Goal: Task Accomplishment & Management: Use online tool/utility

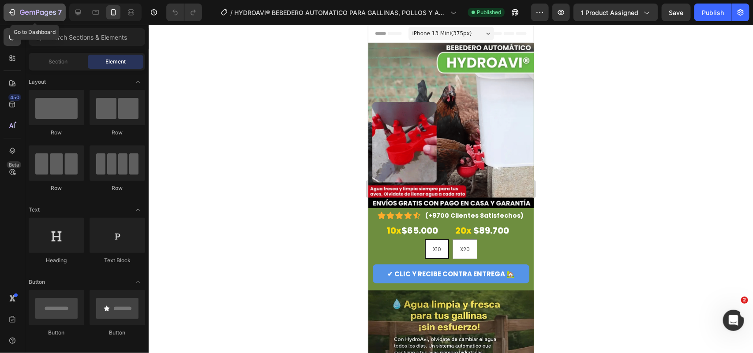
click at [21, 14] on icon "button" at bounding box center [22, 12] width 5 height 5
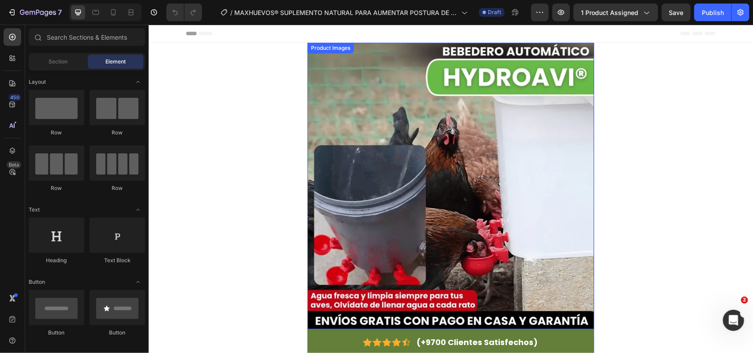
click at [464, 126] on img at bounding box center [450, 185] width 287 height 287
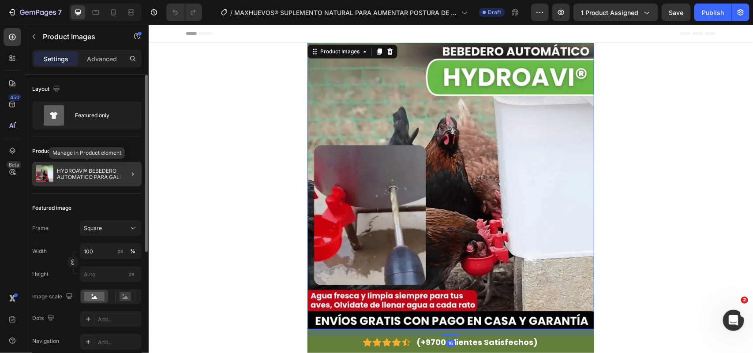
click at [79, 175] on p "HYDROAVI® BEBEDERO AUTOMATICO PARA GALLINAS, POLLOS Y AVES [PERSON_NAME]" at bounding box center [97, 174] width 81 height 12
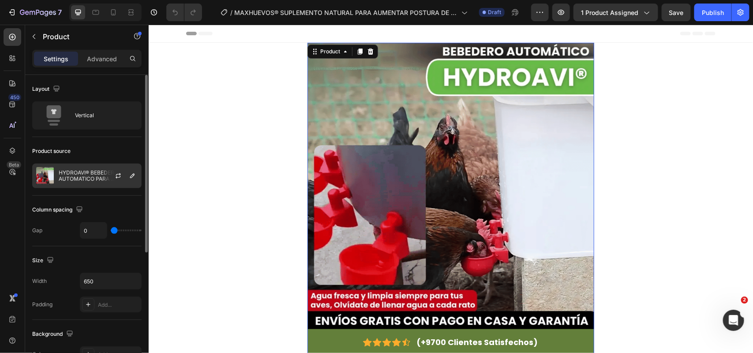
click at [93, 177] on p "HYDROAVI® BEBEDERO AUTOMATICO PARA GALLINAS, POLLOS Y AVES [PERSON_NAME]" at bounding box center [98, 176] width 79 height 12
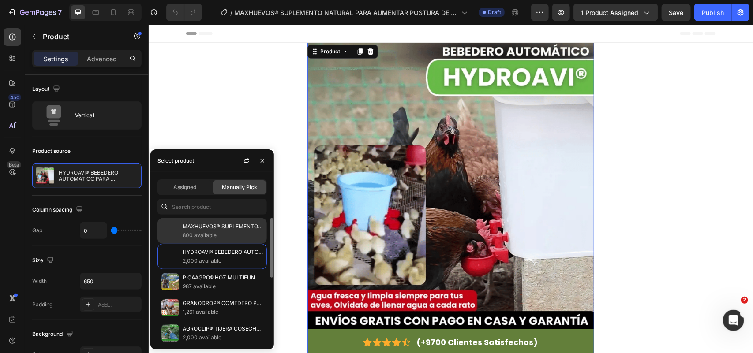
click at [199, 228] on p "MAXHUEVOS® SUPLEMENTO NATURAL PARA AUMENTAR POSTURA DE HUEVOS EN GRANJAS Y GALP…" at bounding box center [223, 226] width 80 height 9
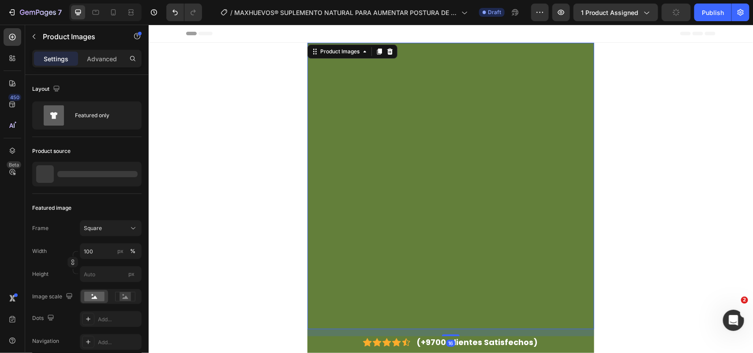
click at [433, 153] on img at bounding box center [450, 185] width 287 height 287
click at [98, 176] on div at bounding box center [97, 174] width 80 height 6
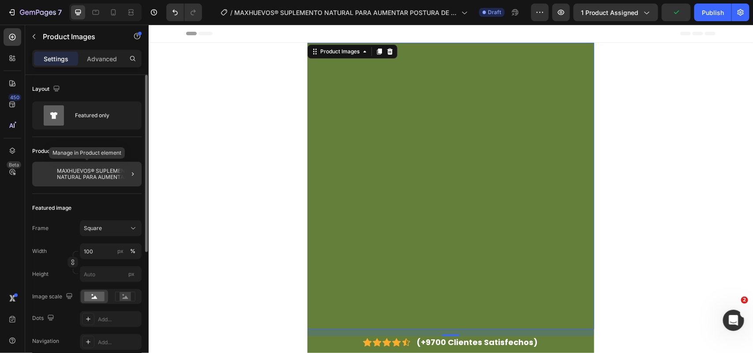
click at [84, 179] on p "MAXHUEVOS® SUPLEMENTO NATURAL PARA AUMENTAR POSTURA DE HUEVOS EN GRANJAS Y GALP…" at bounding box center [97, 174] width 81 height 12
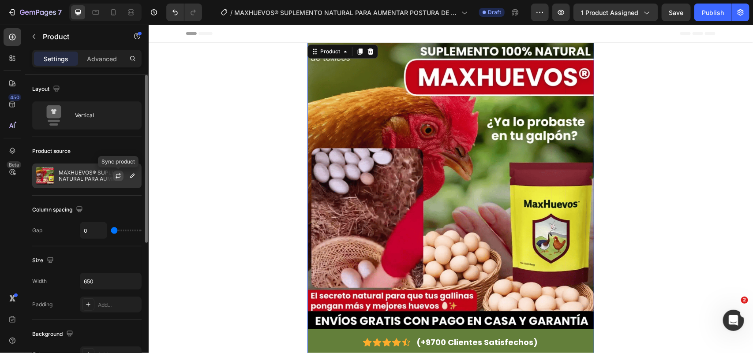
click at [120, 175] on icon "button" at bounding box center [118, 174] width 5 height 3
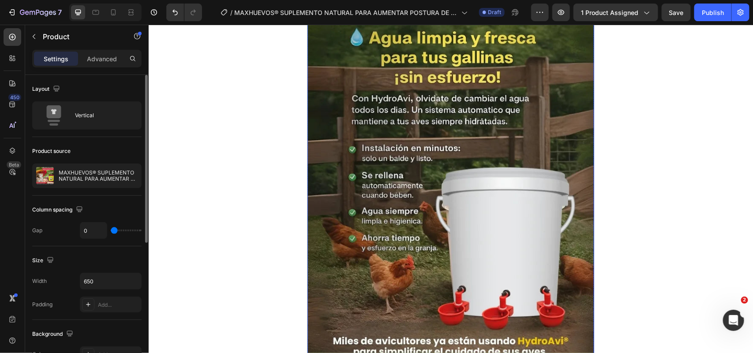
scroll to position [496, 0]
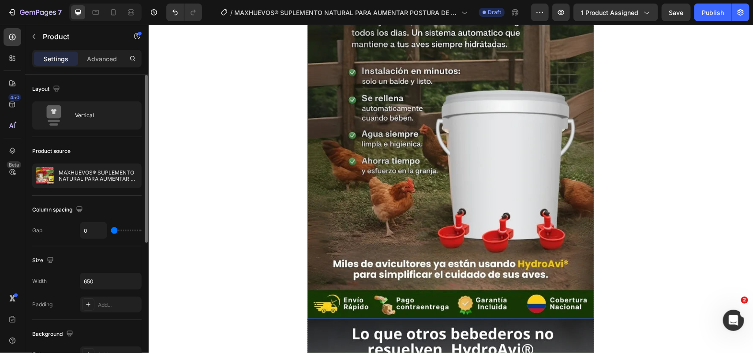
click at [488, 106] on img at bounding box center [450, 127] width 287 height 383
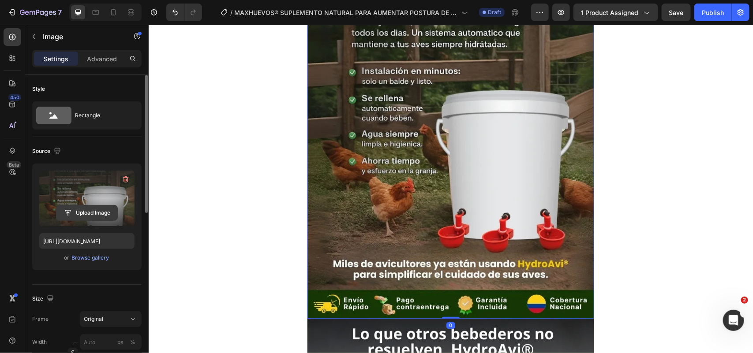
click at [73, 207] on input "file" at bounding box center [86, 213] width 61 height 15
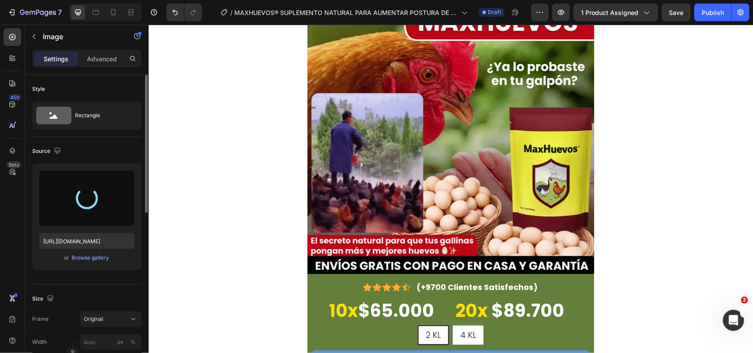
type input "[URL][DOMAIN_NAME]"
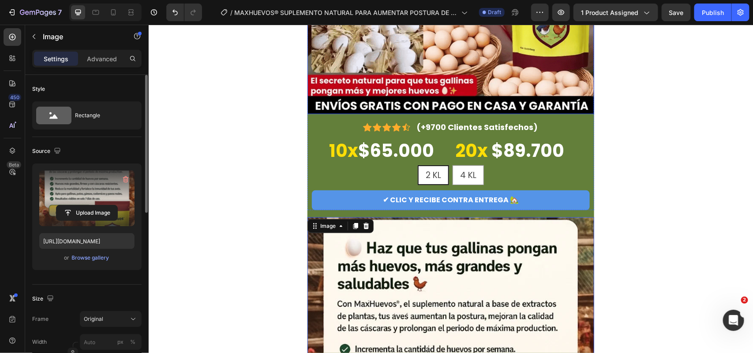
scroll to position [221, 0]
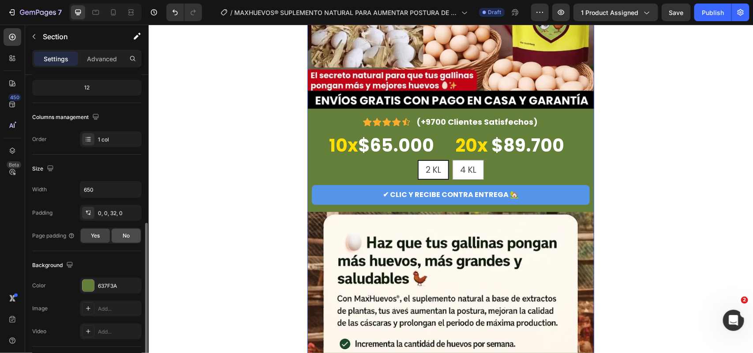
scroll to position [165, 0]
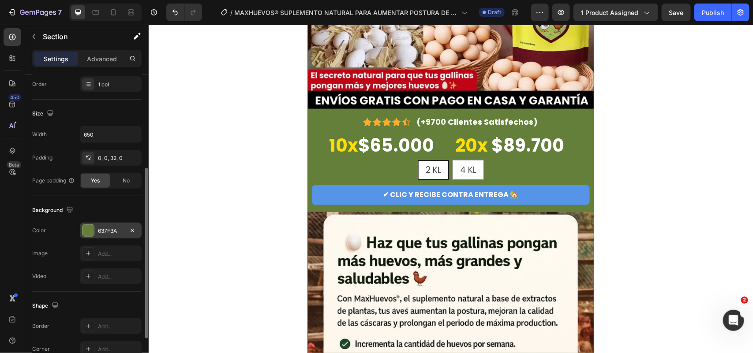
click at [112, 230] on div "637F3A" at bounding box center [111, 231] width 26 height 8
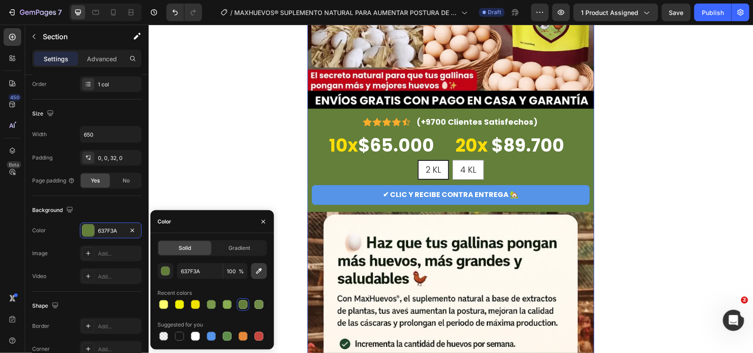
click at [254, 270] on button "button" at bounding box center [259, 271] width 16 height 16
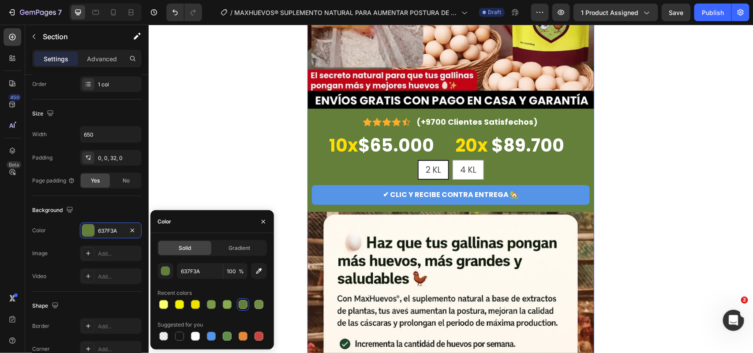
type input "FEF9EF"
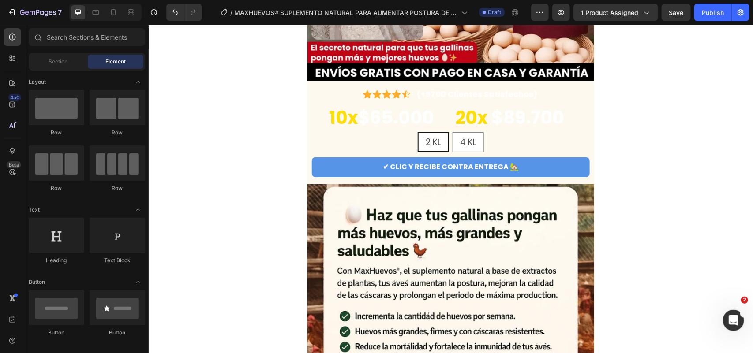
scroll to position [276, 0]
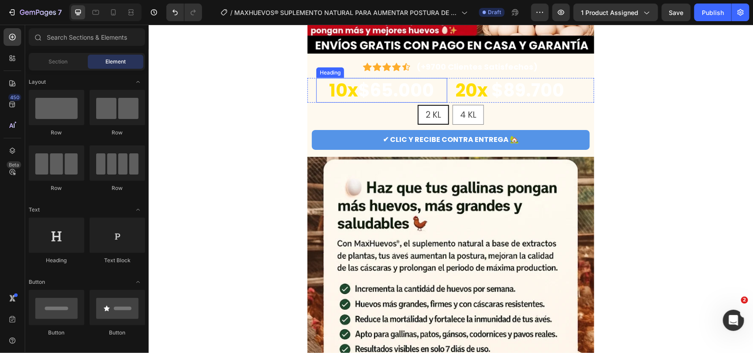
click at [376, 91] on h2 "10x $65.000" at bounding box center [381, 90] width 131 height 25
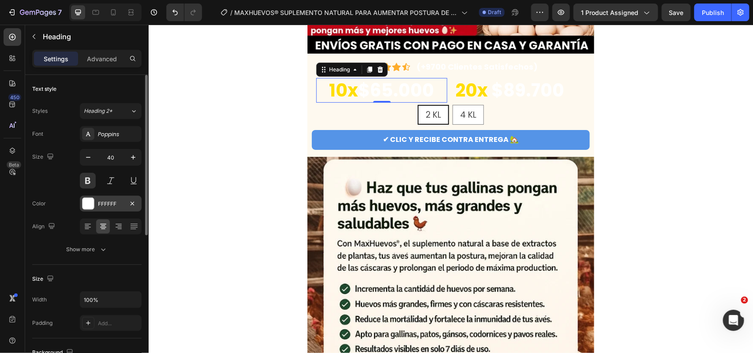
click at [108, 202] on div "FFFFFF" at bounding box center [111, 204] width 26 height 8
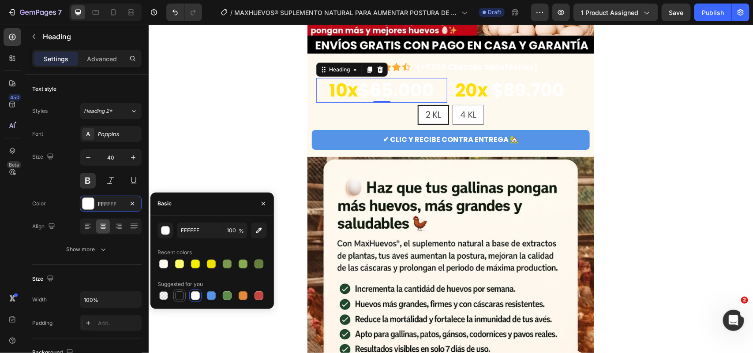
click at [180, 292] on div at bounding box center [179, 296] width 9 height 9
click at [237, 294] on div at bounding box center [243, 296] width 12 height 12
type input "E4893A"
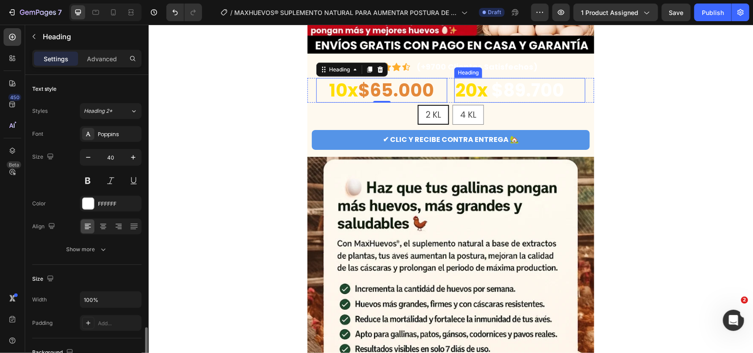
scroll to position [165, 0]
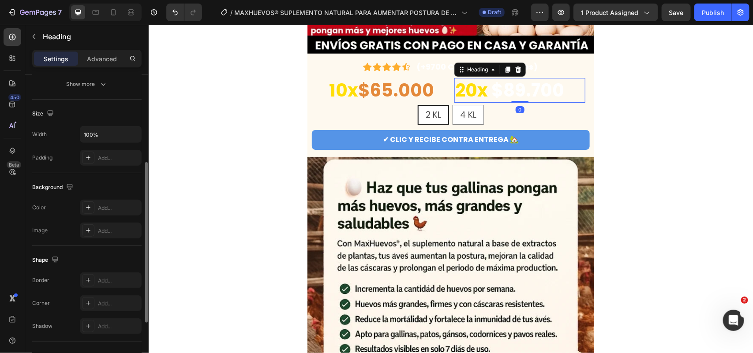
click at [542, 88] on strong "$89.700" at bounding box center [527, 90] width 73 height 25
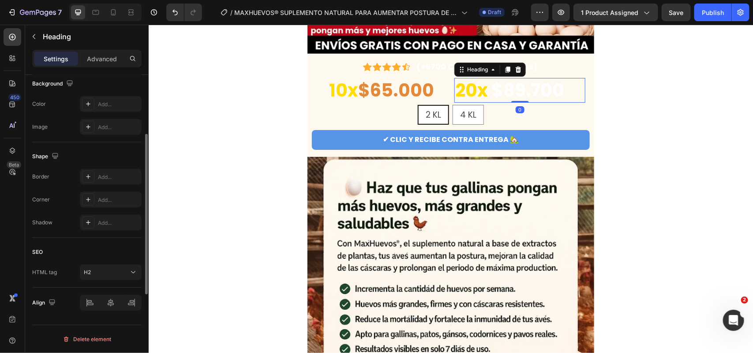
scroll to position [105, 0]
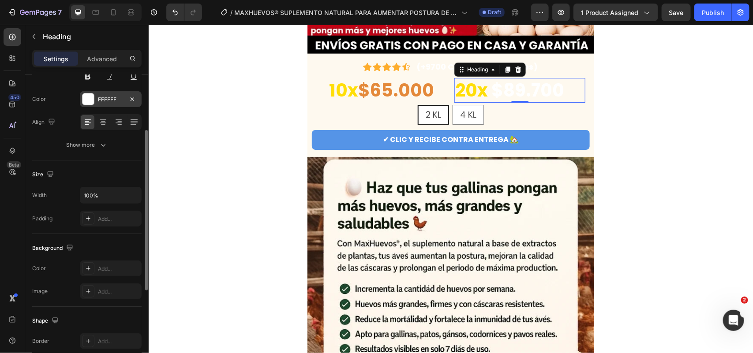
click at [110, 98] on div "FFFFFF" at bounding box center [111, 100] width 26 height 8
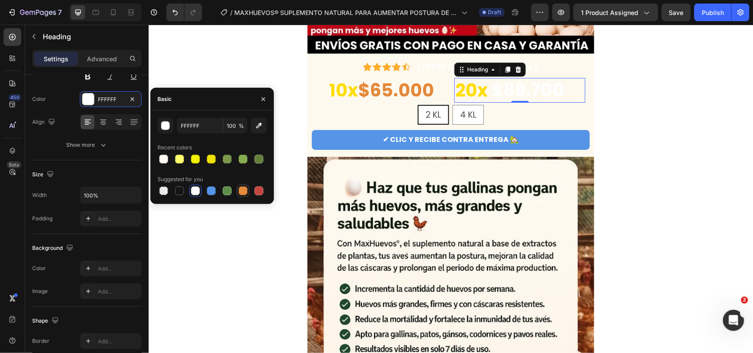
click at [243, 188] on div at bounding box center [243, 191] width 9 height 9
type input "E4893A"
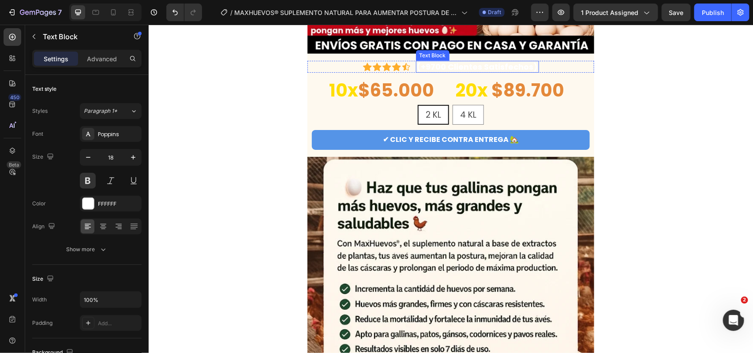
click at [507, 68] on p "(+9700 Clientes Satisfechos)" at bounding box center [477, 66] width 121 height 10
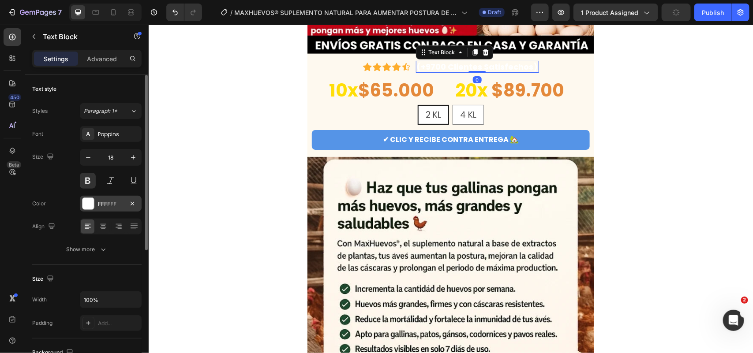
click at [111, 202] on div "FFFFFF" at bounding box center [111, 204] width 26 height 8
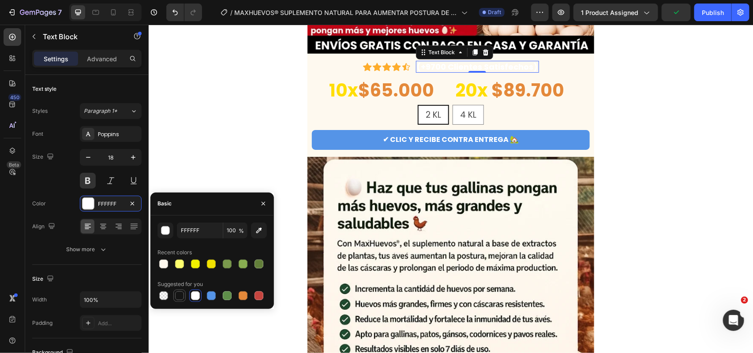
drag, startPoint x: 184, startPoint y: 294, endPoint x: 169, endPoint y: 187, distance: 108.3
click at [184, 294] on div at bounding box center [179, 296] width 9 height 9
type input "151515"
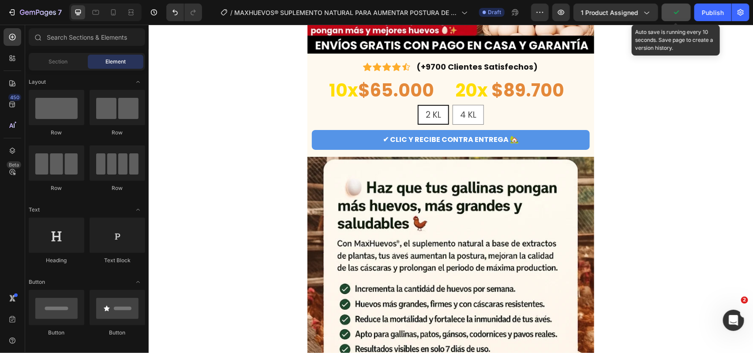
click at [684, 19] on button "button" at bounding box center [676, 13] width 29 height 18
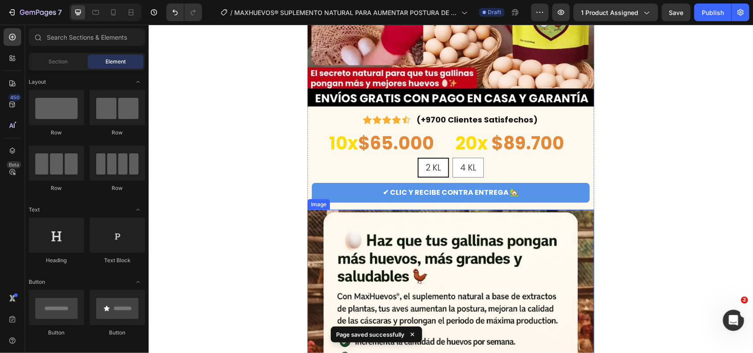
scroll to position [110, 0]
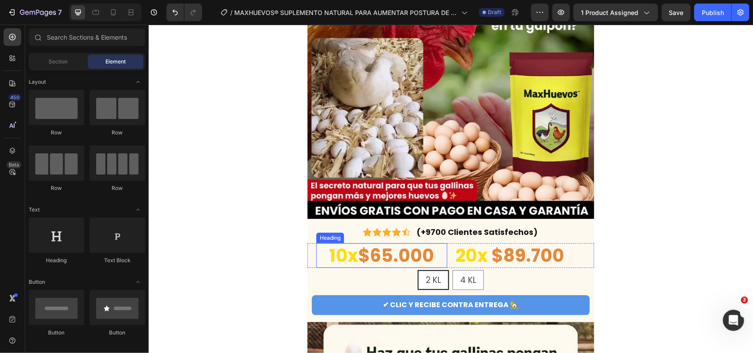
click at [330, 254] on span "10x" at bounding box center [343, 255] width 29 height 25
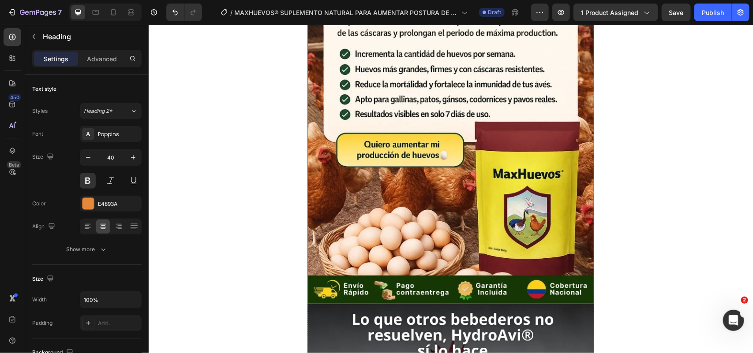
scroll to position [662, 0]
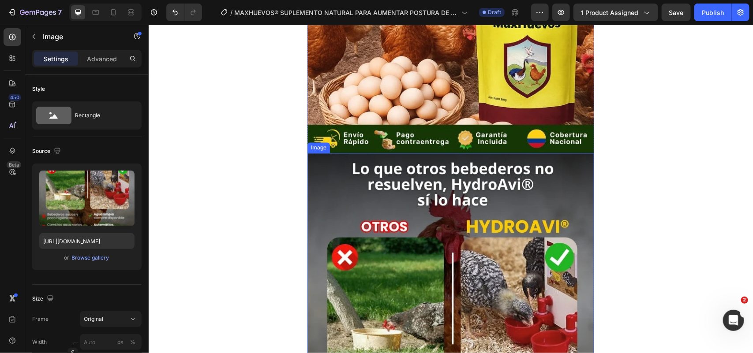
click at [412, 158] on img at bounding box center [450, 344] width 287 height 383
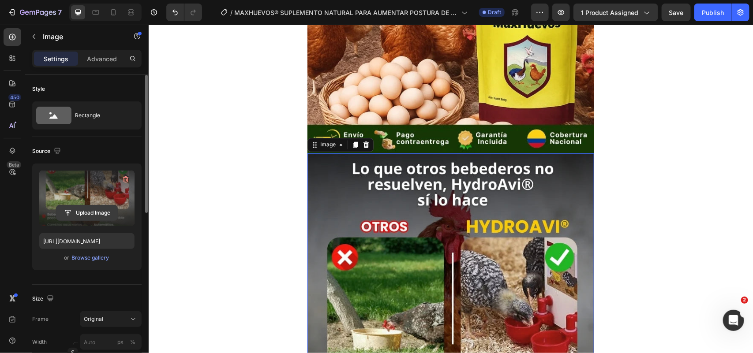
click at [77, 213] on input "file" at bounding box center [86, 213] width 61 height 15
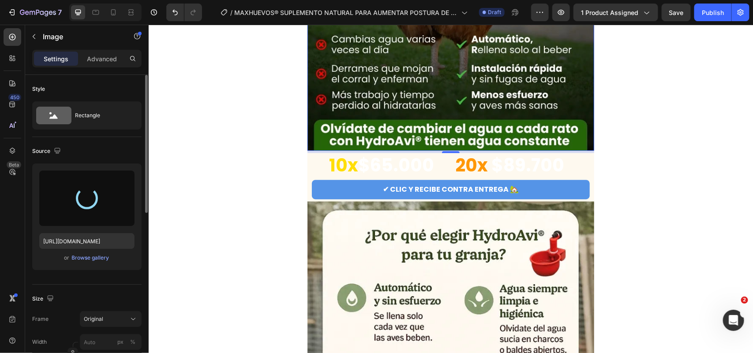
scroll to position [1048, 0]
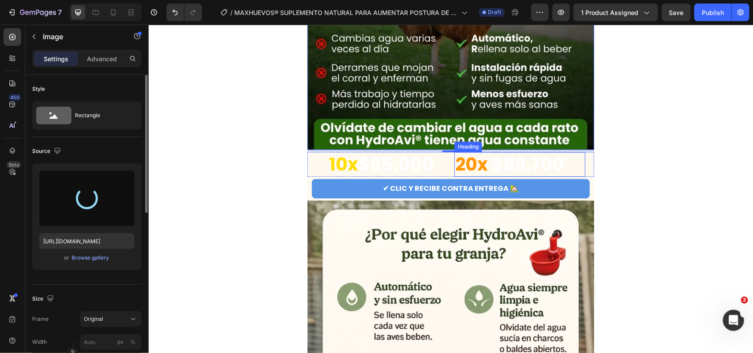
type input "[URL][DOMAIN_NAME]"
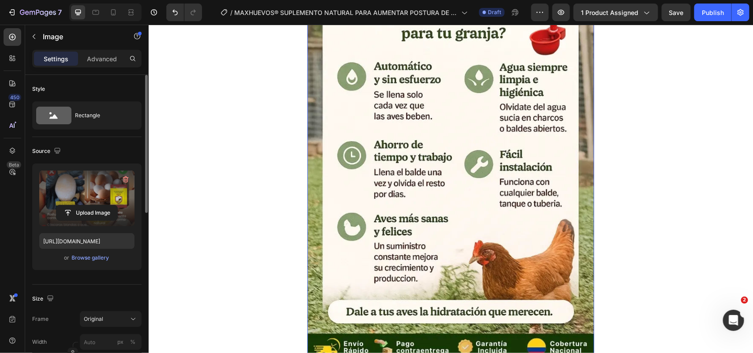
scroll to position [105, 0]
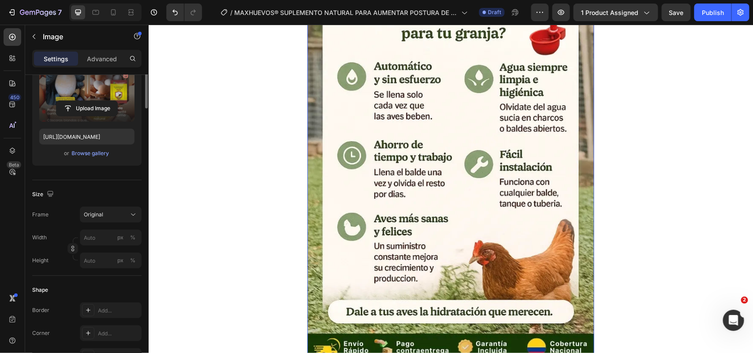
click at [458, 152] on img at bounding box center [450, 171] width 287 height 383
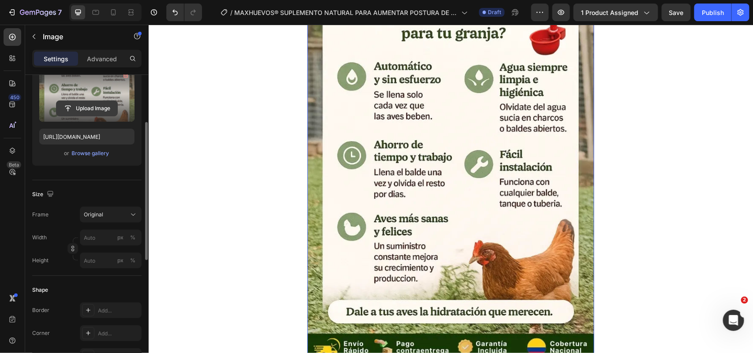
click at [71, 109] on input "file" at bounding box center [86, 108] width 61 height 15
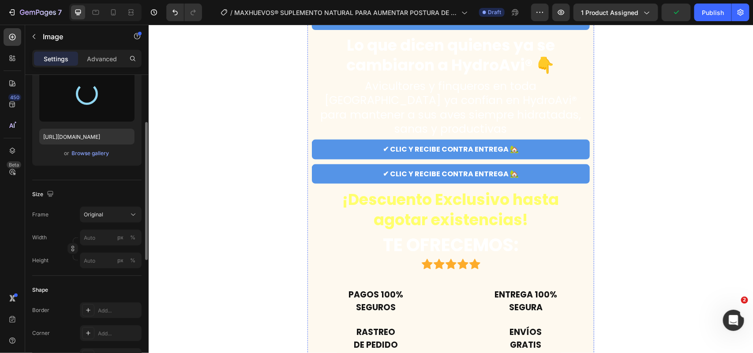
type input "[URL][DOMAIN_NAME]"
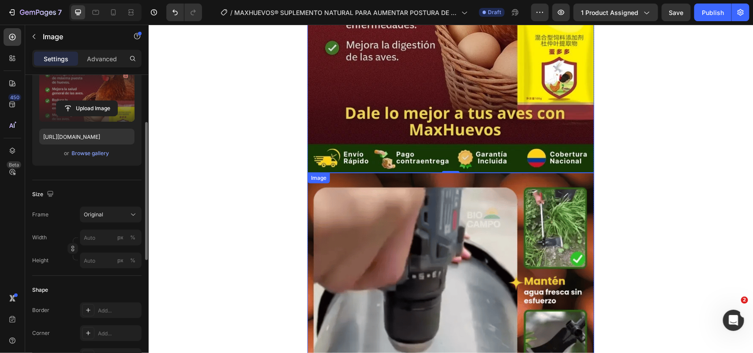
scroll to position [1434, 0]
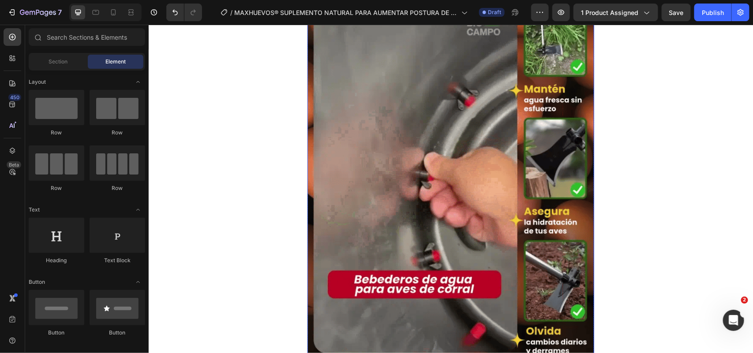
scroll to position [1655, 0]
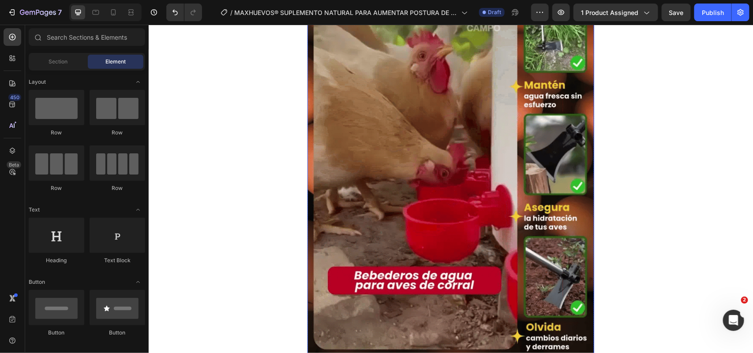
click at [443, 155] on img at bounding box center [450, 167] width 287 height 383
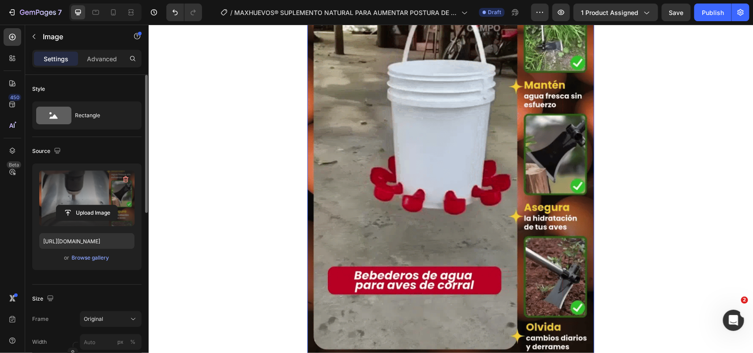
click at [100, 184] on label at bounding box center [86, 199] width 95 height 56
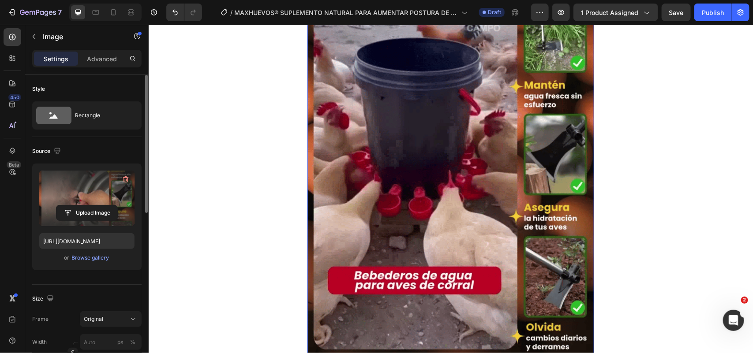
click at [100, 206] on input "file" at bounding box center [86, 213] width 61 height 15
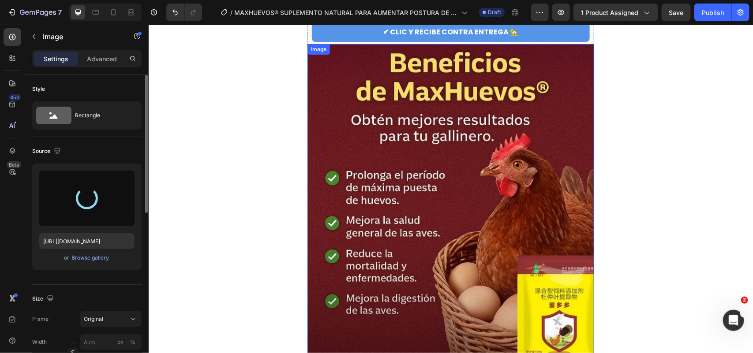
type input "[URL][DOMAIN_NAME]"
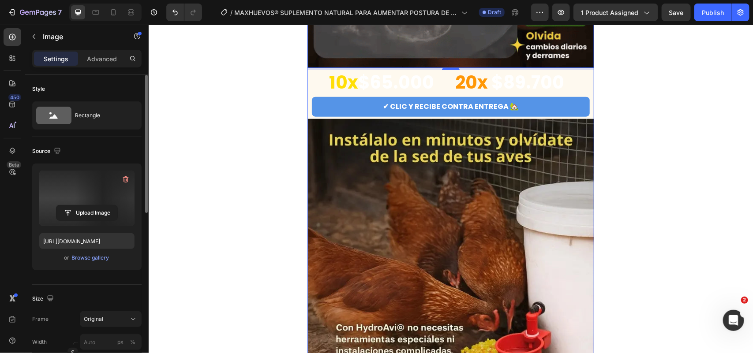
scroll to position [2096, 0]
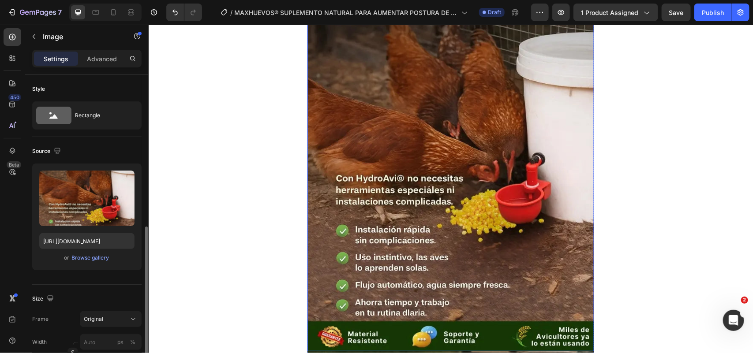
click at [456, 157] on img at bounding box center [450, 160] width 287 height 383
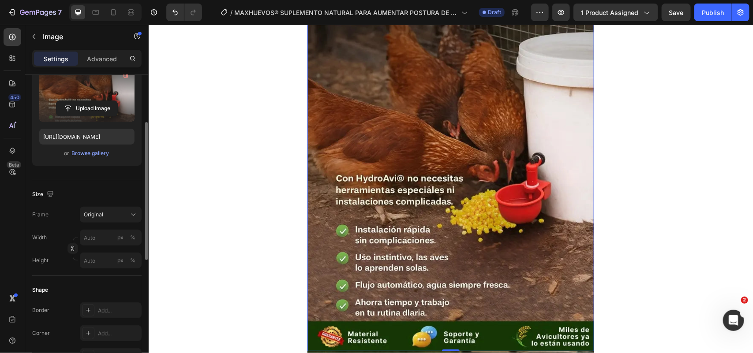
click at [103, 118] on label at bounding box center [86, 94] width 95 height 56
click at [103, 116] on input "file" at bounding box center [86, 108] width 61 height 15
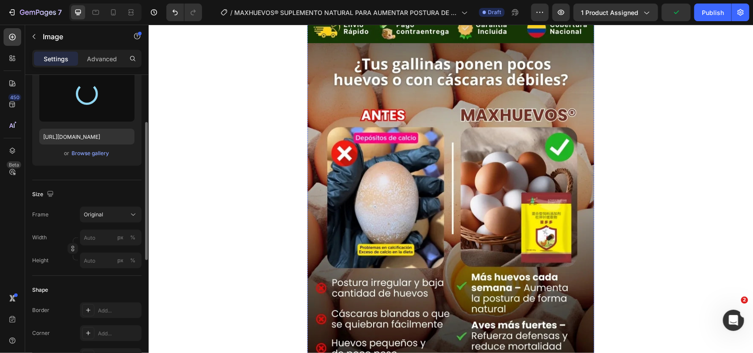
type input "[URL][DOMAIN_NAME]"
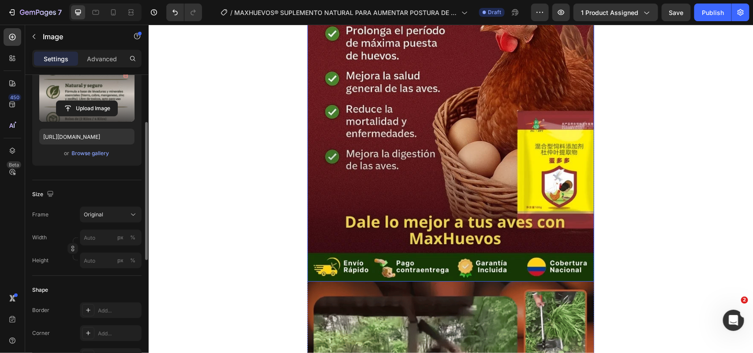
scroll to position [1324, 0]
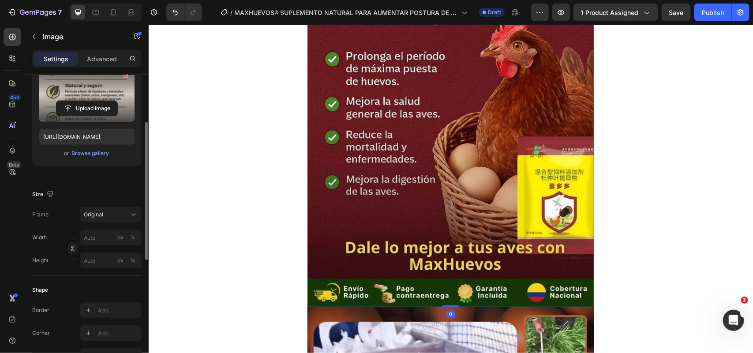
click at [462, 100] on img at bounding box center [450, 116] width 287 height 383
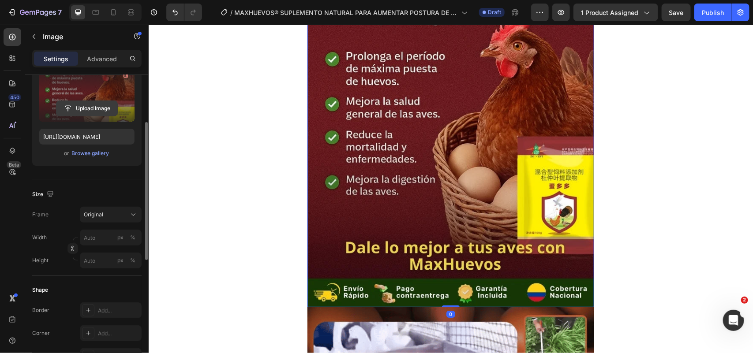
click at [111, 102] on input "file" at bounding box center [86, 108] width 61 height 15
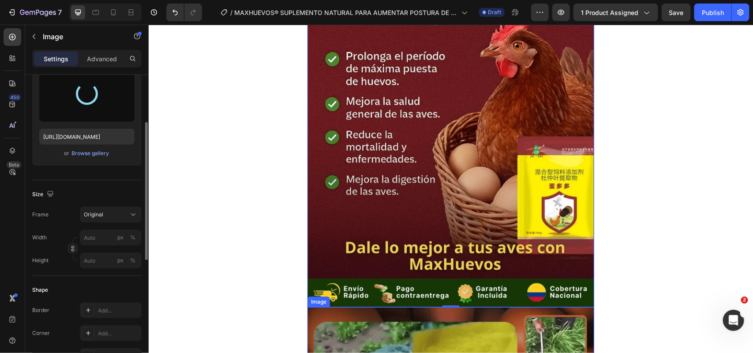
type input "[URL][DOMAIN_NAME]"
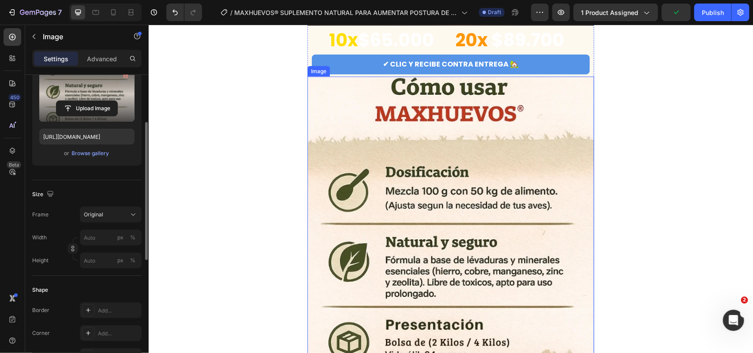
scroll to position [2096, 0]
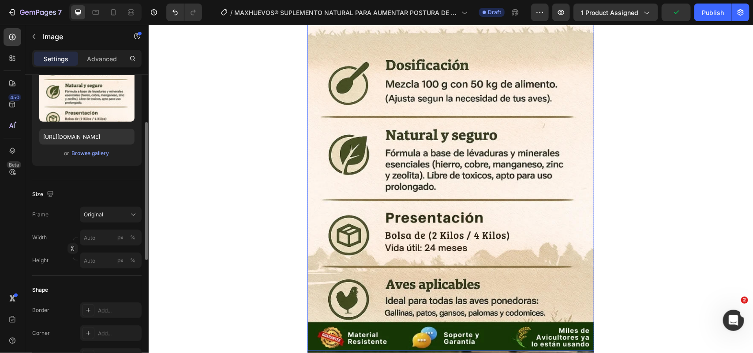
click at [403, 163] on img at bounding box center [450, 160] width 287 height 383
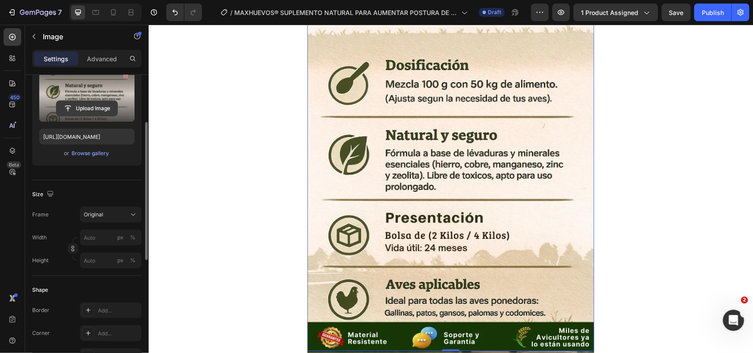
click at [90, 112] on input "file" at bounding box center [86, 108] width 61 height 15
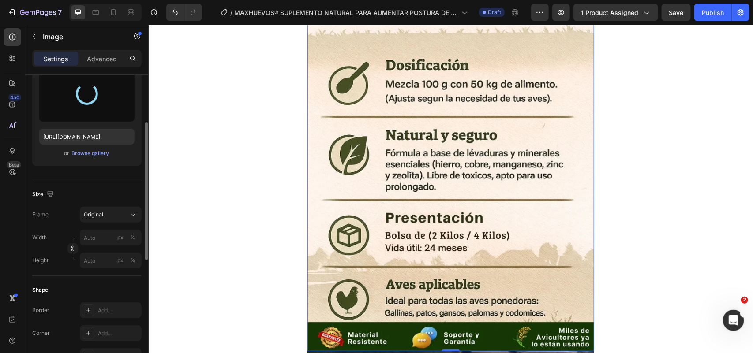
type input "[URL][DOMAIN_NAME]"
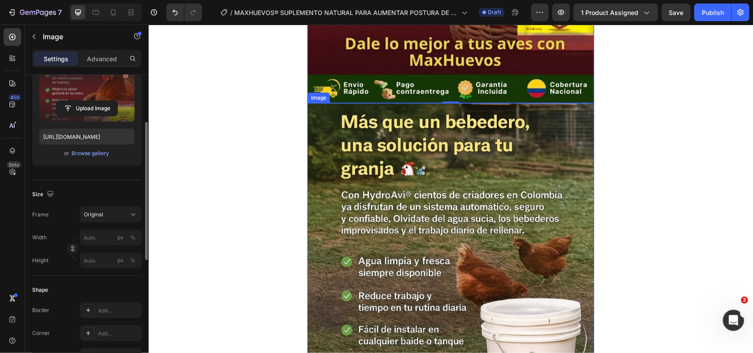
scroll to position [2372, 0]
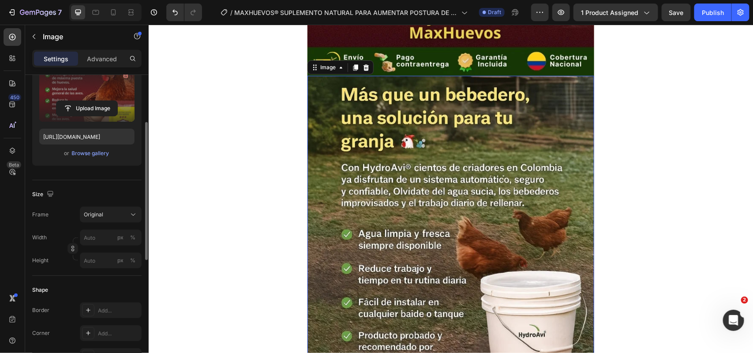
click at [450, 158] on img at bounding box center [450, 266] width 287 height 383
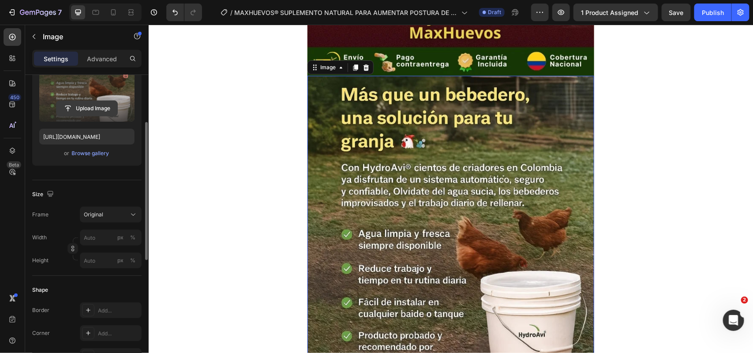
click at [80, 105] on input "file" at bounding box center [86, 108] width 61 height 15
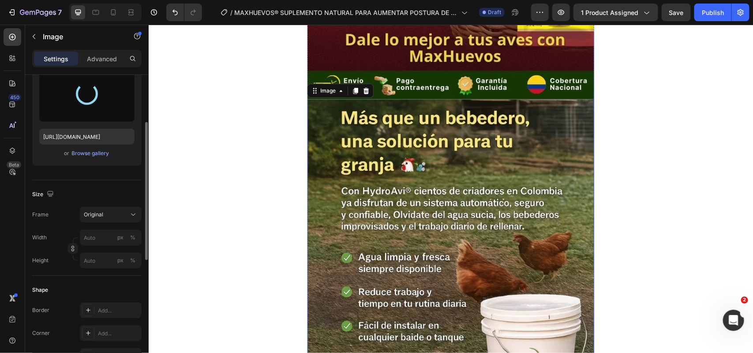
scroll to position [2207, 0]
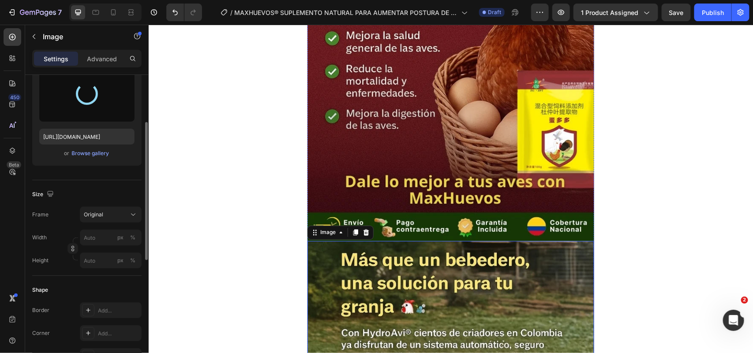
type input "[URL][DOMAIN_NAME]"
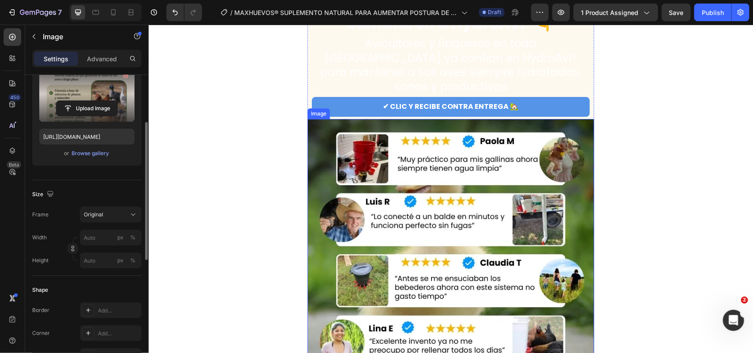
scroll to position [2868, 0]
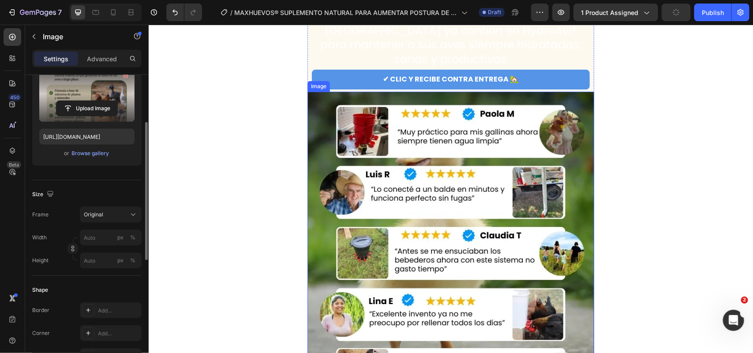
click at [463, 156] on img at bounding box center [450, 282] width 287 height 383
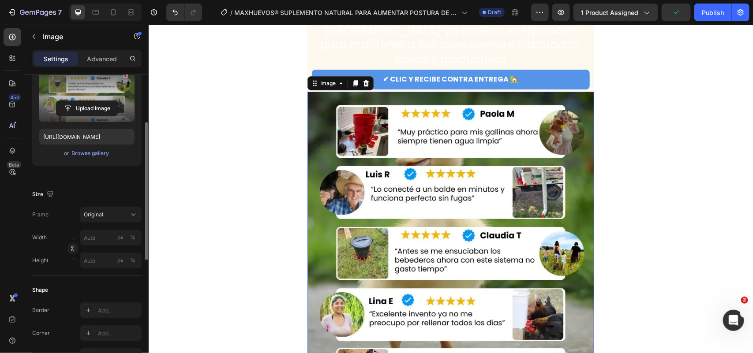
click at [64, 98] on label at bounding box center [86, 94] width 95 height 56
click at [64, 101] on input "file" at bounding box center [86, 108] width 61 height 15
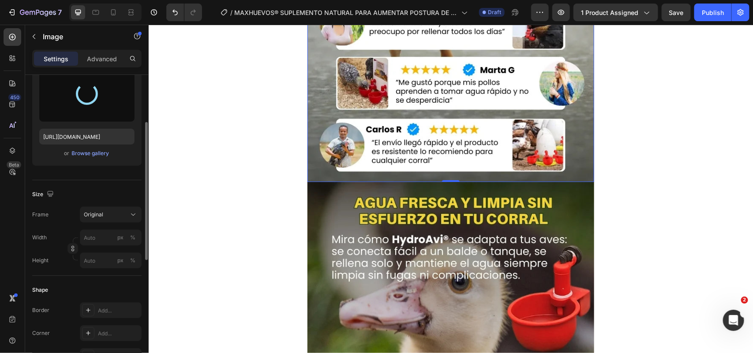
scroll to position [3255, 0]
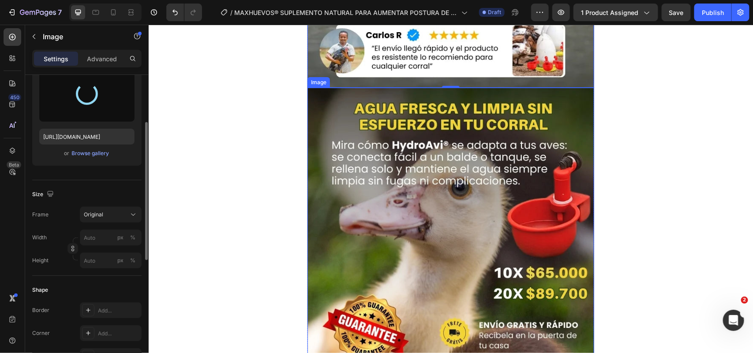
type input "[URL][DOMAIN_NAME]"
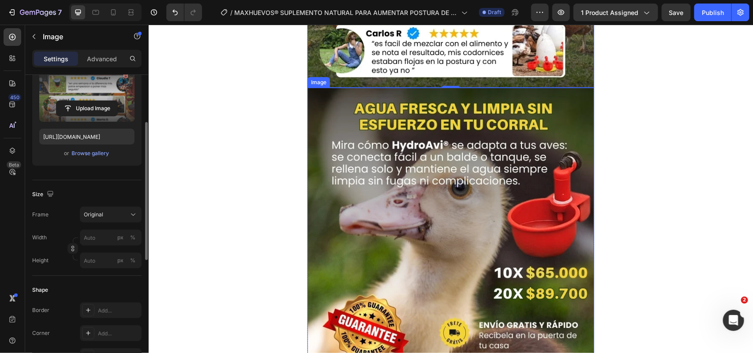
click at [454, 146] on img at bounding box center [450, 278] width 287 height 383
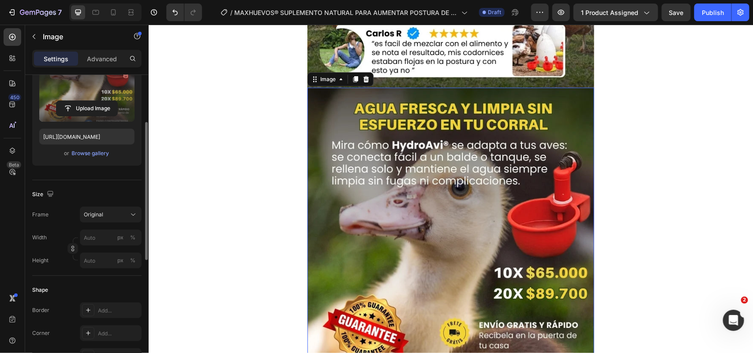
click at [94, 91] on label at bounding box center [86, 94] width 95 height 56
click at [94, 101] on input "file" at bounding box center [86, 108] width 61 height 15
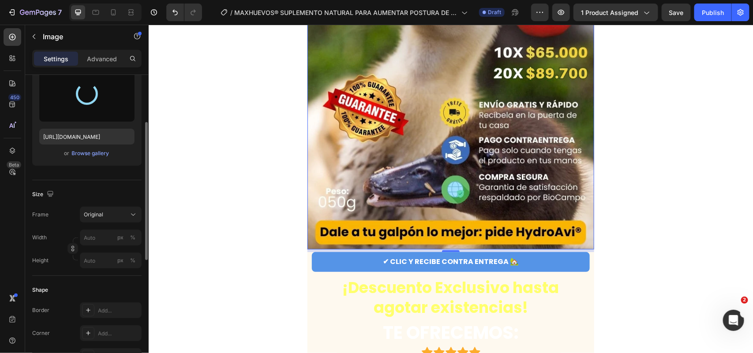
scroll to position [3530, 0]
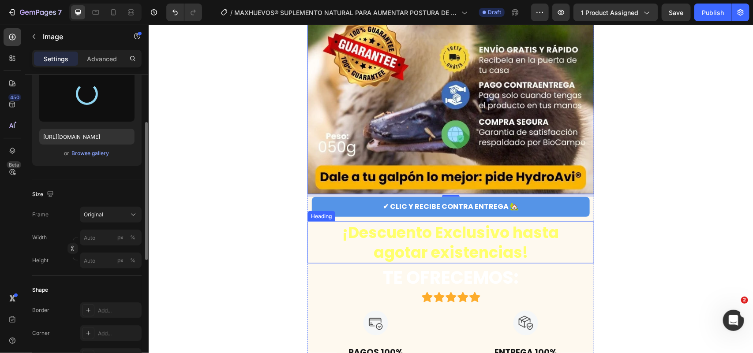
type input "[URL][DOMAIN_NAME]"
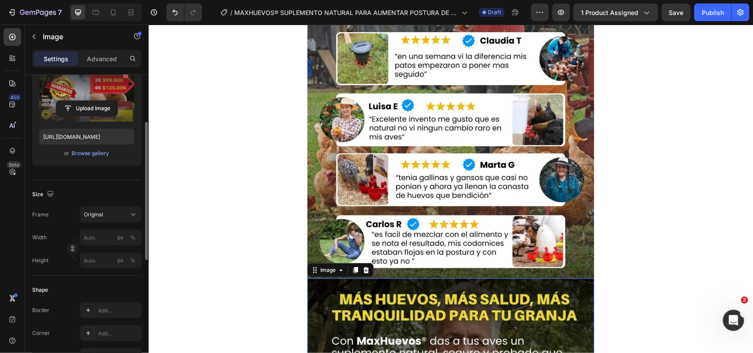
scroll to position [3089, 0]
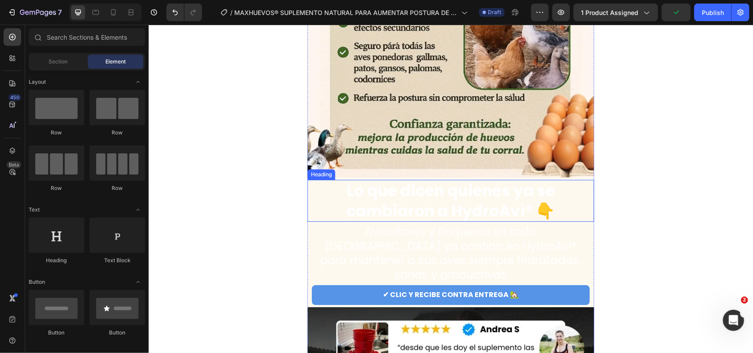
scroll to position [2648, 0]
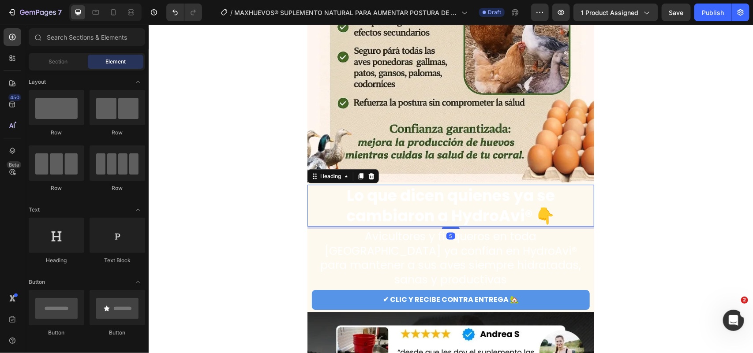
click at [473, 214] on h2 "Lo que dicen quienes ya se cambiaron a HydroAvi® 👇" at bounding box center [450, 205] width 269 height 42
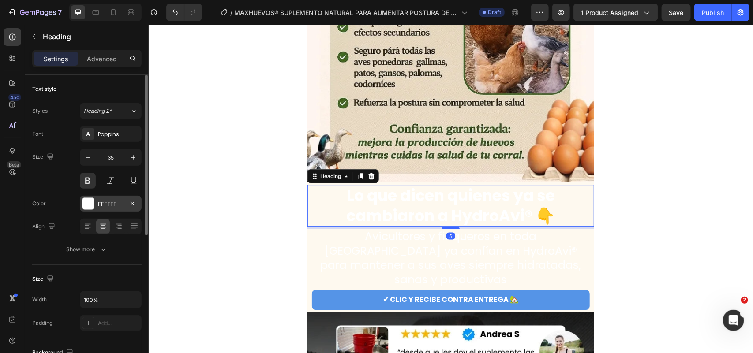
click at [111, 201] on div "FFFFFF" at bounding box center [111, 204] width 26 height 8
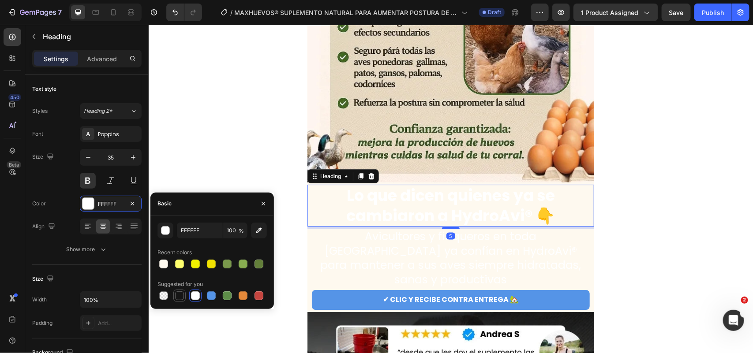
click at [180, 296] on div at bounding box center [179, 296] width 9 height 9
type input "151515"
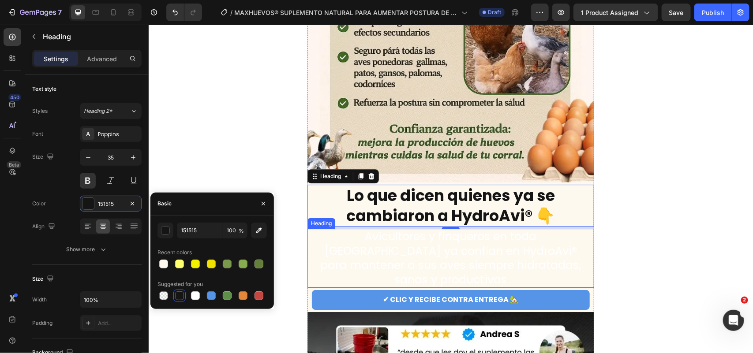
click at [402, 247] on h2 "Avicultores y finqueros en toda [GEOGRAPHIC_DATA] ya confían en HydroAvi® para …" at bounding box center [450, 258] width 269 height 59
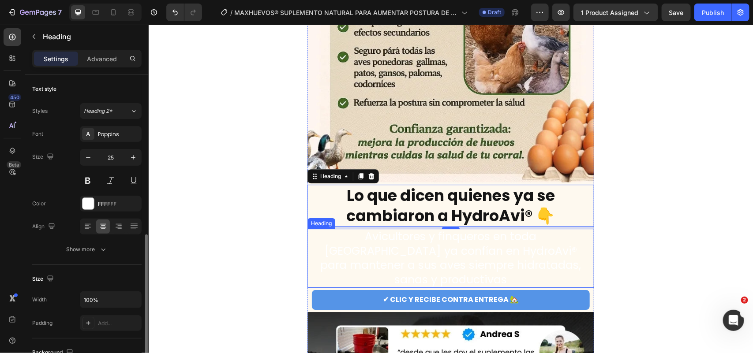
scroll to position [105, 0]
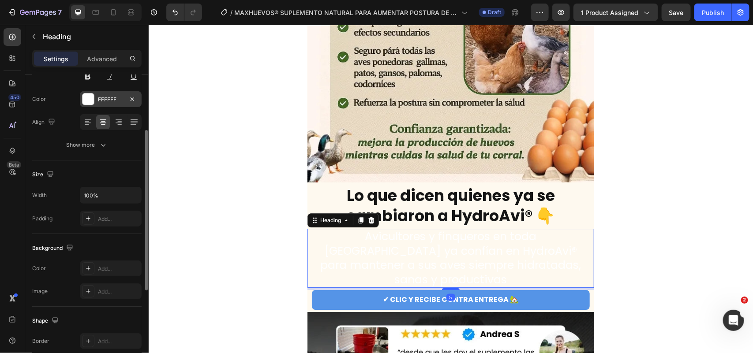
click at [109, 101] on div "FFFFFF" at bounding box center [111, 100] width 26 height 8
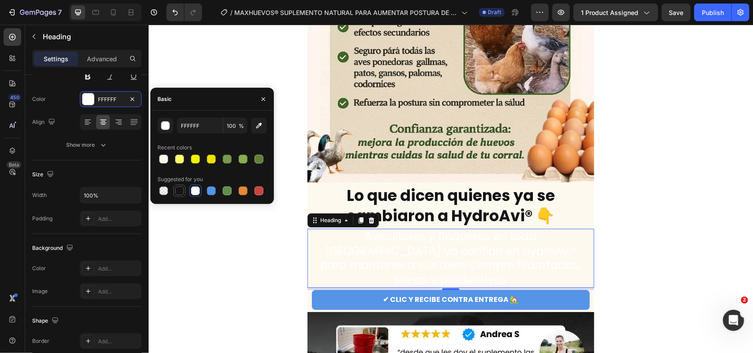
drag, startPoint x: 179, startPoint y: 195, endPoint x: 188, endPoint y: 198, distance: 9.8
click at [179, 194] on div at bounding box center [179, 191] width 9 height 9
type input "151515"
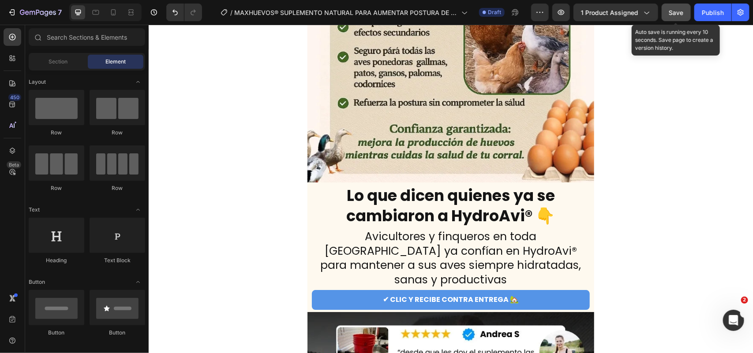
click at [676, 16] on div "Save" at bounding box center [676, 12] width 15 height 9
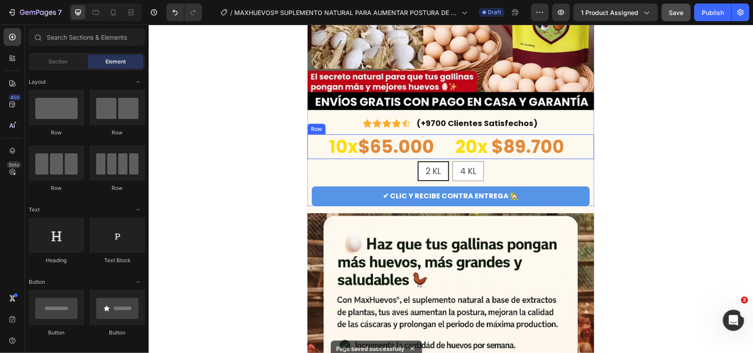
scroll to position [221, 0]
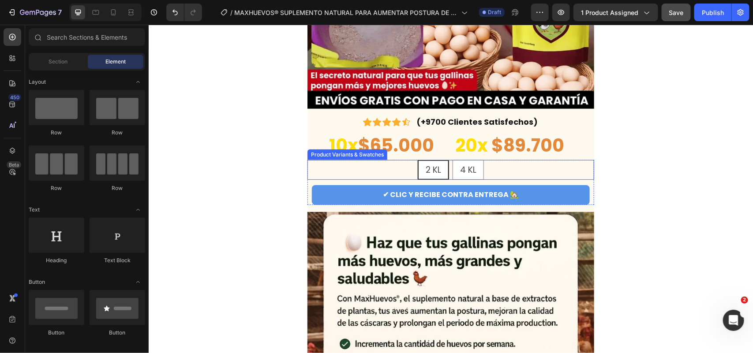
click at [342, 148] on span "10x" at bounding box center [343, 145] width 29 height 25
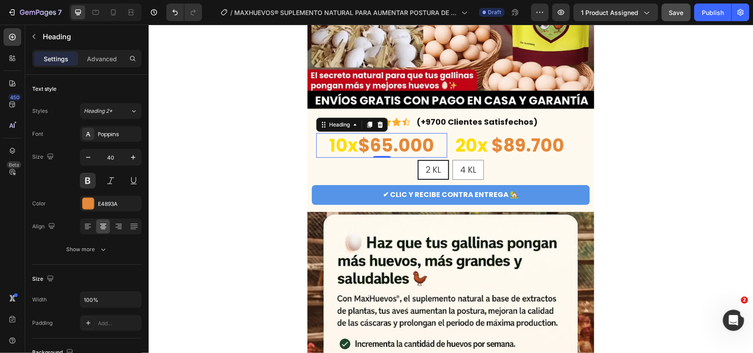
click at [341, 144] on span "10x" at bounding box center [343, 145] width 29 height 25
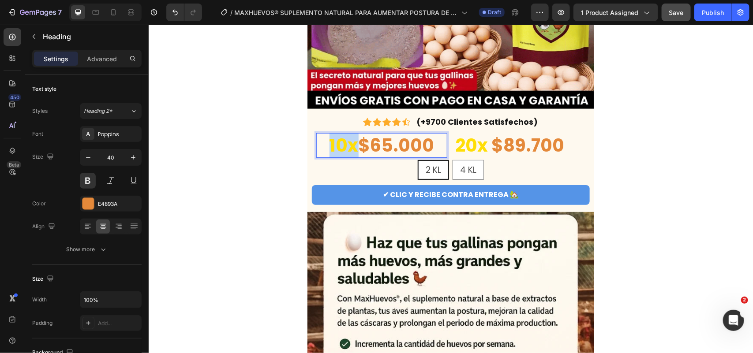
drag, startPoint x: 353, startPoint y: 147, endPoint x: 323, endPoint y: 151, distance: 30.7
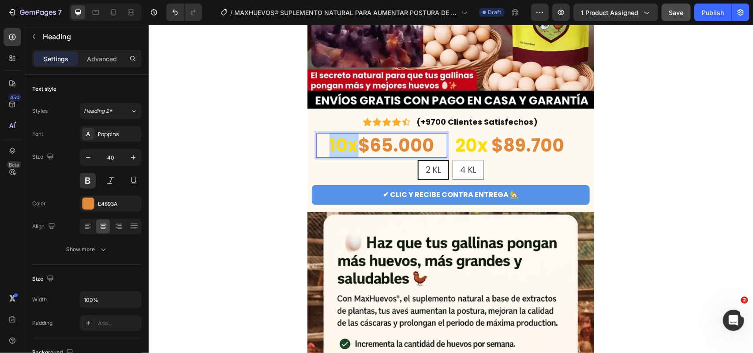
click at [323, 151] on p "10x $65.000" at bounding box center [381, 145] width 129 height 23
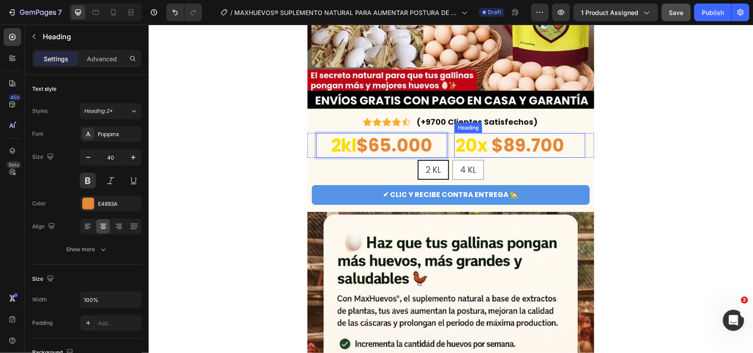
scroll to position [105, 0]
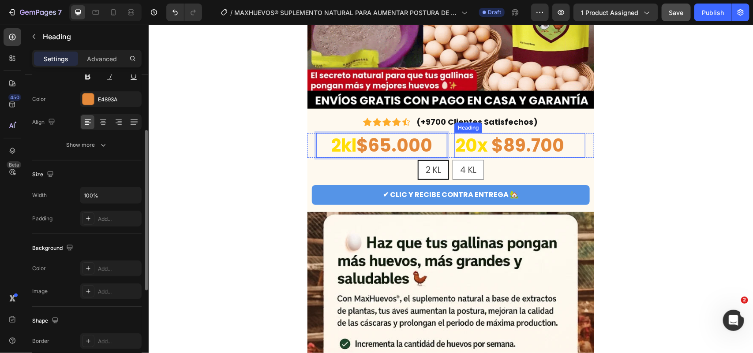
click at [480, 142] on strong "20x" at bounding box center [471, 145] width 33 height 25
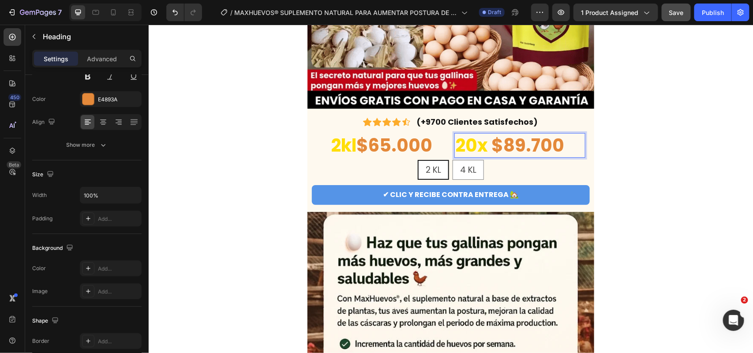
click at [481, 148] on strong "20x" at bounding box center [471, 145] width 33 height 25
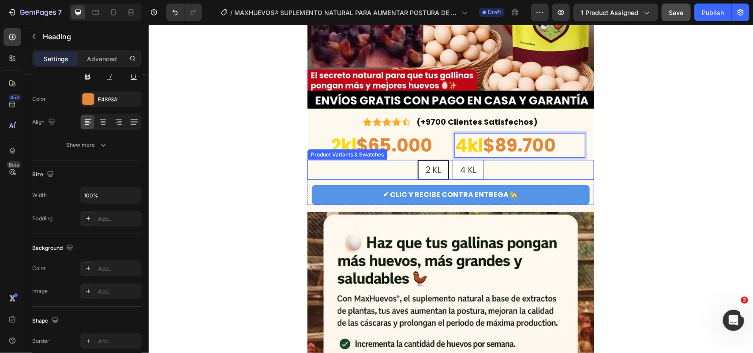
click at [387, 154] on p "⁠⁠⁠⁠⁠⁠⁠ 2kl $65.000" at bounding box center [381, 145] width 129 height 23
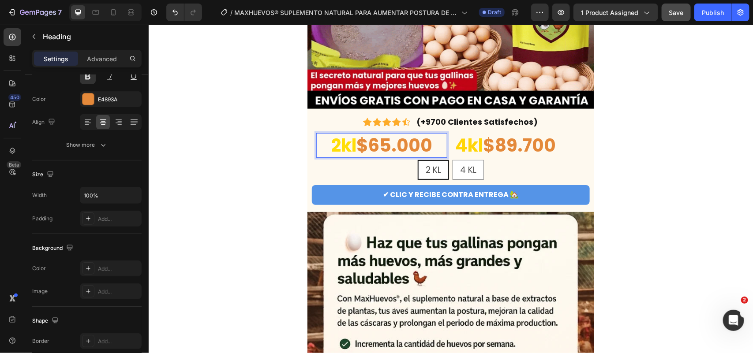
click at [387, 147] on p "2kl $65.000" at bounding box center [381, 145] width 129 height 23
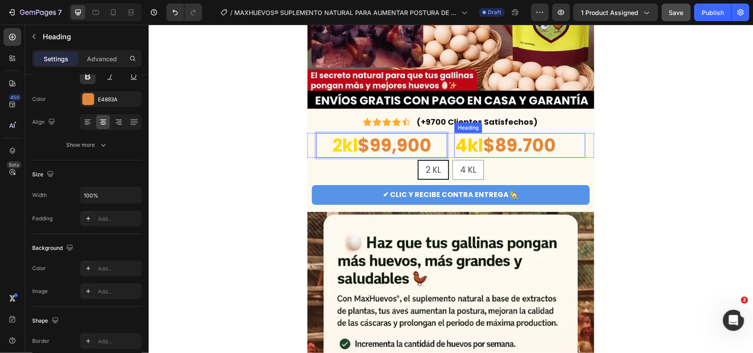
click at [512, 135] on strong "$89.700" at bounding box center [519, 145] width 73 height 25
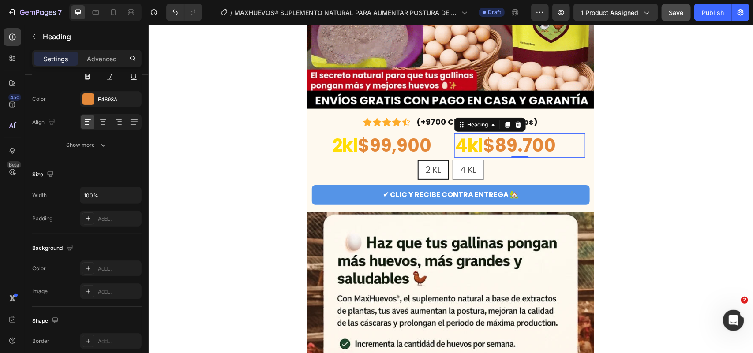
click at [502, 148] on strong "$89.700" at bounding box center [519, 145] width 73 height 25
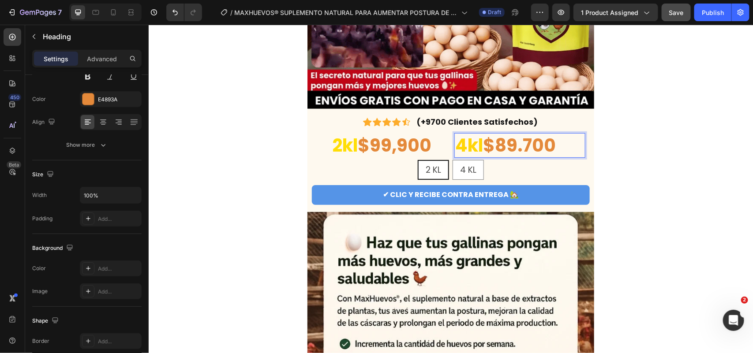
click at [500, 148] on strong "$89.700" at bounding box center [519, 145] width 73 height 25
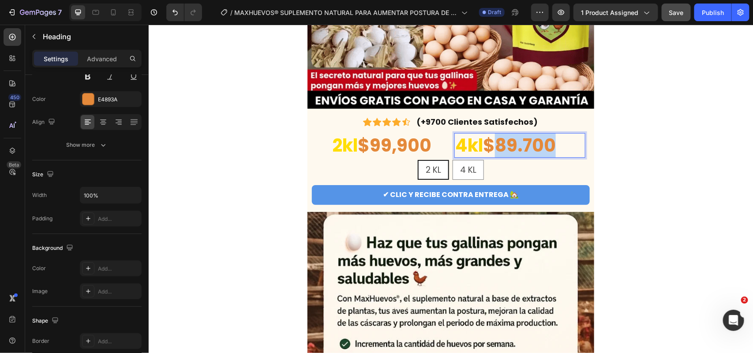
click at [500, 148] on strong "$89.700" at bounding box center [519, 145] width 73 height 25
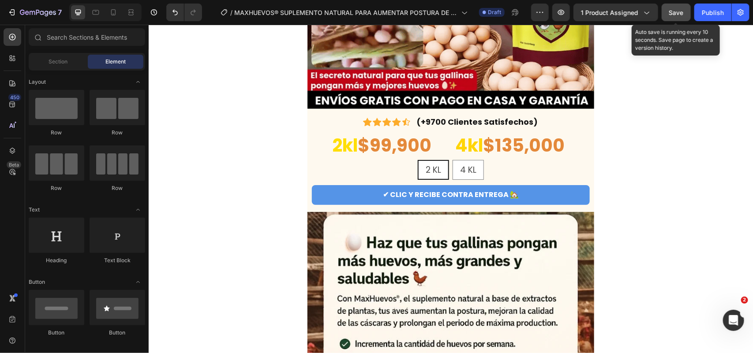
click at [682, 14] on span "Save" at bounding box center [676, 13] width 15 height 8
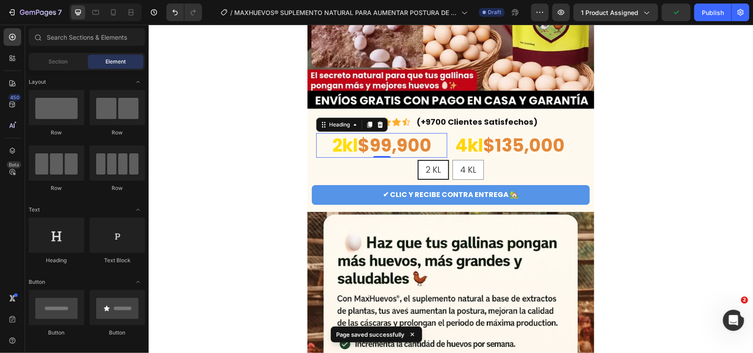
click at [344, 148] on span "2kl" at bounding box center [345, 145] width 26 height 25
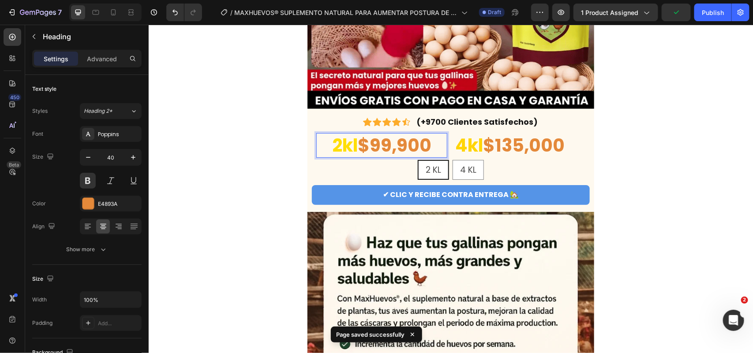
click at [352, 148] on p "2kl $99,900" at bounding box center [381, 145] width 129 height 23
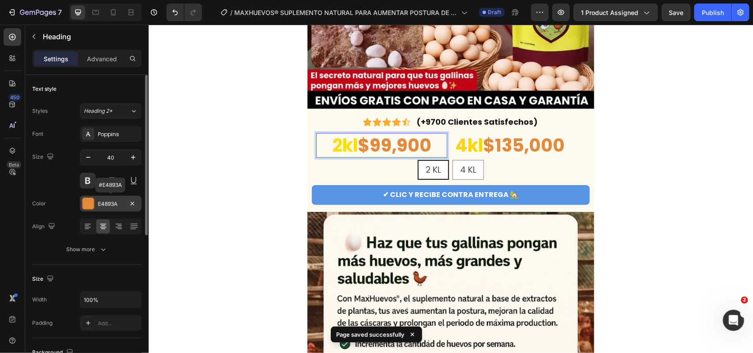
click at [106, 207] on div "E4893A" at bounding box center [111, 204] width 26 height 8
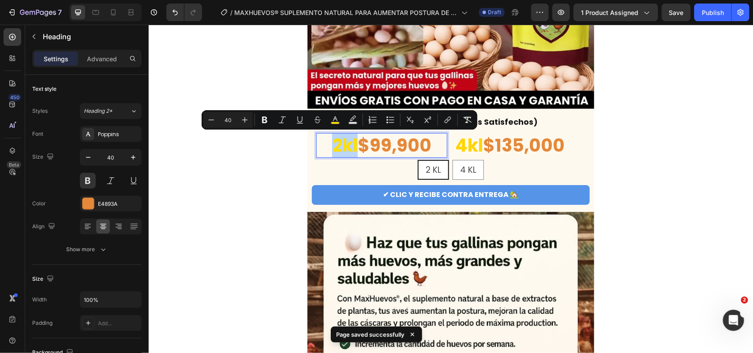
drag, startPoint x: 352, startPoint y: 147, endPoint x: 321, endPoint y: 147, distance: 30.4
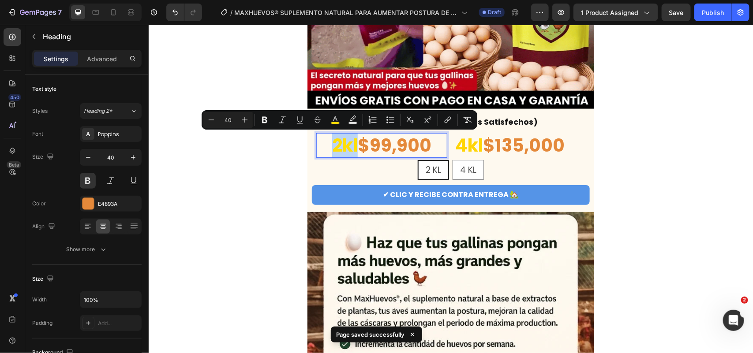
click at [321, 147] on p "2kl $99,900" at bounding box center [381, 145] width 129 height 23
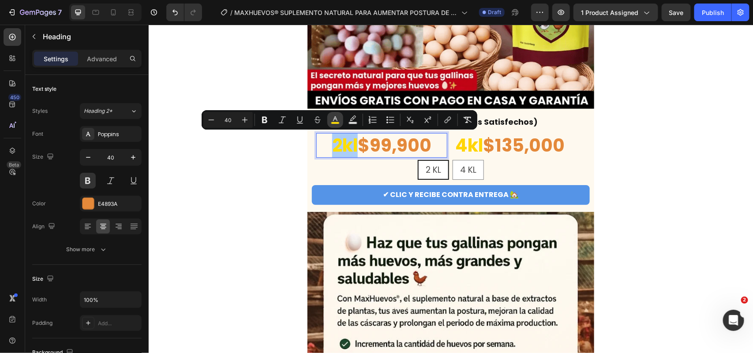
click at [337, 120] on icon "Editor contextual toolbar" at bounding box center [335, 119] width 4 height 5
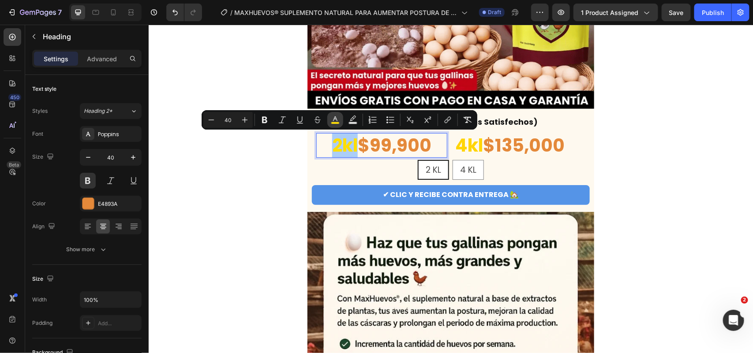
type input "FFDE07"
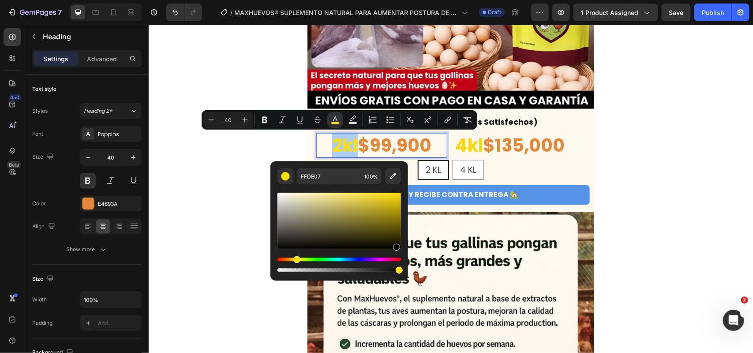
drag, startPoint x: 398, startPoint y: 196, endPoint x: 391, endPoint y: 258, distance: 62.2
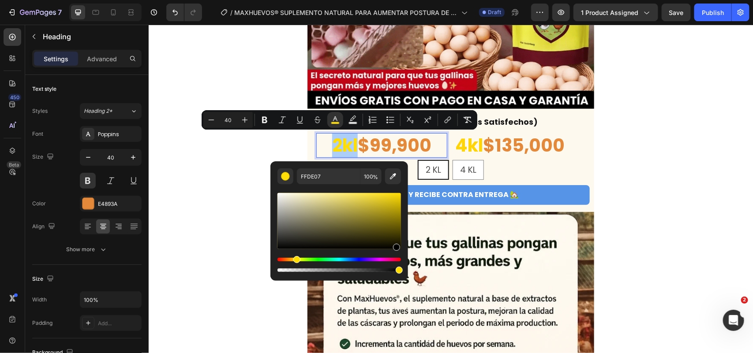
click at [391, 258] on div "Editor contextual toolbar" at bounding box center [340, 233] width 124 height 83
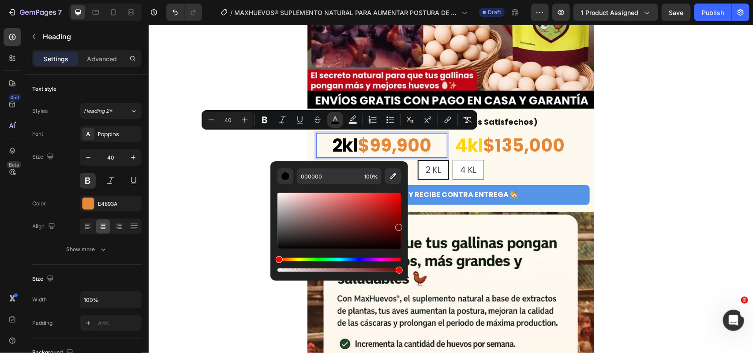
click at [398, 226] on div "Editor contextual toolbar" at bounding box center [340, 221] width 124 height 56
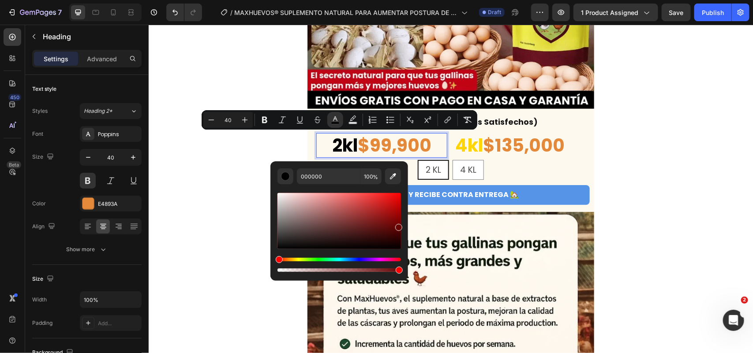
type input "680303"
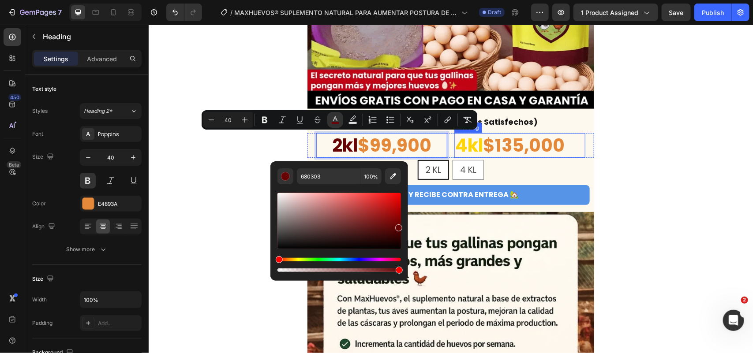
click at [469, 143] on strong "4kl" at bounding box center [469, 145] width 28 height 25
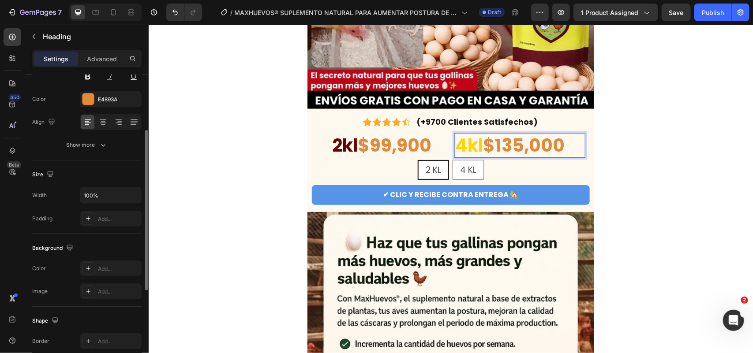
click at [480, 147] on strong "4kl" at bounding box center [469, 145] width 28 height 25
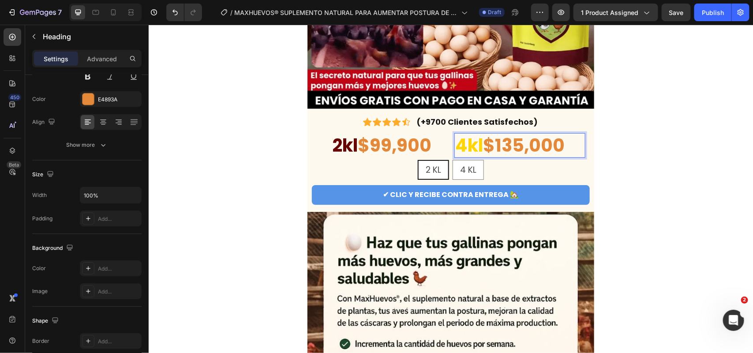
click at [481, 156] on strong "4kl" at bounding box center [469, 145] width 28 height 25
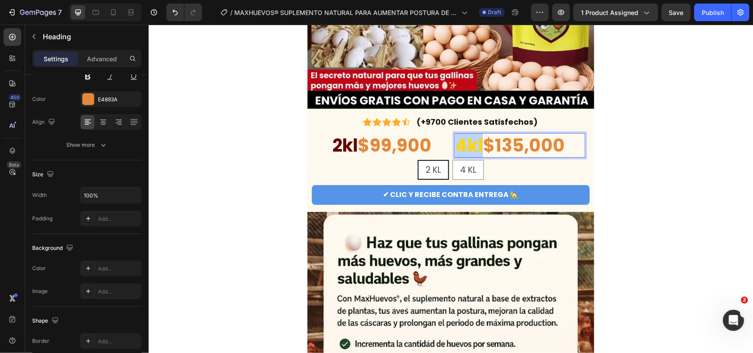
drag, startPoint x: 479, startPoint y: 147, endPoint x: 456, endPoint y: 149, distance: 23.1
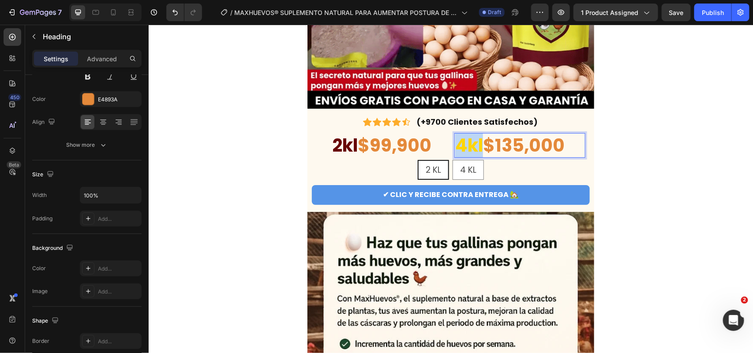
click at [456, 149] on strong "4kl" at bounding box center [469, 145] width 28 height 25
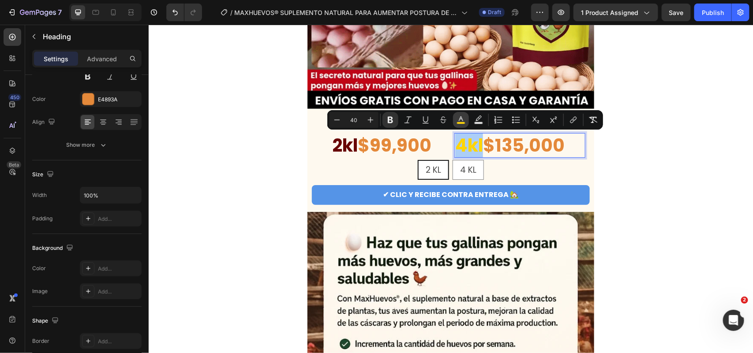
click at [459, 122] on icon "Editor contextual toolbar" at bounding box center [461, 120] width 9 height 9
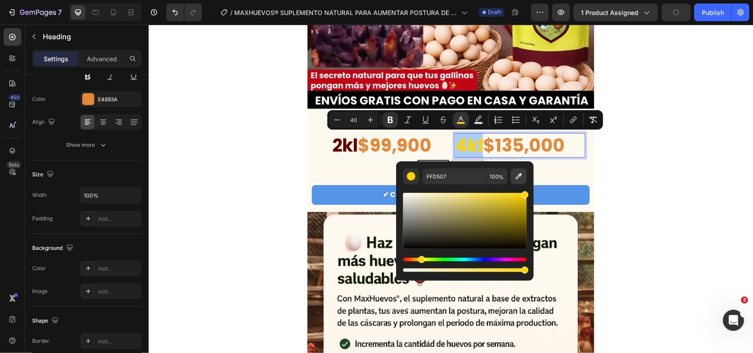
click at [515, 172] on icon "Editor contextual toolbar" at bounding box center [519, 176] width 9 height 9
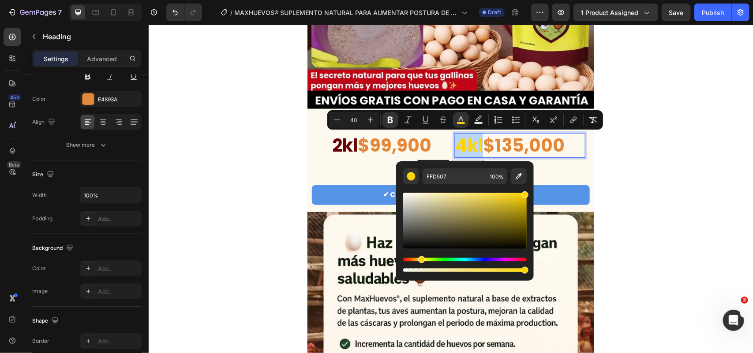
type input "680303"
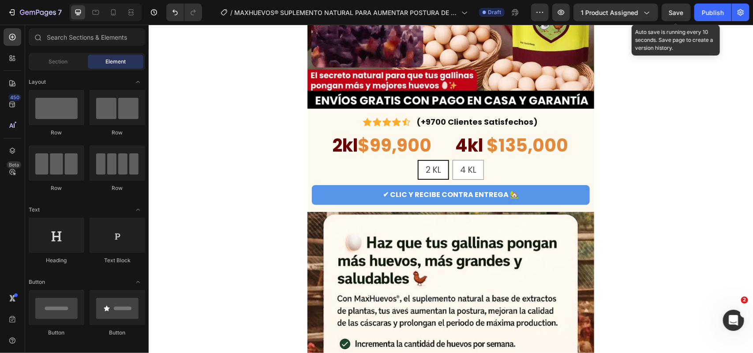
click at [677, 16] on span "Save" at bounding box center [676, 13] width 15 height 8
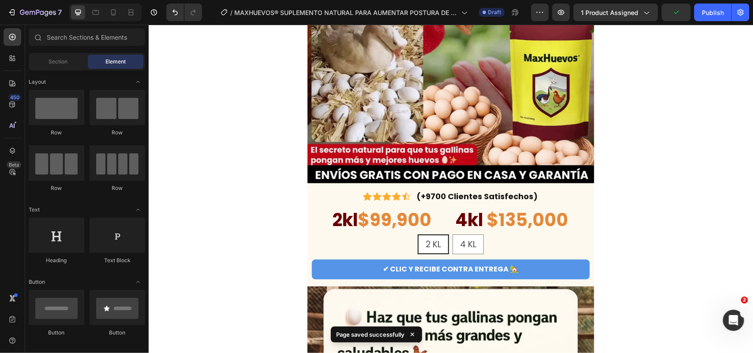
scroll to position [165, 0]
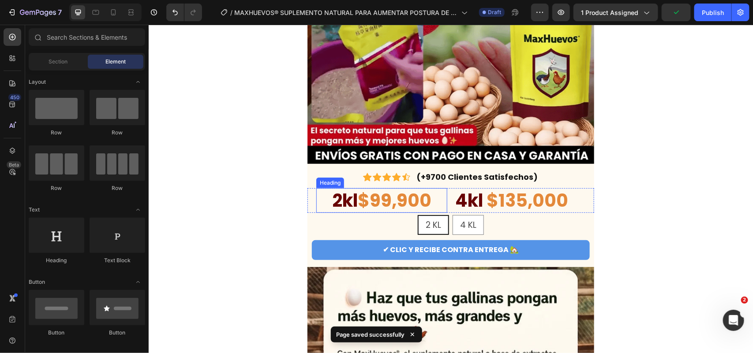
click at [403, 200] on p "⁠⁠⁠⁠⁠⁠⁠ 2kl $99,900" at bounding box center [381, 200] width 129 height 23
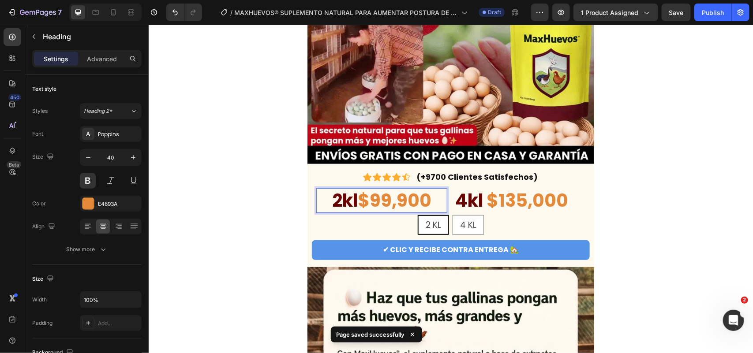
click at [430, 204] on p "2kl $99,900" at bounding box center [381, 200] width 129 height 23
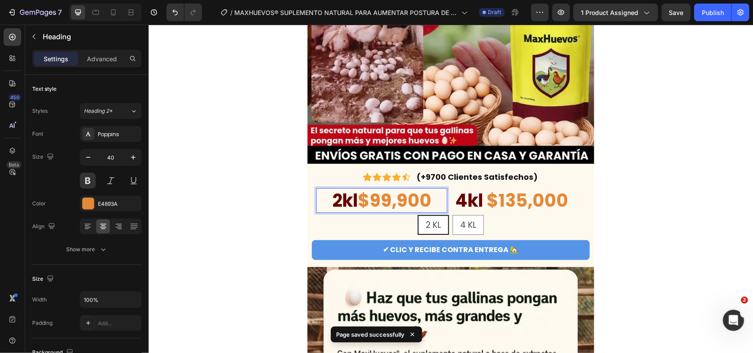
drag, startPoint x: 360, startPoint y: 203, endPoint x: 426, endPoint y: 205, distance: 66.2
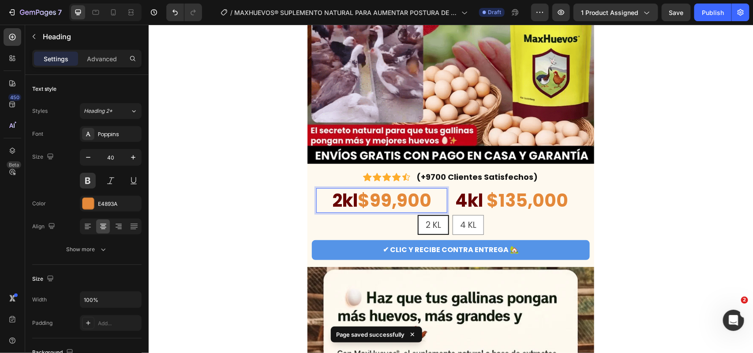
click at [426, 205] on p "2kl $99,900" at bounding box center [381, 200] width 129 height 23
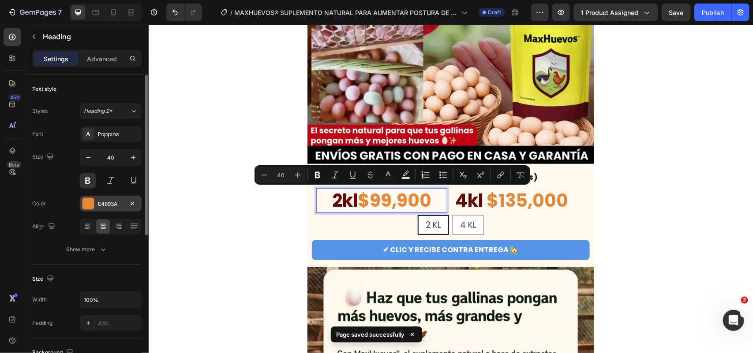
click at [111, 205] on div "E4893A" at bounding box center [111, 204] width 26 height 8
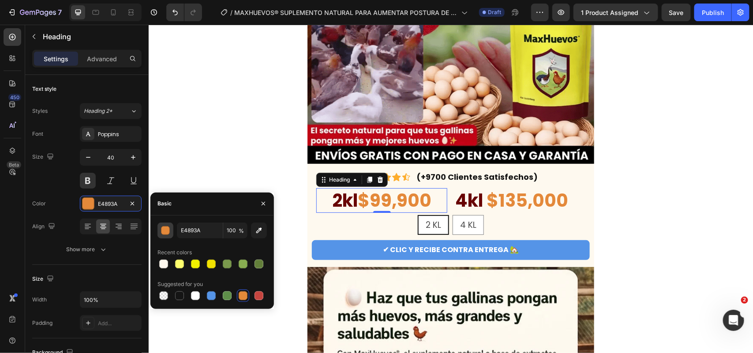
click at [166, 235] on div "button" at bounding box center [165, 230] width 9 height 9
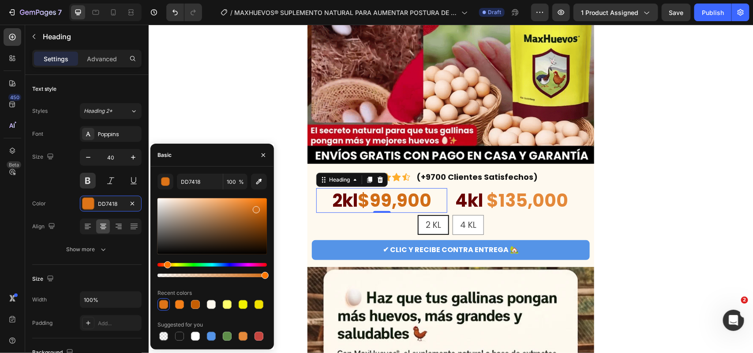
type input "D16D17"
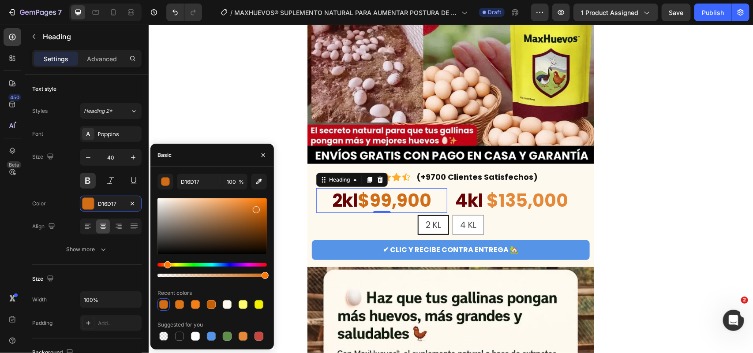
drag, startPoint x: 227, startPoint y: 210, endPoint x: 256, endPoint y: 209, distance: 28.7
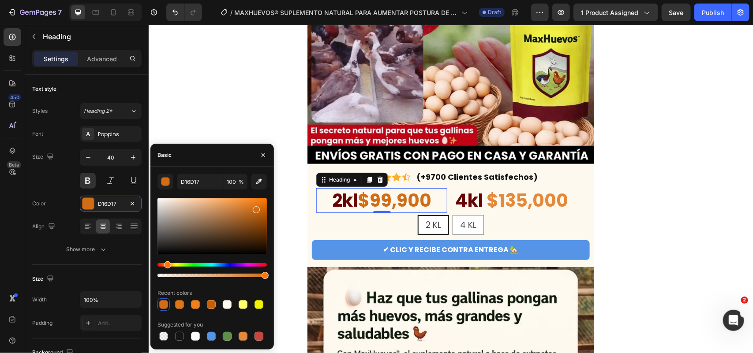
click at [256, 209] on div at bounding box center [212, 227] width 109 height 56
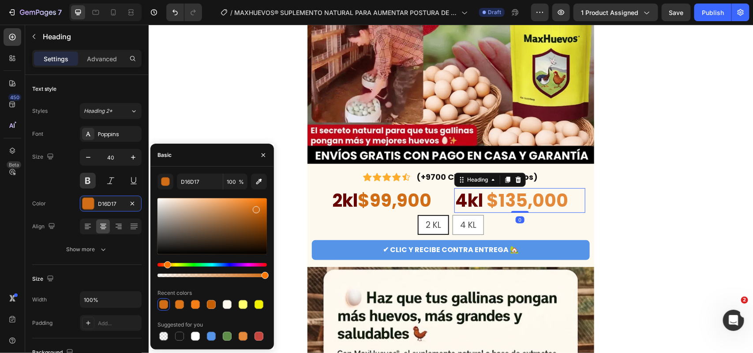
click at [521, 203] on strong "$135,000" at bounding box center [527, 200] width 82 height 25
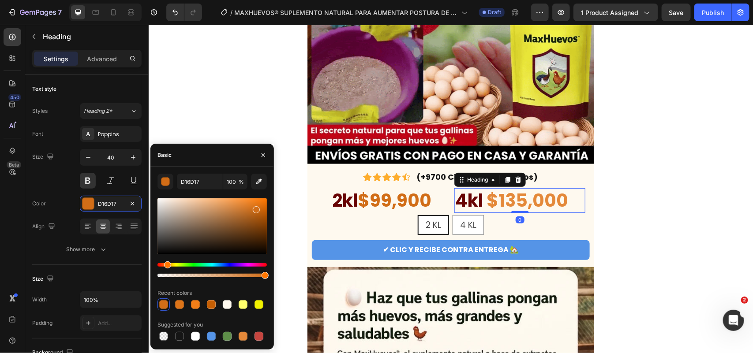
scroll to position [105, 0]
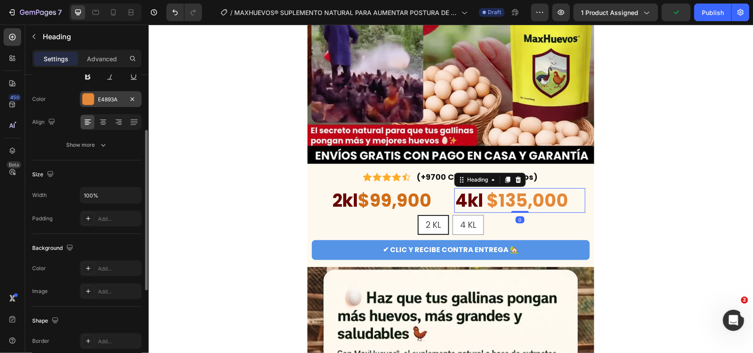
click at [124, 101] on div "E4893A" at bounding box center [111, 99] width 62 height 16
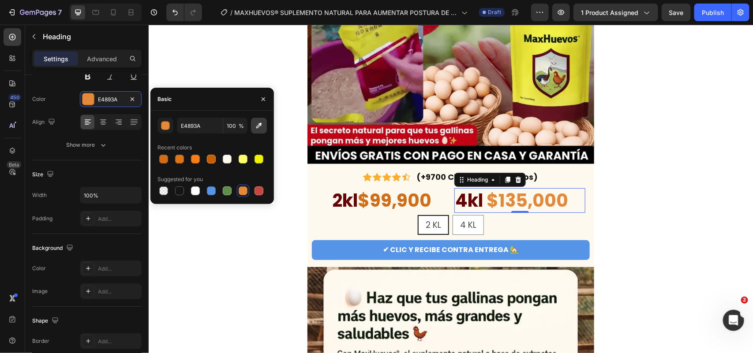
click at [259, 129] on icon "button" at bounding box center [259, 125] width 9 height 9
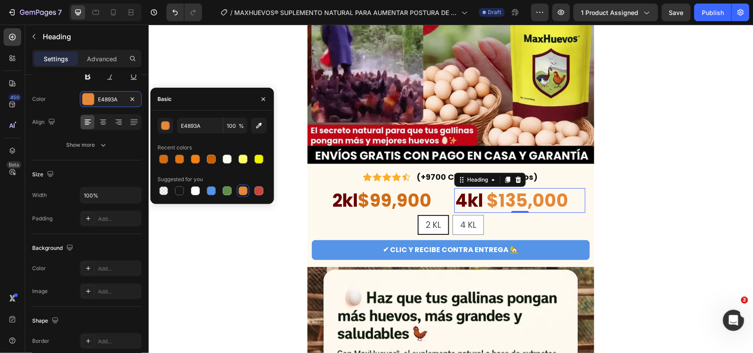
type input "D16D17"
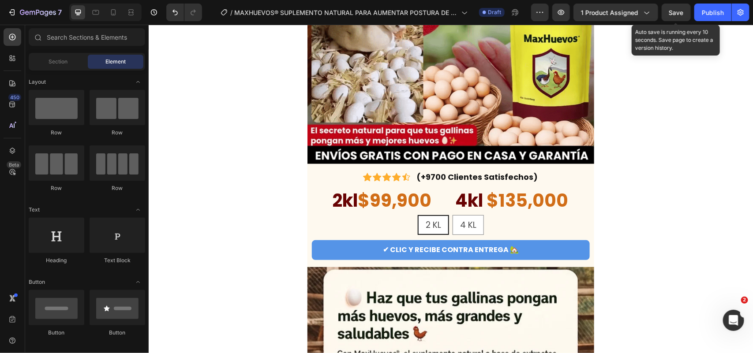
click at [681, 10] on span "Save" at bounding box center [676, 13] width 15 height 8
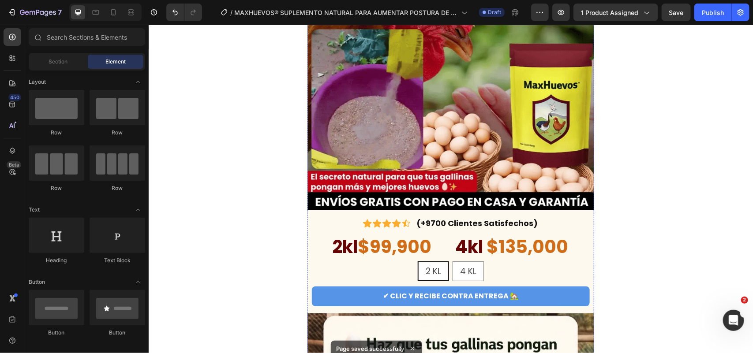
scroll to position [110, 0]
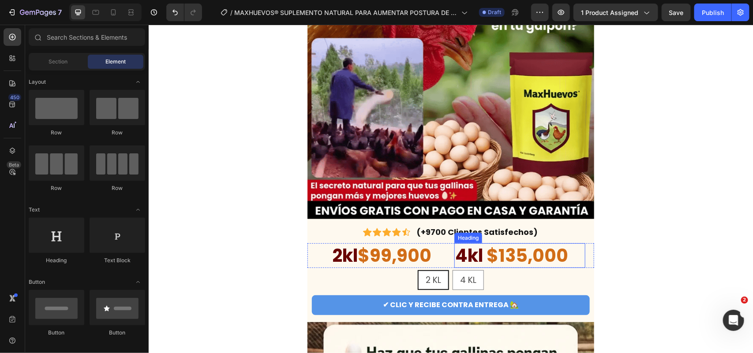
click at [571, 255] on p "⁠⁠⁠⁠⁠⁠⁠ 4kl $135,000" at bounding box center [519, 255] width 129 height 23
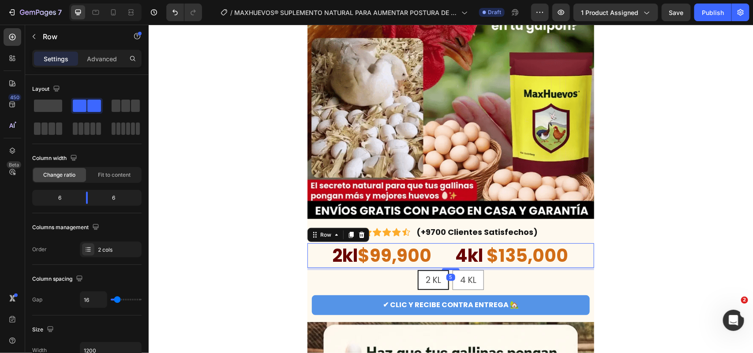
click at [583, 252] on div "⁠⁠⁠⁠⁠⁠⁠ 2kl $99,900 Heading ⁠⁠⁠⁠⁠⁠⁠ 4kl $135,000 Heading Row 5" at bounding box center [450, 255] width 287 height 25
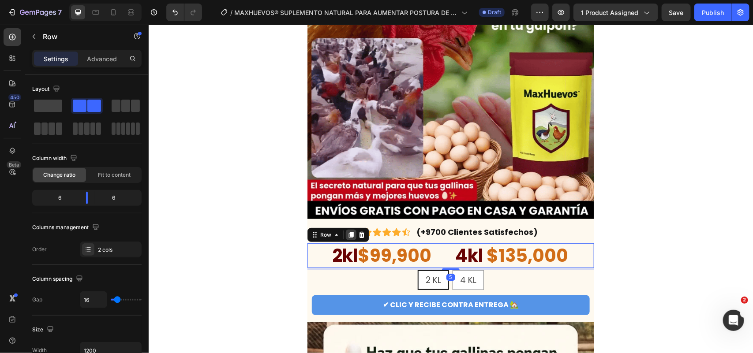
click at [347, 236] on icon at bounding box center [350, 234] width 7 height 7
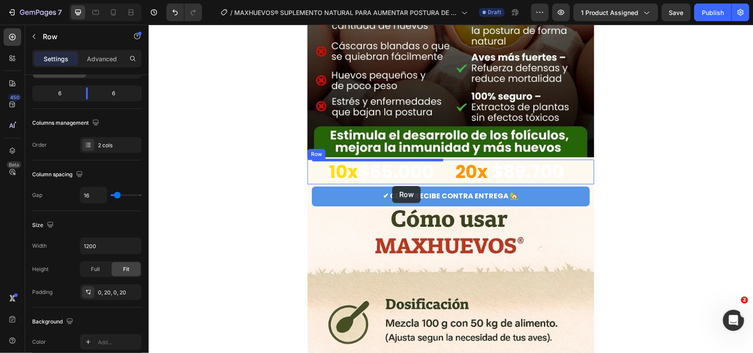
scroll to position [1048, 0]
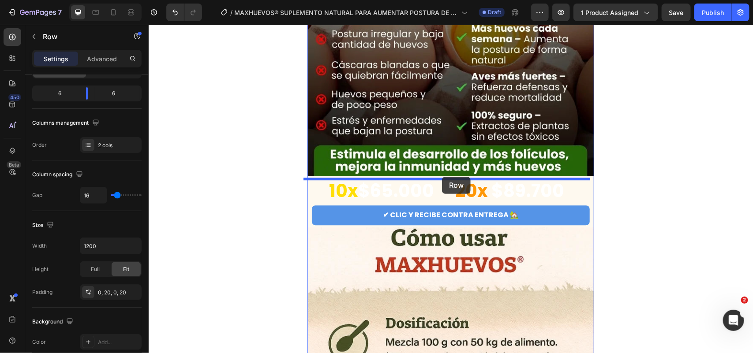
drag, startPoint x: 319, startPoint y: 263, endPoint x: 442, endPoint y: 177, distance: 150.4
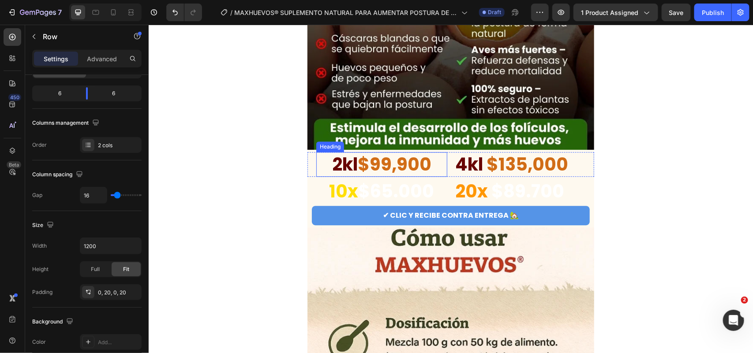
scroll to position [1022, 0]
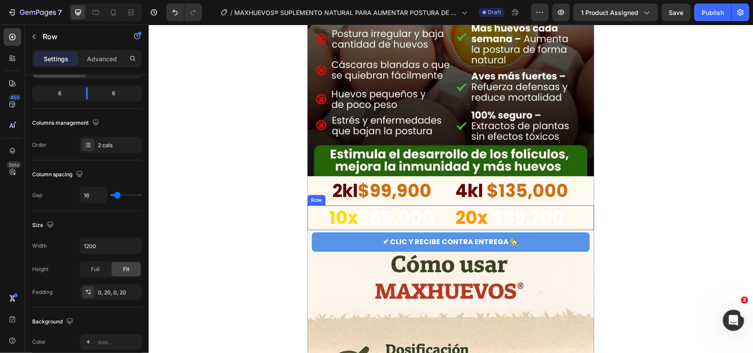
click at [586, 214] on div "10x $65.000 Heading 20x $89.700 Heading Row" at bounding box center [450, 217] width 287 height 25
click at [359, 199] on icon at bounding box center [362, 196] width 6 height 6
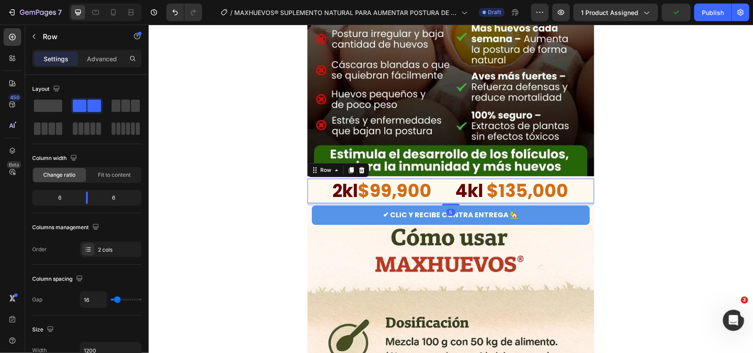
click at [587, 183] on div "2kl $99,900 Heading 4kl $135,000 Heading Row 5" at bounding box center [450, 190] width 287 height 25
click at [346, 170] on div at bounding box center [351, 170] width 11 height 11
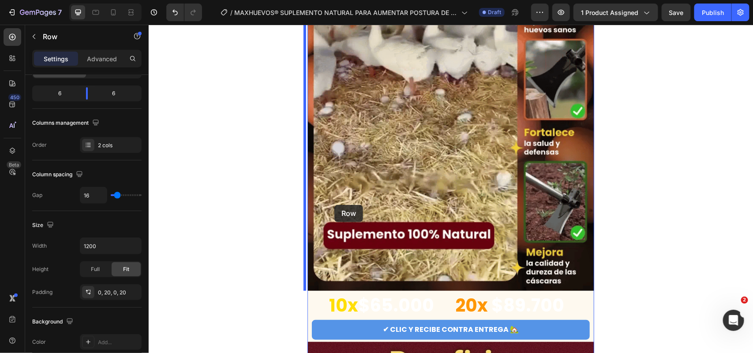
scroll to position [1849, 0]
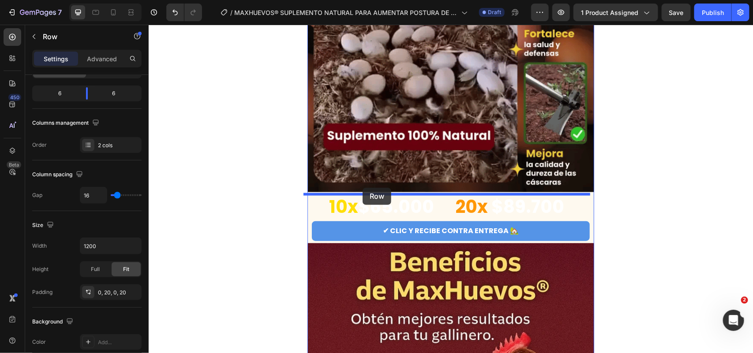
drag, startPoint x: 319, startPoint y: 197, endPoint x: 362, endPoint y: 188, distance: 44.7
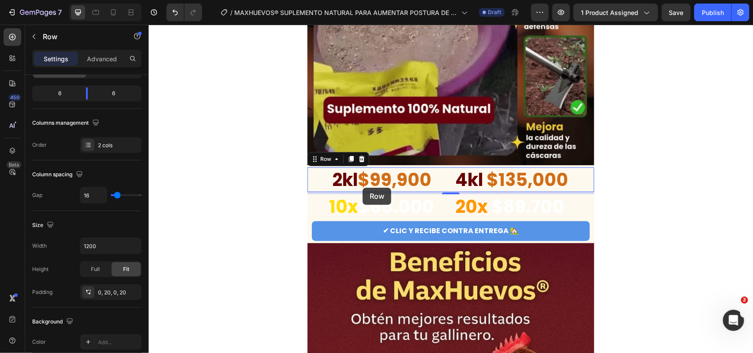
scroll to position [1822, 0]
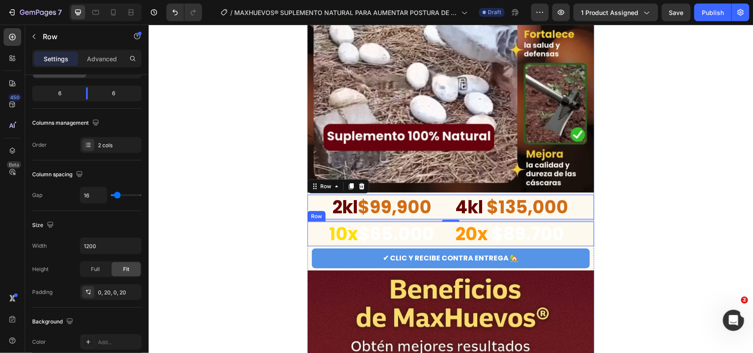
click at [307, 231] on div "10x $65.000 Heading 20x $89.700 Heading Row" at bounding box center [450, 234] width 287 height 25
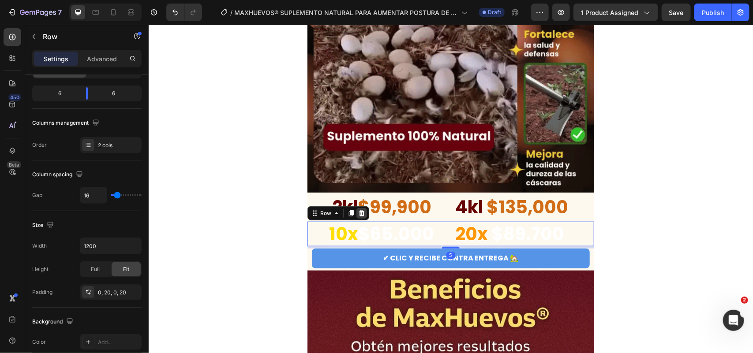
click at [359, 214] on icon at bounding box center [362, 213] width 6 height 6
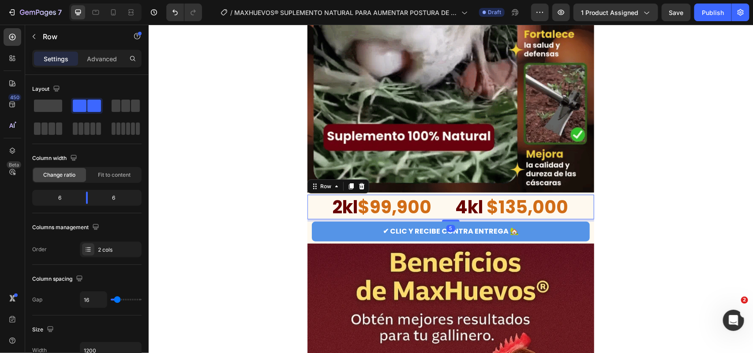
click at [307, 206] on div "2kl $99,900 Heading 4kl $135,000 Heading Row 5" at bounding box center [450, 207] width 287 height 25
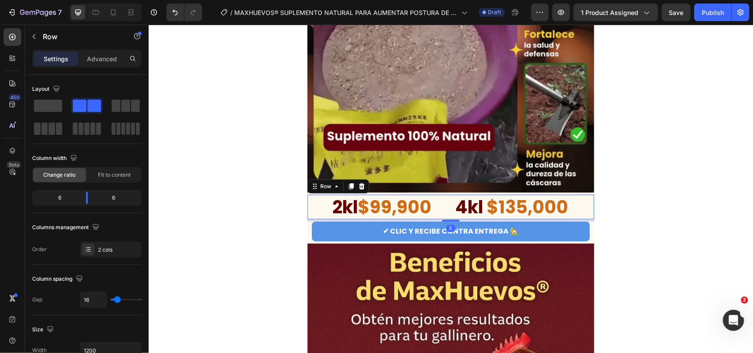
drag, startPoint x: 347, startPoint y: 187, endPoint x: 322, endPoint y: 200, distance: 28.4
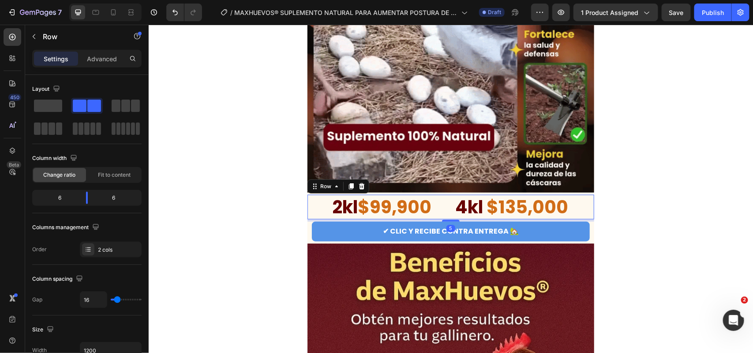
click at [349, 186] on icon at bounding box center [351, 186] width 5 height 6
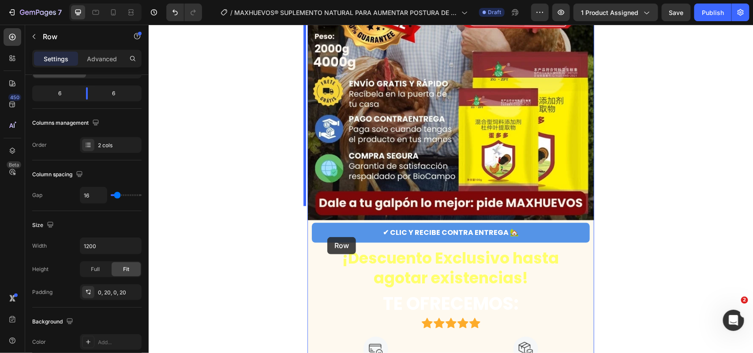
scroll to position [3532, 0]
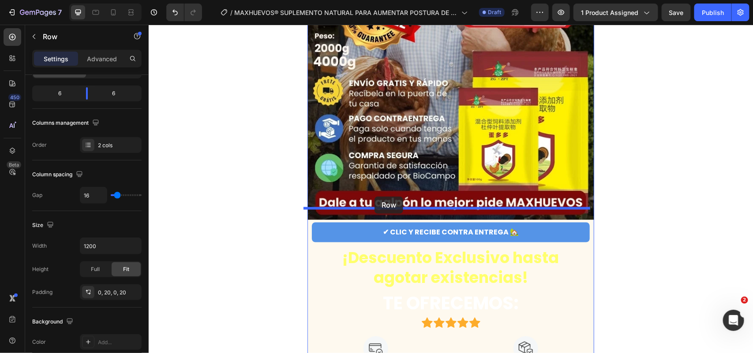
drag, startPoint x: 320, startPoint y: 214, endPoint x: 374, endPoint y: 196, distance: 56.9
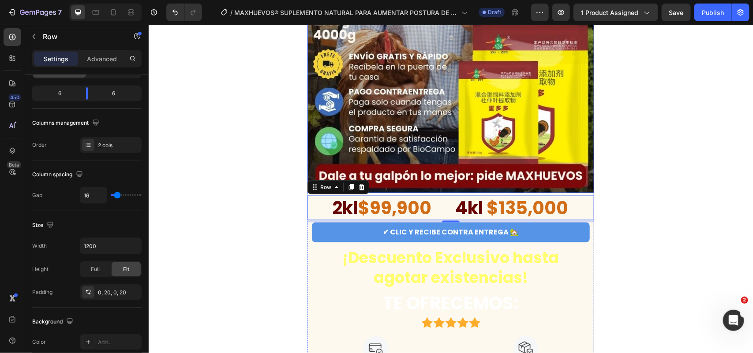
scroll to position [3505, 0]
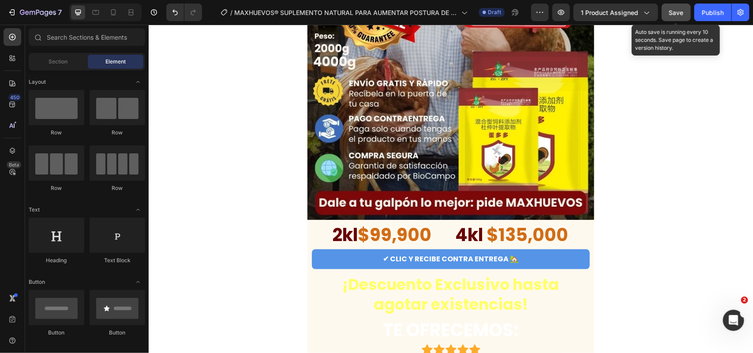
click at [671, 18] on button "Save" at bounding box center [676, 13] width 29 height 18
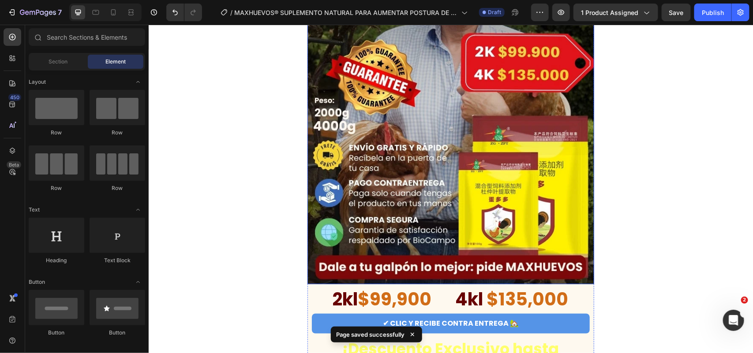
scroll to position [3496, 0]
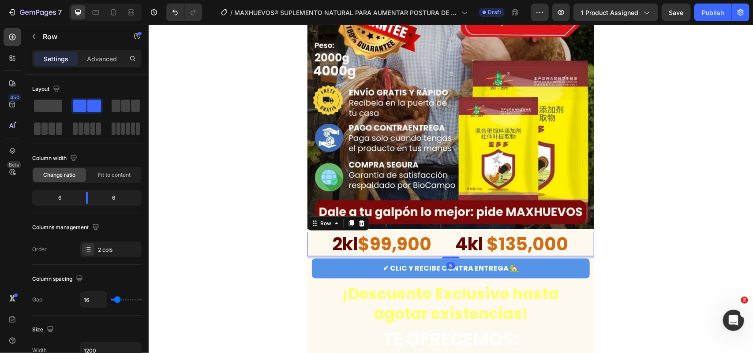
click at [584, 232] on div "2kl $99,900 Heading 4kl $135,000 Heading Row 5" at bounding box center [450, 244] width 287 height 25
click at [361, 218] on div at bounding box center [361, 223] width 11 height 11
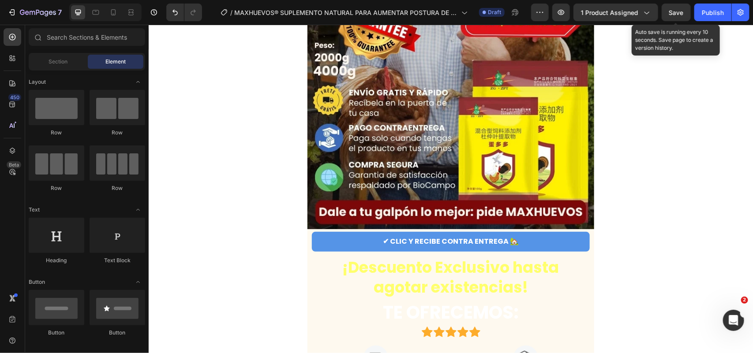
click at [676, 9] on span "Save" at bounding box center [676, 13] width 15 height 8
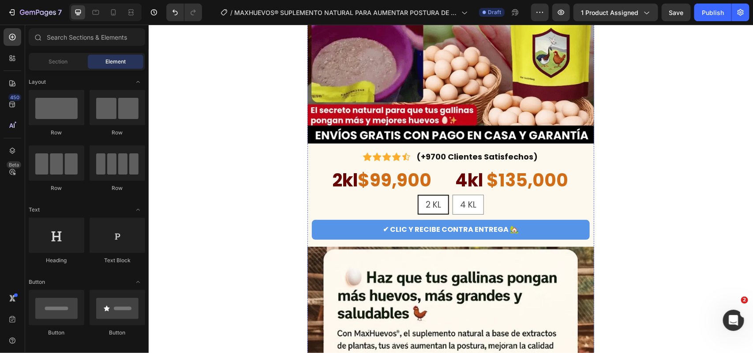
scroll to position [0, 0]
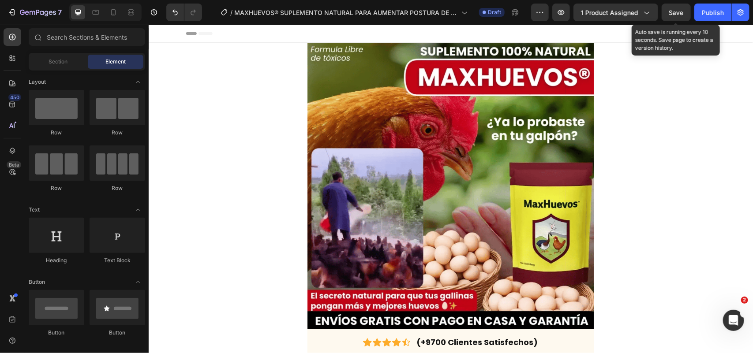
click at [680, 9] on span "Save" at bounding box center [676, 13] width 15 height 8
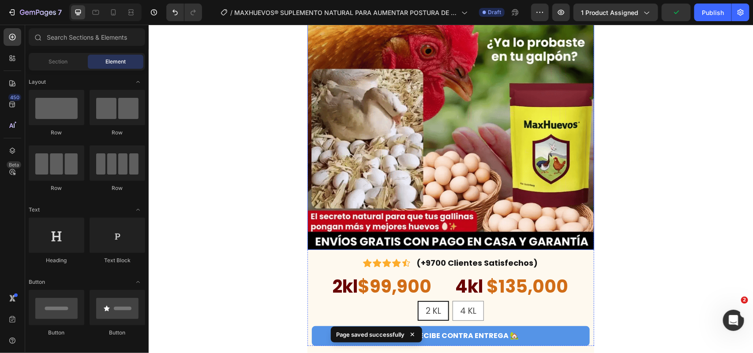
scroll to position [221, 0]
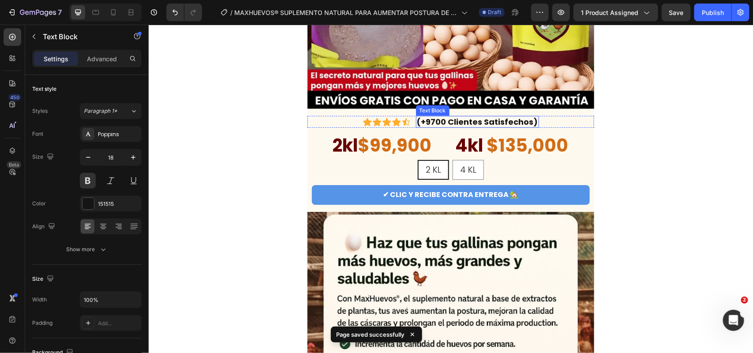
click at [418, 117] on p "(+9700 Clientes Satisfechos)" at bounding box center [477, 122] width 121 height 10
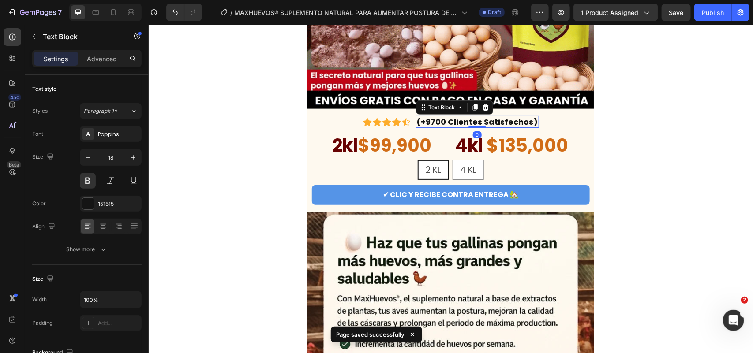
click at [429, 124] on p "(+9700 Clientes Satisfechos)" at bounding box center [477, 122] width 121 height 10
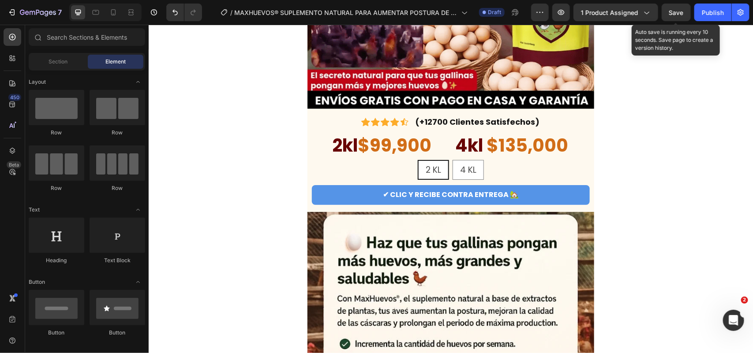
click at [683, 9] on span "Save" at bounding box center [676, 13] width 15 height 8
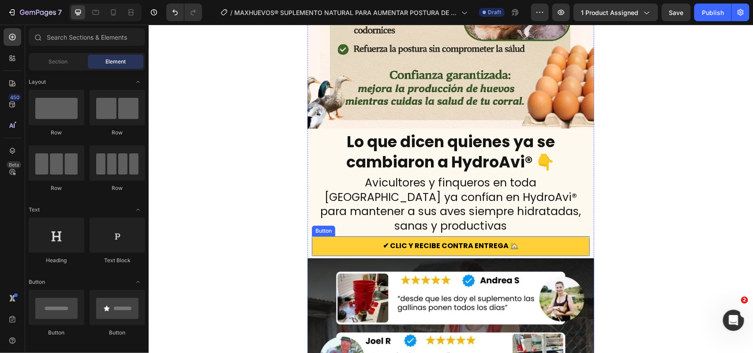
scroll to position [2703, 0]
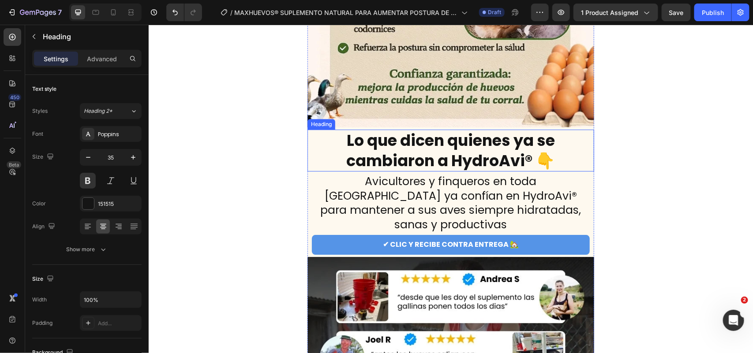
click at [519, 164] on h2 "Lo que dicen quienes ya se cambiaron a HydroAvi® 👇" at bounding box center [450, 150] width 269 height 42
click at [525, 161] on h2 "Lo que dicen quienes ya se cambiaron a HydroAvi® 👇" at bounding box center [450, 150] width 269 height 42
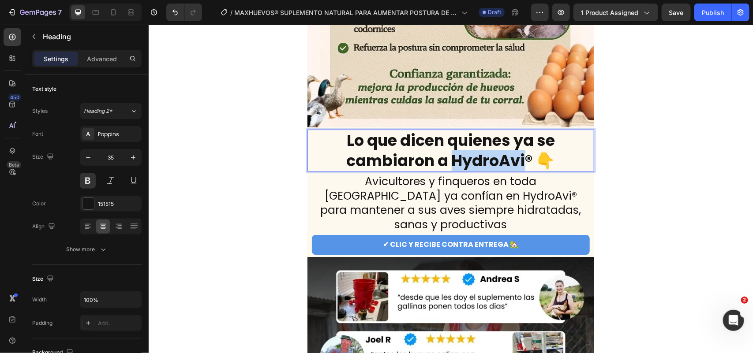
drag, startPoint x: 449, startPoint y: 160, endPoint x: 521, endPoint y: 168, distance: 72.4
click at [521, 168] on p "Lo que dicen quienes ya se cambiaron a HydroAvi® 👇" at bounding box center [450, 150] width 267 height 40
click at [574, 158] on p "Lo que dicen quienes ya se cambiaron a MaxHuevos® 👇" at bounding box center [450, 150] width 267 height 40
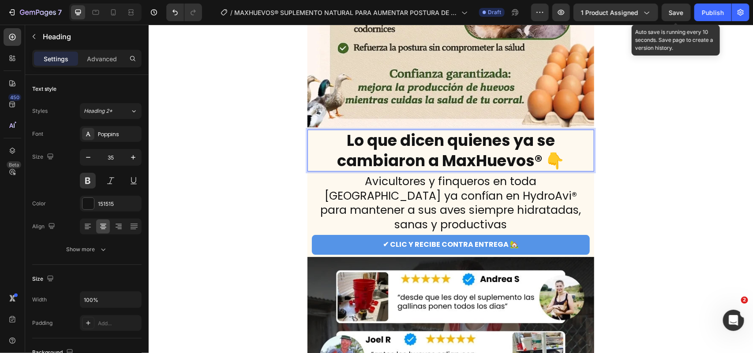
click at [674, 14] on span "Save" at bounding box center [676, 13] width 15 height 8
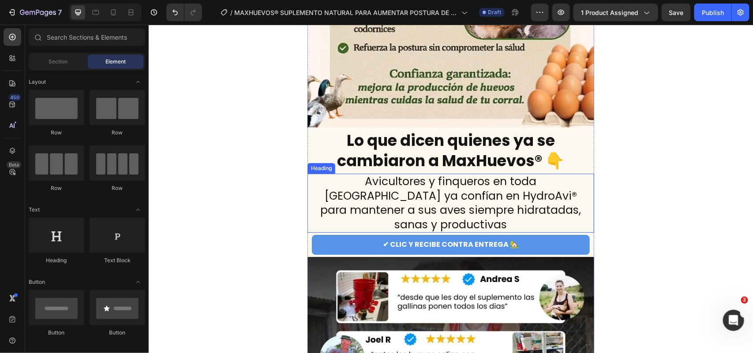
click at [387, 187] on h2 "Avicultores y finqueros en toda [GEOGRAPHIC_DATA] ya confían en HydroAvi® para …" at bounding box center [450, 202] width 269 height 59
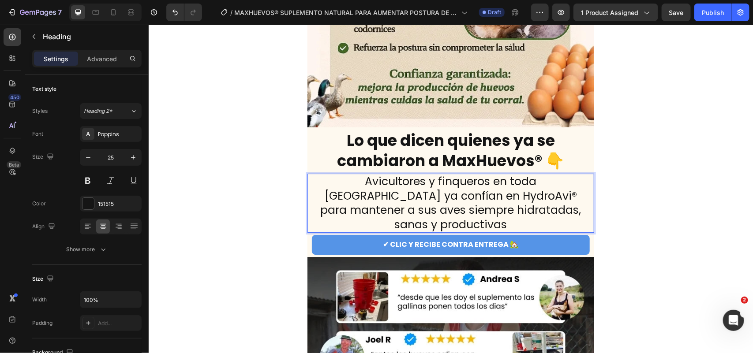
click at [387, 187] on h2 "Avicultores y finqueros en toda [GEOGRAPHIC_DATA] ya confían en HydroAvi® para …" at bounding box center [450, 202] width 269 height 59
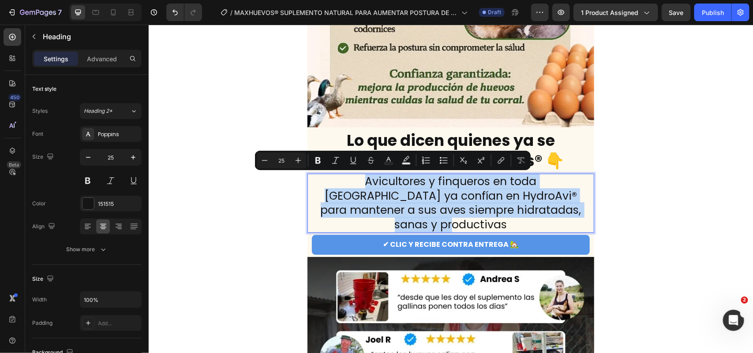
click at [387, 187] on p "Avicultores y finqueros en toda [GEOGRAPHIC_DATA] ya confían en HydroAvi® para …" at bounding box center [450, 202] width 267 height 57
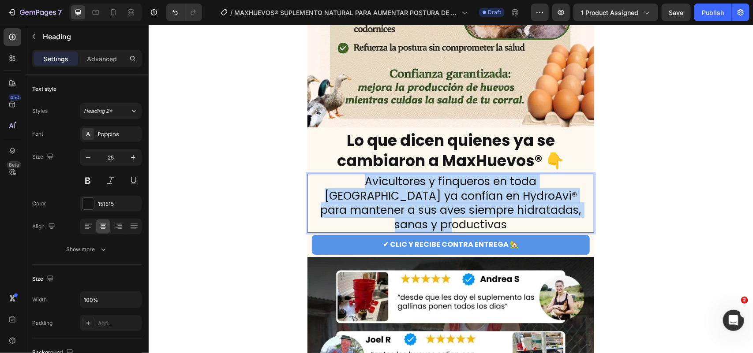
click at [387, 187] on p "Avicultores y finqueros en toda [GEOGRAPHIC_DATA] ya confían en HydroAvi® para …" at bounding box center [450, 202] width 267 height 57
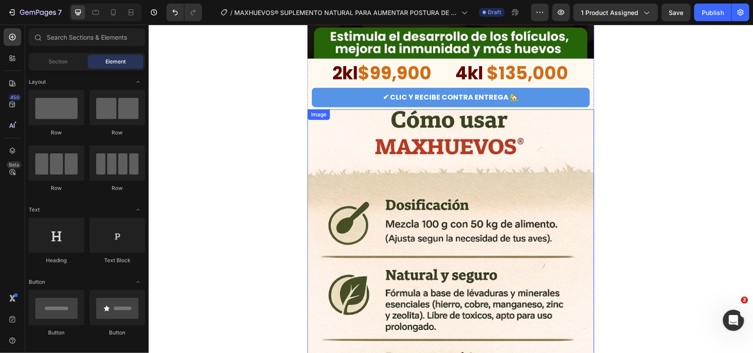
scroll to position [1103, 0]
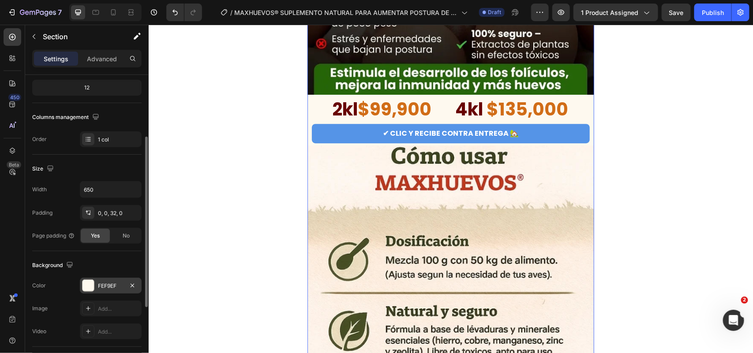
click at [102, 286] on div "FEF9EF" at bounding box center [111, 286] width 26 height 8
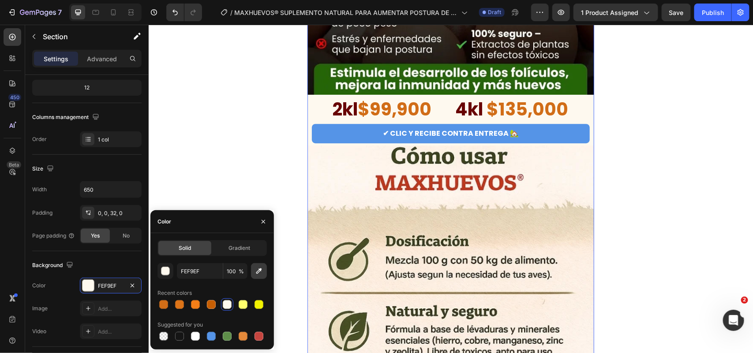
click at [263, 275] on icon "button" at bounding box center [259, 271] width 9 height 9
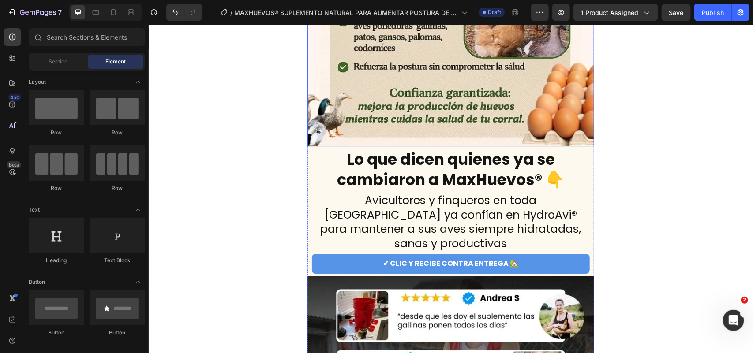
scroll to position [2703, 0]
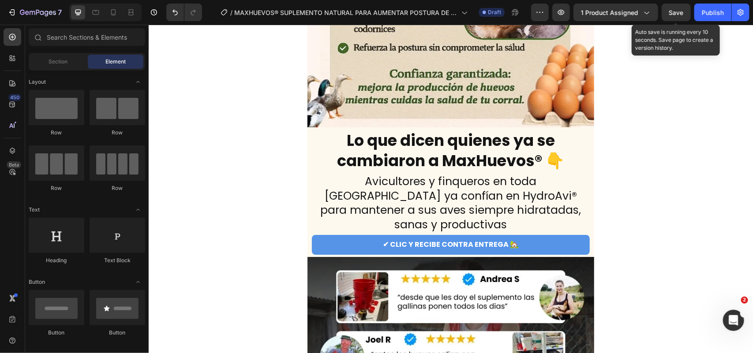
drag, startPoint x: 676, startPoint y: 12, endPoint x: 505, endPoint y: 5, distance: 170.5
click at [676, 12] on span "Save" at bounding box center [676, 13] width 15 height 8
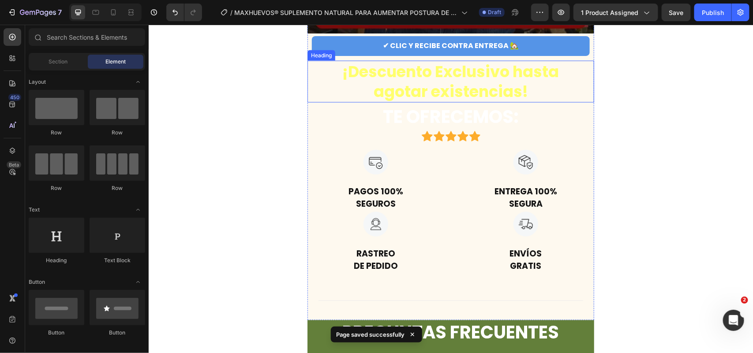
scroll to position [3696, 0]
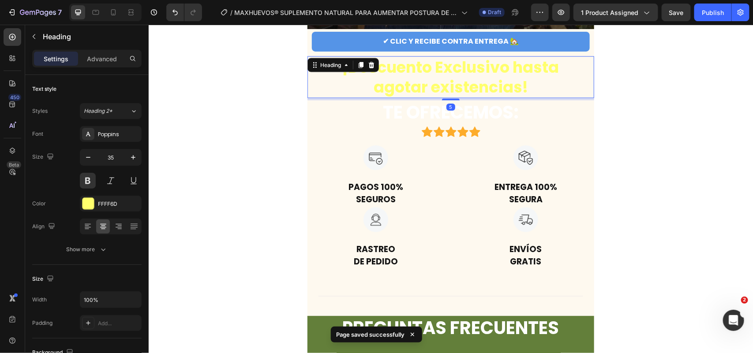
click at [464, 65] on h2 "¡Descuento Exclusivo hasta agotar existencias!" at bounding box center [450, 77] width 269 height 42
click at [105, 200] on div "FFFF6D" at bounding box center [111, 204] width 26 height 8
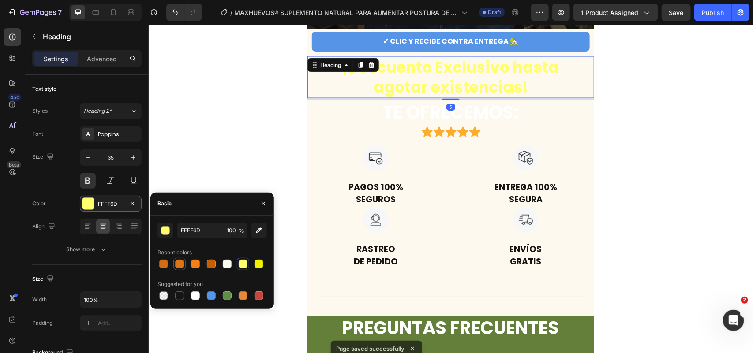
click at [173, 265] on div at bounding box center [179, 264] width 12 height 12
type input "DD7418"
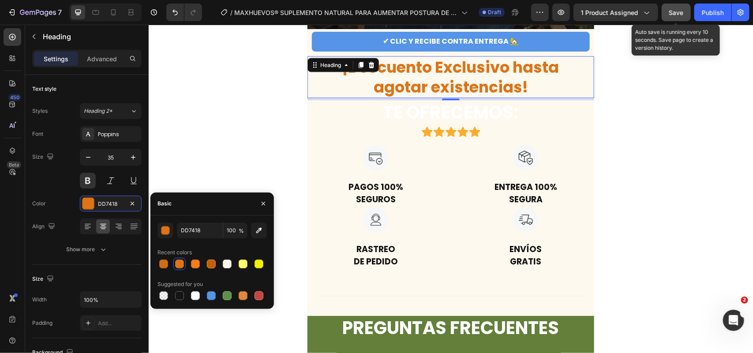
click at [676, 18] on button "Save" at bounding box center [676, 13] width 29 height 18
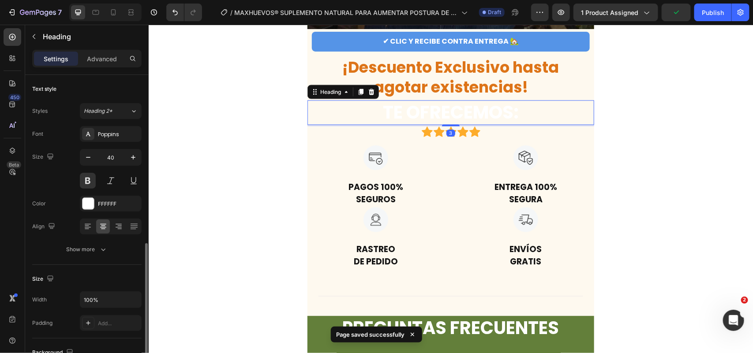
click at [474, 100] on strong "TE OFRECEMOS:" at bounding box center [451, 112] width 136 height 25
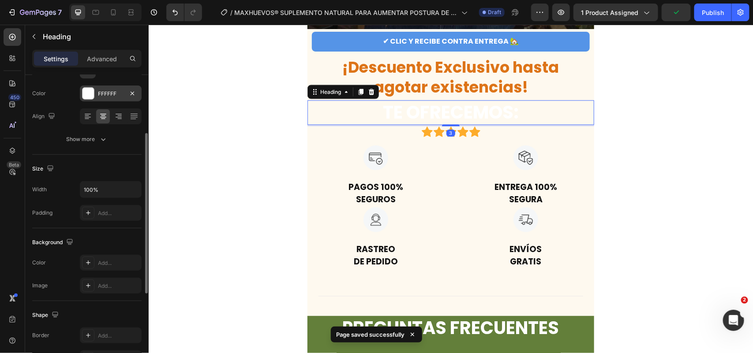
click at [102, 87] on div "FFFFFF" at bounding box center [111, 94] width 62 height 16
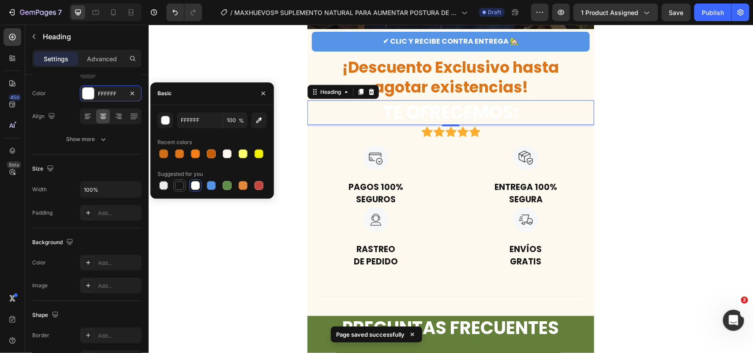
click at [180, 190] on div at bounding box center [179, 185] width 9 height 9
type input "151515"
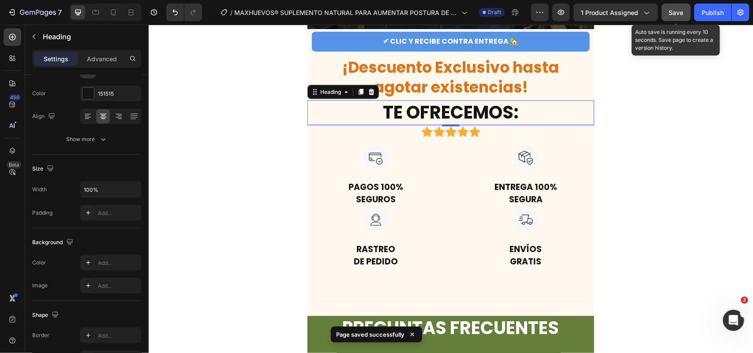
click at [670, 18] on button "Save" at bounding box center [676, 13] width 29 height 18
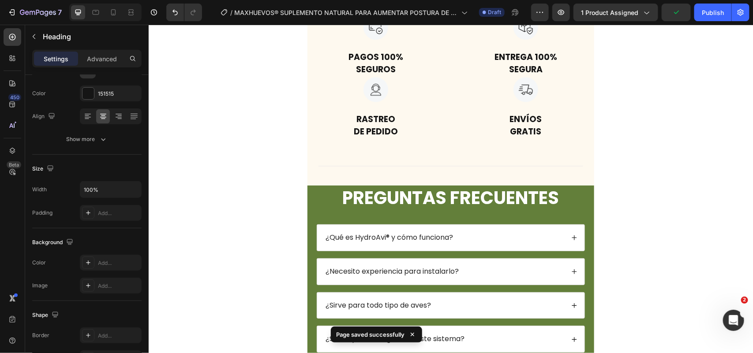
scroll to position [3861, 0]
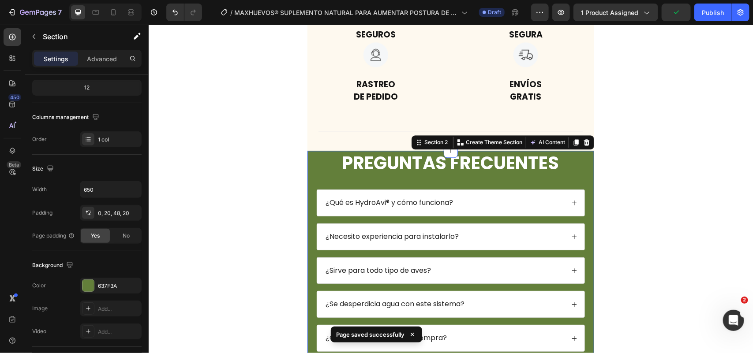
click at [309, 163] on div "PREGUNTAS FRECUENTES Heading ¿Qué es HydroAvi® y cómo funciona? ¿Necesito exper…" at bounding box center [450, 311] width 287 height 322
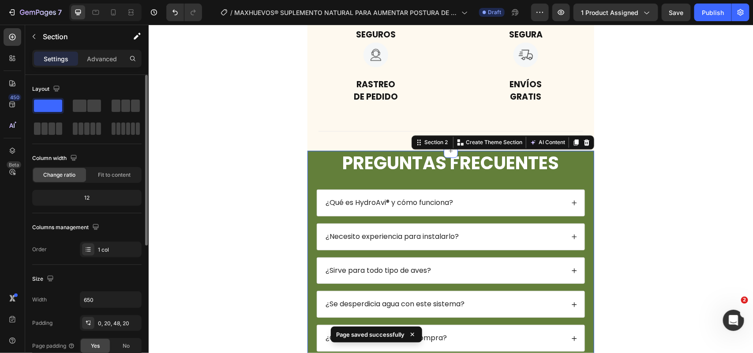
scroll to position [221, 0]
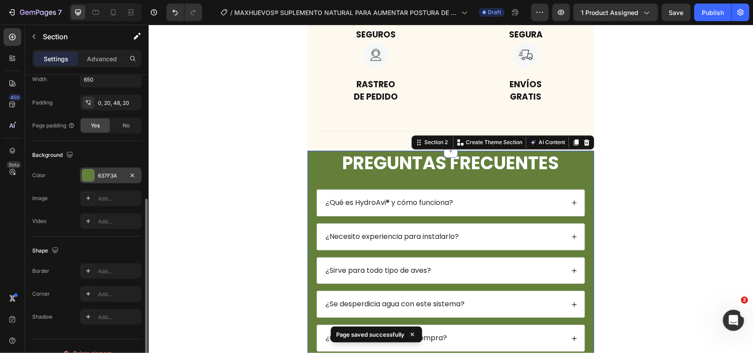
click at [105, 177] on div "637F3A" at bounding box center [111, 176] width 26 height 8
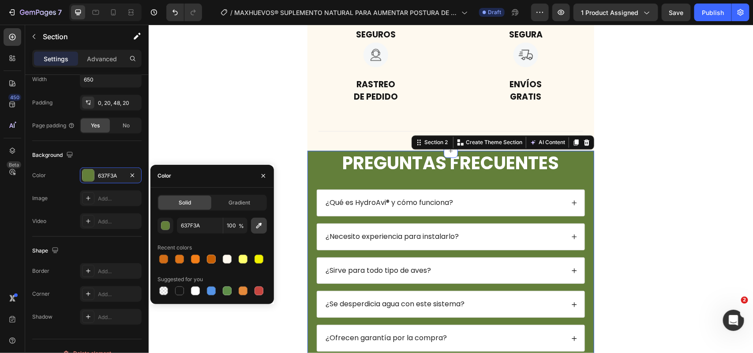
click at [261, 223] on icon "button" at bounding box center [259, 226] width 9 height 9
type input "FEF9EF"
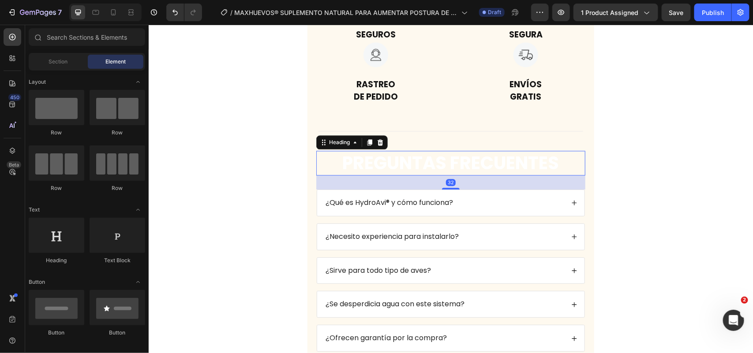
click at [479, 155] on h2 "PREGUNTAS FRECUENTES" at bounding box center [450, 162] width 269 height 25
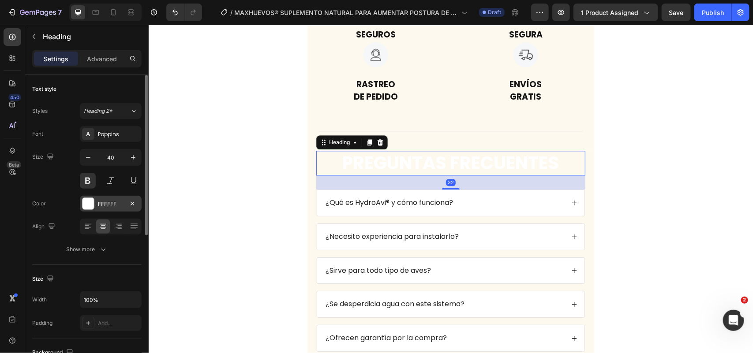
click at [105, 203] on div "FFFFFF" at bounding box center [111, 204] width 26 height 8
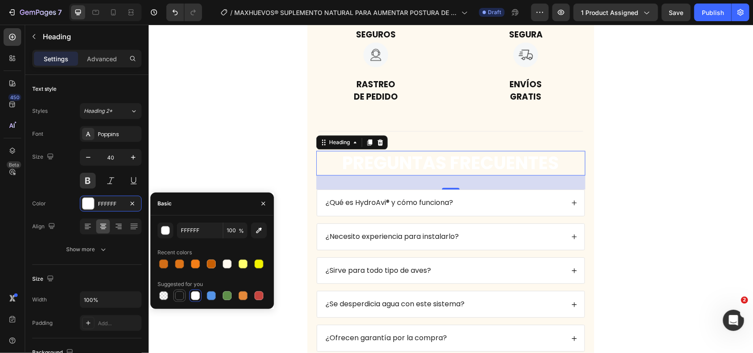
click at [179, 296] on div at bounding box center [179, 296] width 9 height 9
type input "151515"
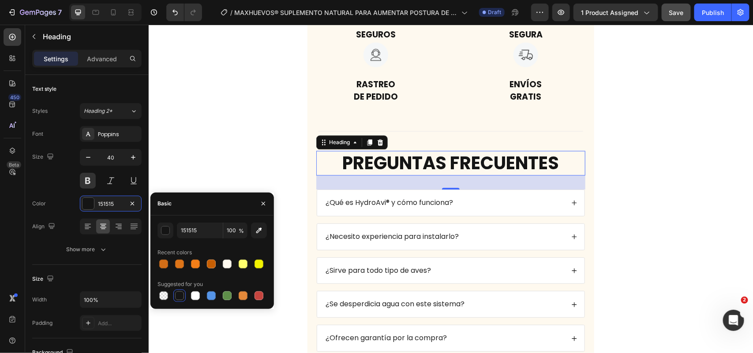
click at [674, 19] on button "Save" at bounding box center [676, 13] width 29 height 18
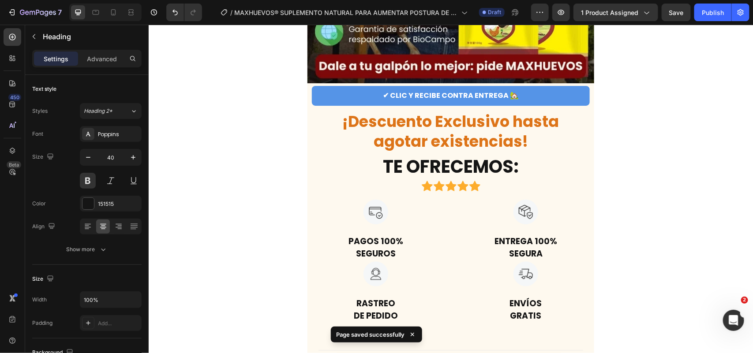
scroll to position [3641, 0]
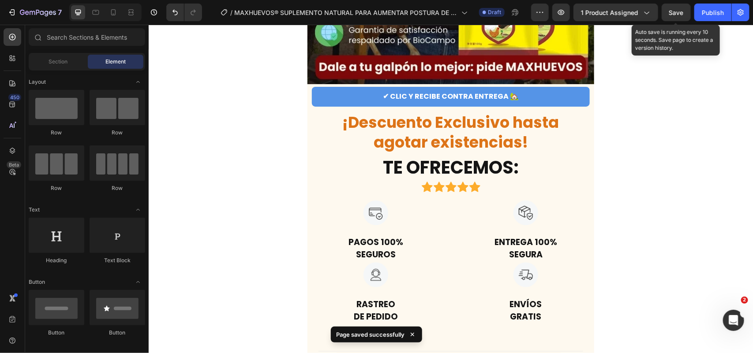
click at [683, 11] on span "Save" at bounding box center [676, 13] width 15 height 8
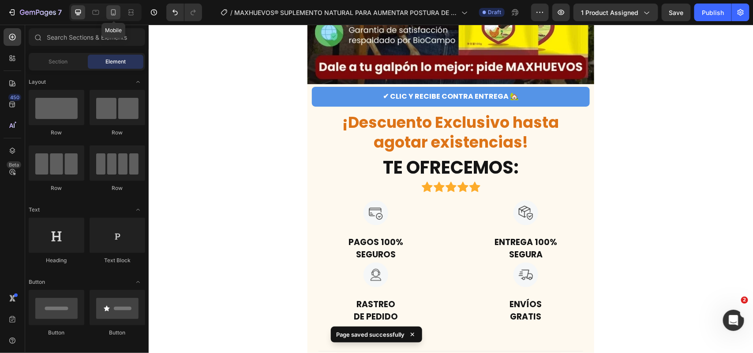
click at [115, 14] on icon at bounding box center [113, 12] width 5 height 6
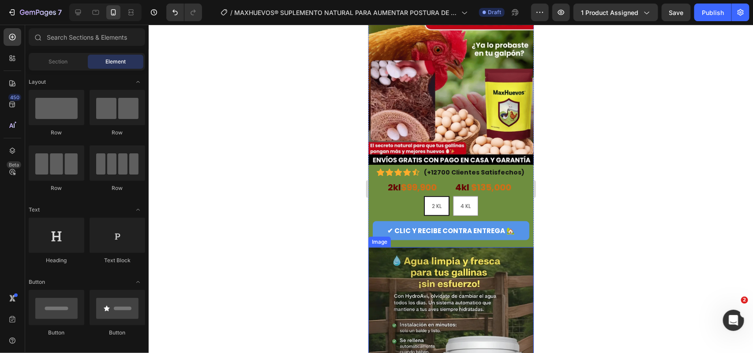
scroll to position [110, 0]
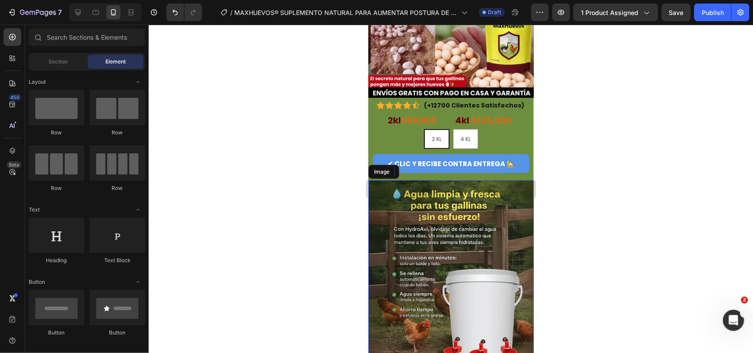
click at [424, 204] on img at bounding box center [450, 290] width 165 height 221
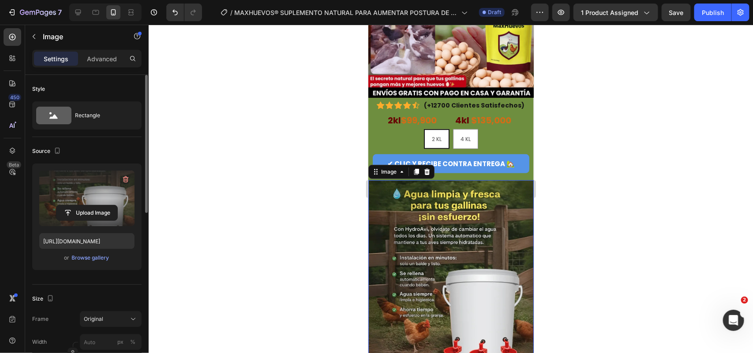
click at [79, 196] on label at bounding box center [86, 199] width 95 height 56
click at [79, 206] on input "file" at bounding box center [86, 213] width 61 height 15
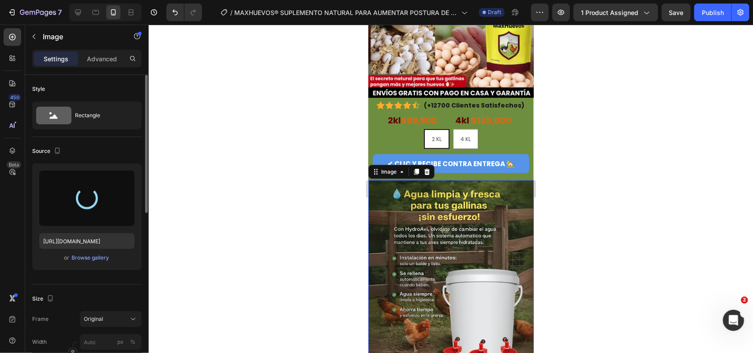
type input "[URL][DOMAIN_NAME]"
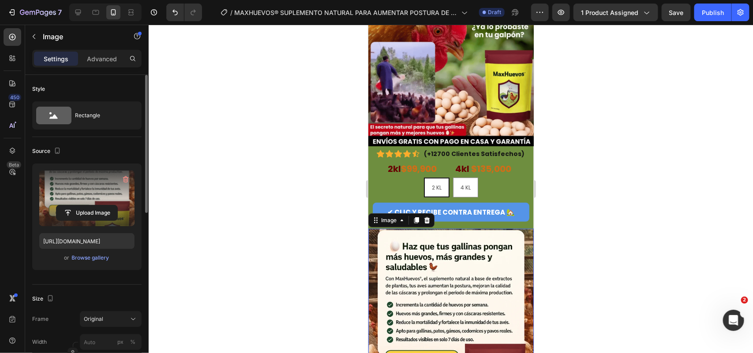
scroll to position [55, 0]
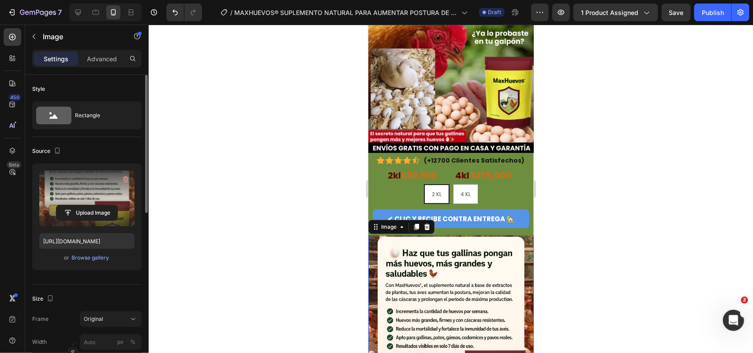
click at [693, 248] on div at bounding box center [451, 189] width 605 height 329
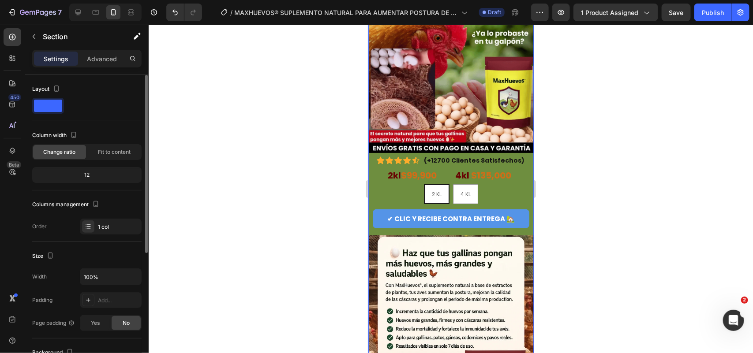
scroll to position [110, 0]
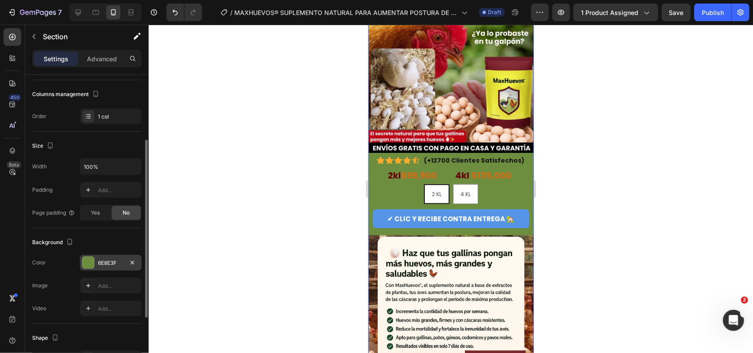
click at [109, 261] on div "6E8E3F" at bounding box center [111, 263] width 26 height 8
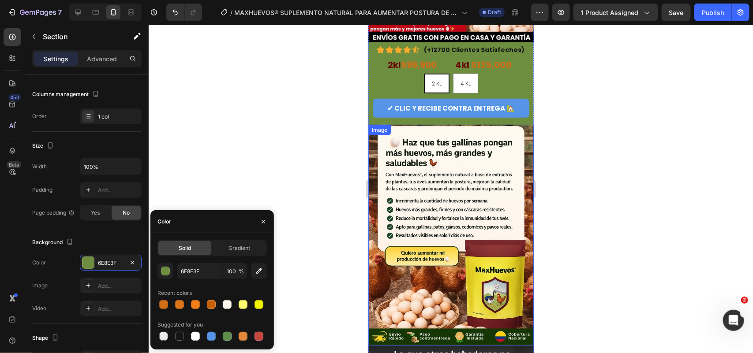
scroll to position [165, 0]
click at [259, 274] on icon "button" at bounding box center [259, 271] width 9 height 9
type input "FFFAF0"
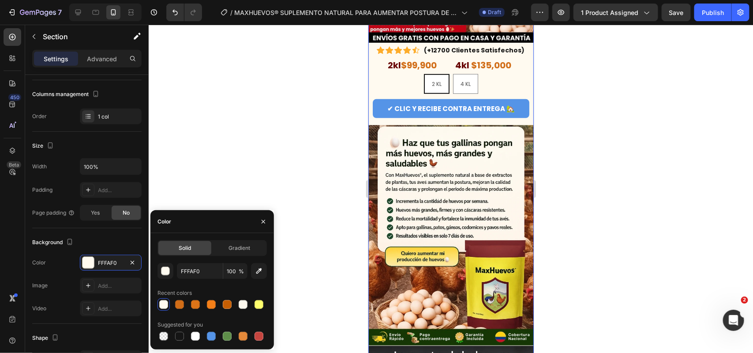
click at [564, 168] on div at bounding box center [451, 189] width 605 height 329
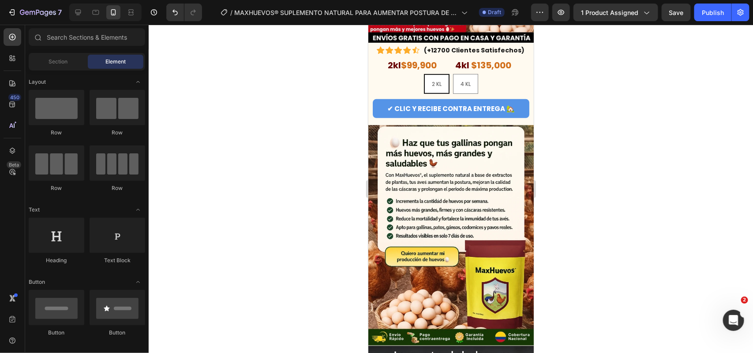
click at [564, 168] on div at bounding box center [451, 189] width 605 height 329
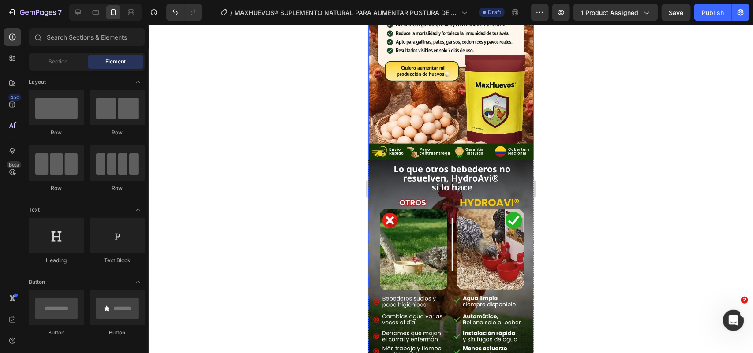
scroll to position [386, 0]
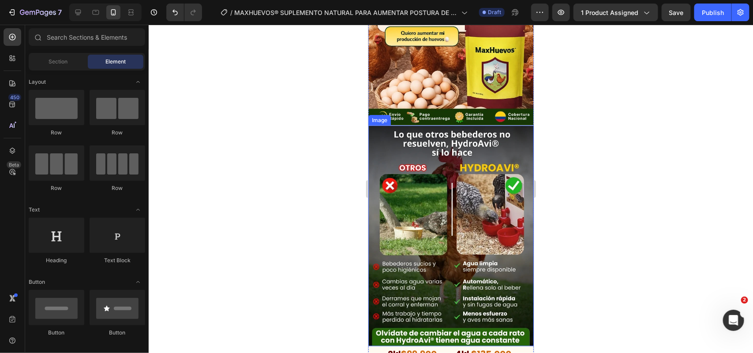
click at [429, 171] on img at bounding box center [450, 235] width 165 height 221
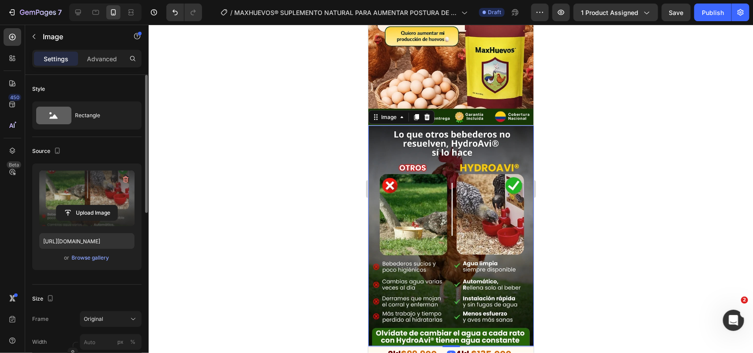
click at [43, 213] on div "Upload Image" at bounding box center [86, 213] width 95 height 16
click at [69, 207] on input "file" at bounding box center [86, 213] width 61 height 15
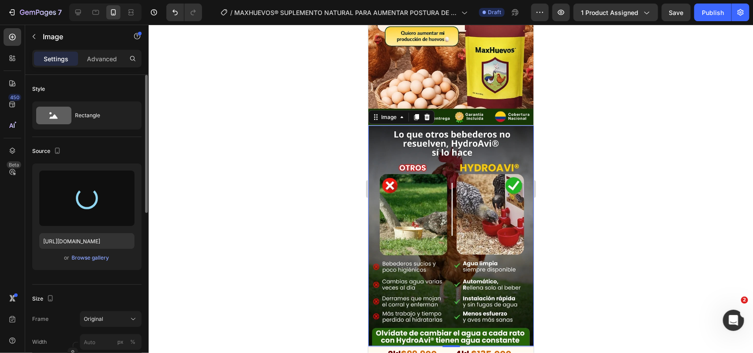
type input "[URL][DOMAIN_NAME]"
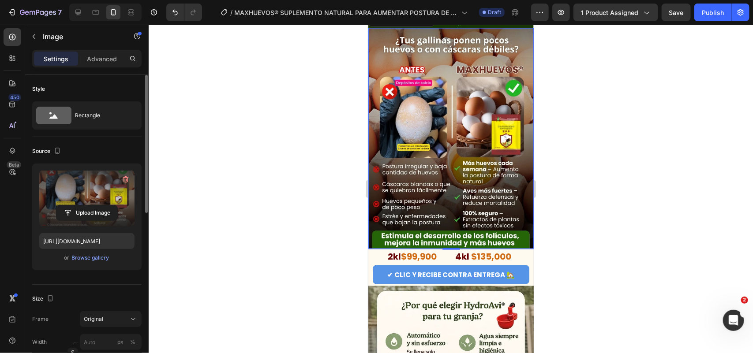
scroll to position [607, 0]
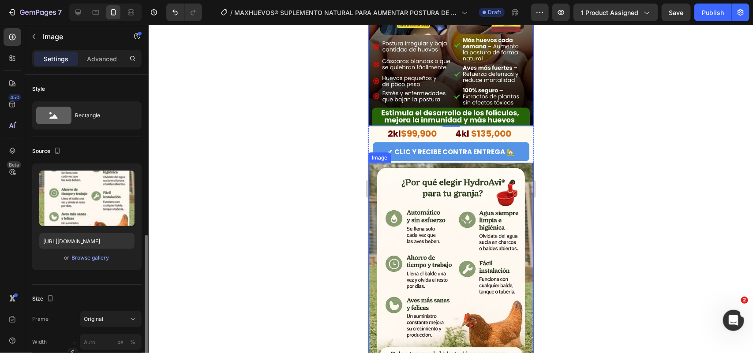
click at [421, 223] on img at bounding box center [450, 273] width 165 height 221
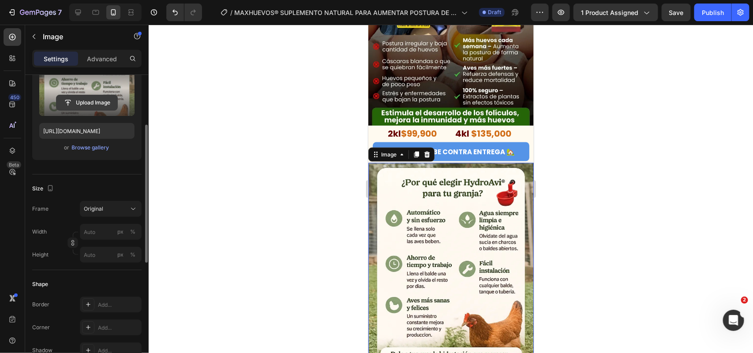
click at [105, 106] on input "file" at bounding box center [86, 102] width 61 height 15
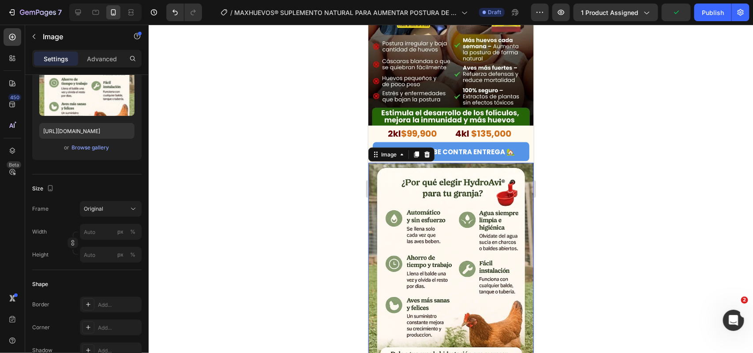
type input "[URL][DOMAIN_NAME]"
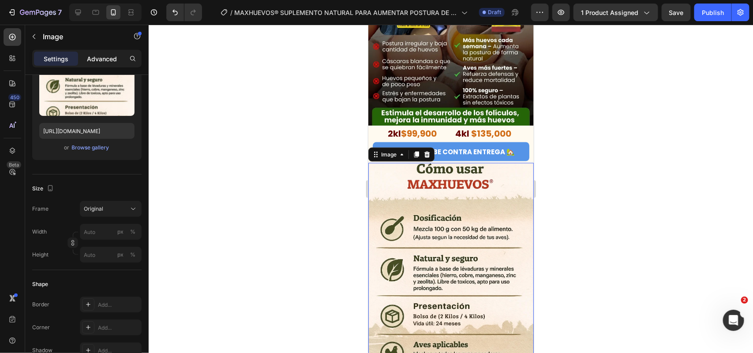
click at [109, 60] on p "Advanced" at bounding box center [102, 58] width 30 height 9
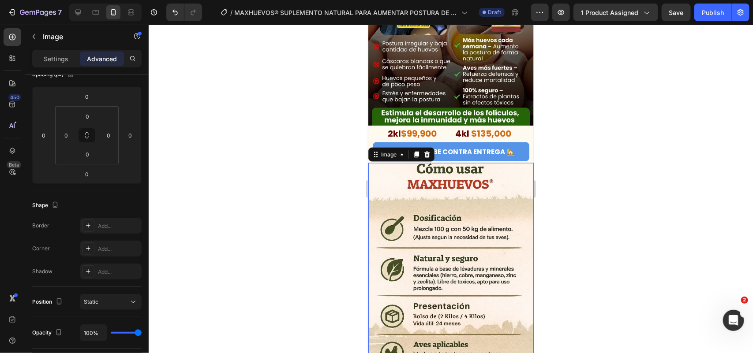
scroll to position [165, 0]
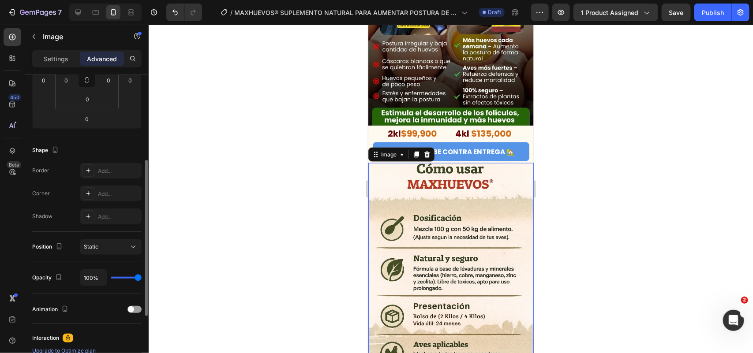
click at [628, 232] on div at bounding box center [451, 189] width 605 height 329
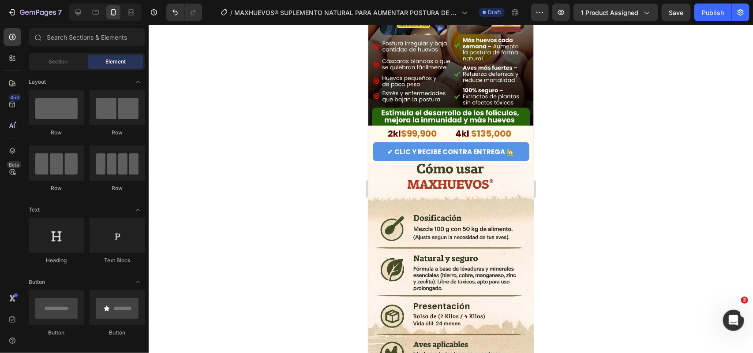
click at [440, 228] on img at bounding box center [450, 273] width 165 height 221
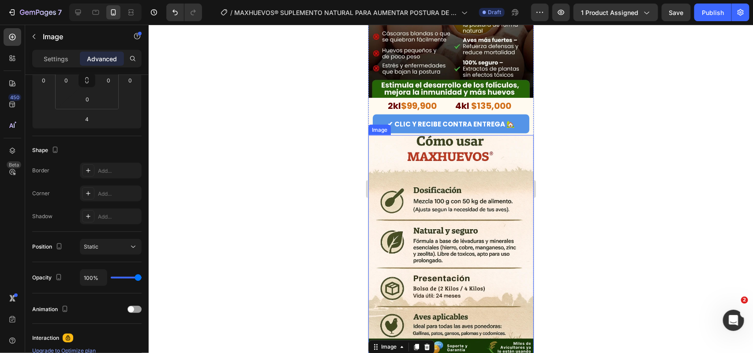
scroll to position [662, 0]
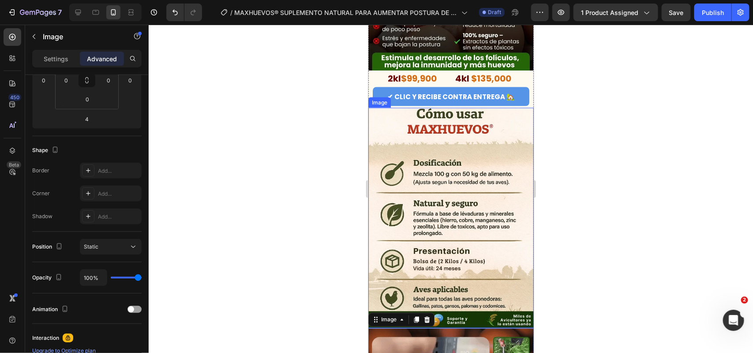
click at [310, 189] on div at bounding box center [451, 189] width 605 height 329
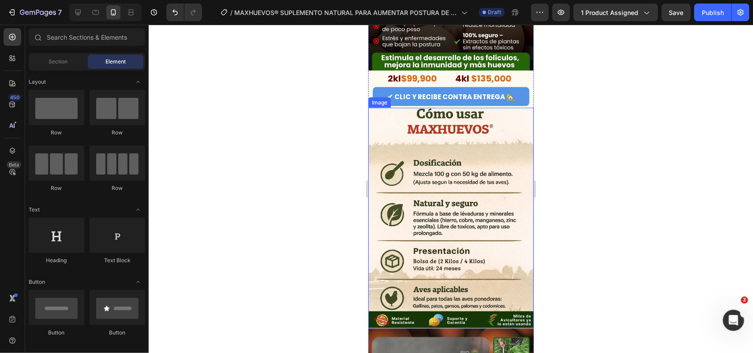
drag, startPoint x: 465, startPoint y: 216, endPoint x: 468, endPoint y: 252, distance: 35.9
click at [466, 215] on img at bounding box center [450, 218] width 165 height 221
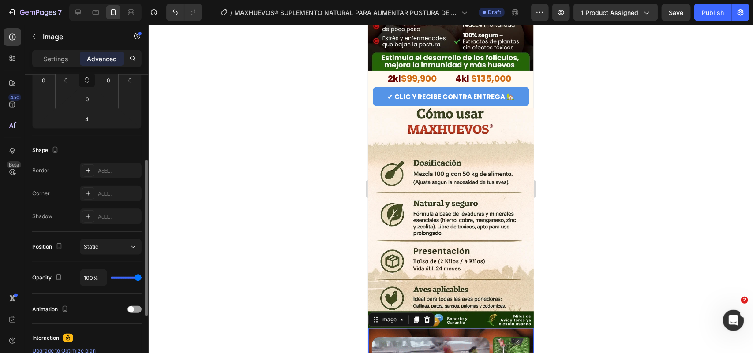
scroll to position [0, 0]
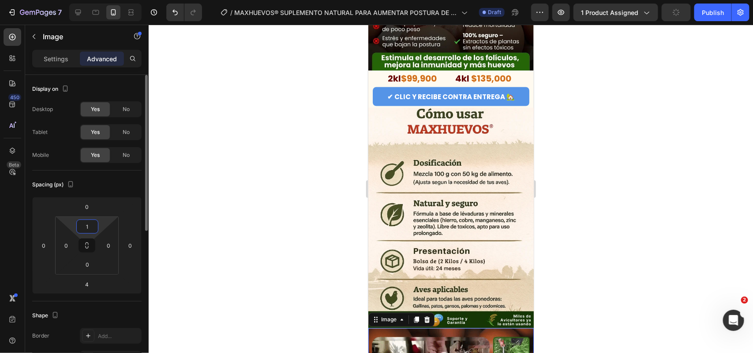
click at [90, 221] on input "1" at bounding box center [88, 226] width 18 height 13
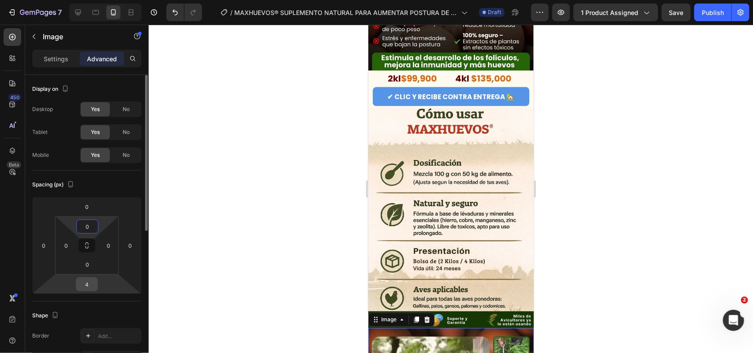
type input "0"
click at [90, 289] on input "4" at bounding box center [87, 284] width 18 height 13
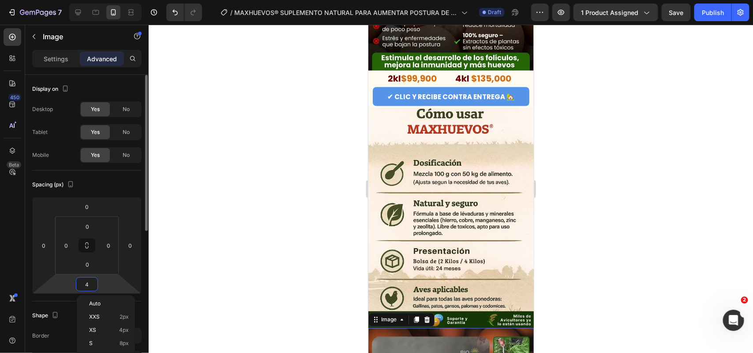
type input "0"
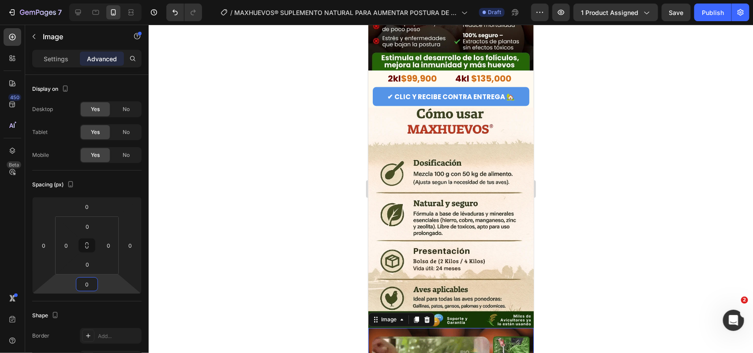
click at [233, 177] on div at bounding box center [451, 189] width 605 height 329
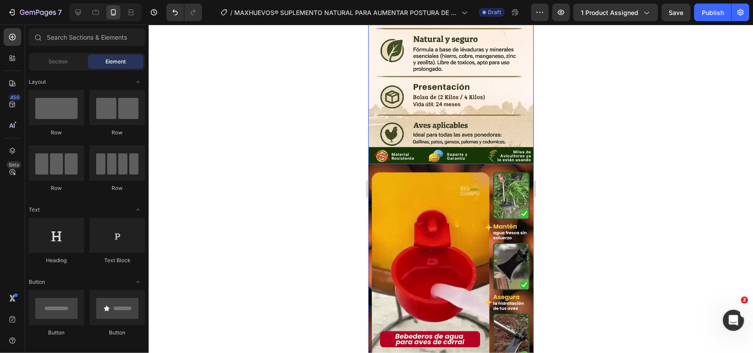
scroll to position [827, 0]
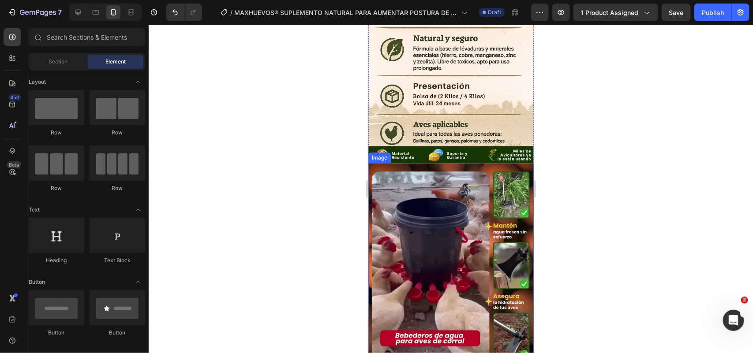
click at [441, 181] on img at bounding box center [450, 273] width 165 height 221
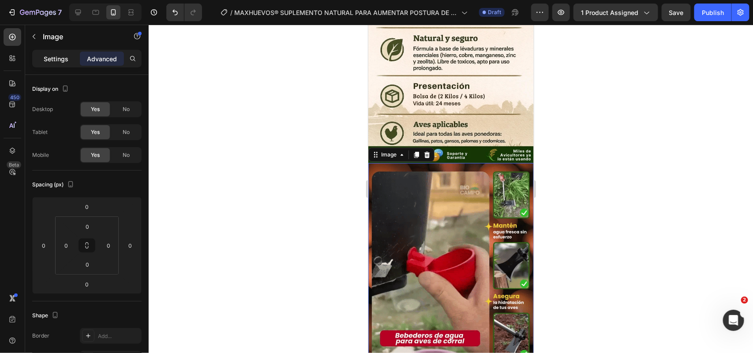
click at [61, 59] on p "Settings" at bounding box center [56, 58] width 25 height 9
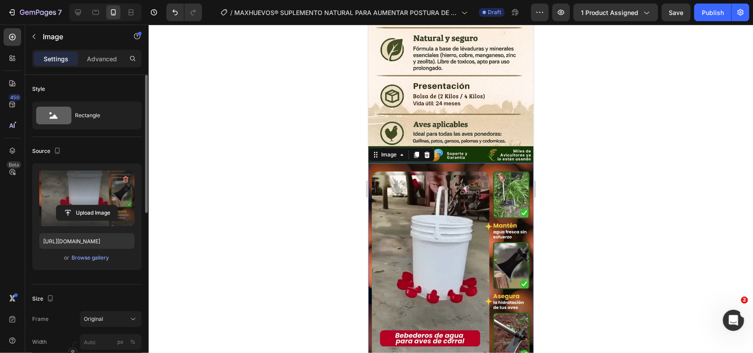
click at [95, 187] on label at bounding box center [86, 199] width 95 height 56
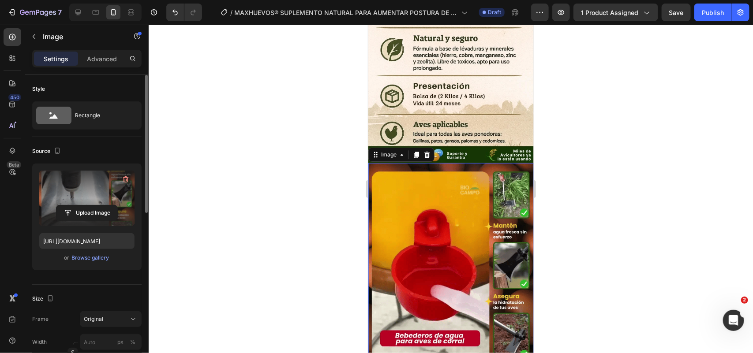
click at [95, 206] on input "file" at bounding box center [86, 213] width 61 height 15
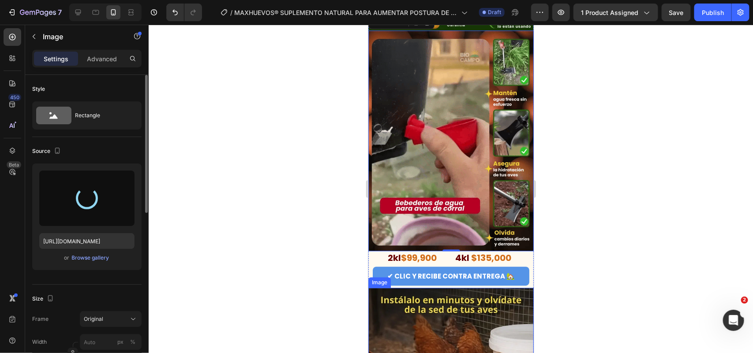
scroll to position [993, 0]
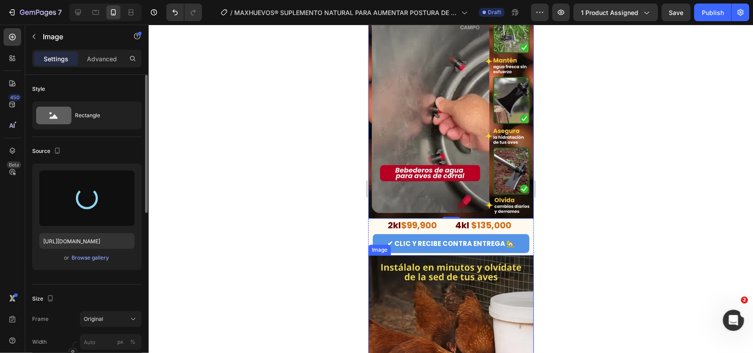
type input "[URL][DOMAIN_NAME]"
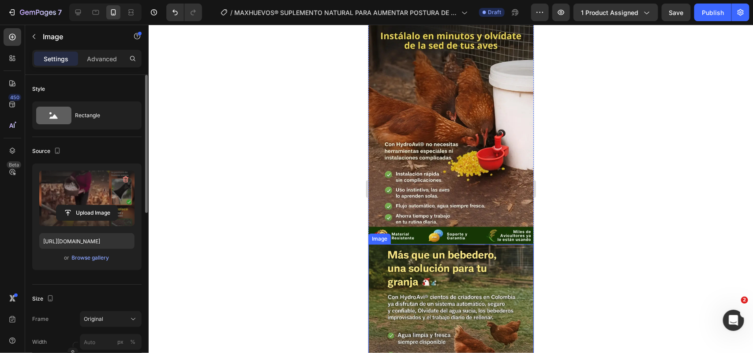
scroll to position [1158, 0]
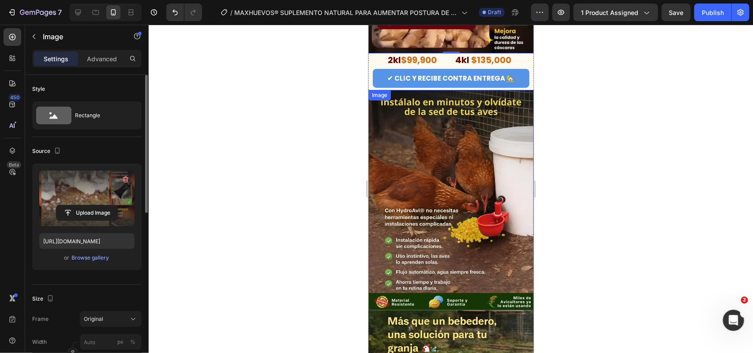
click at [455, 157] on img at bounding box center [450, 200] width 165 height 221
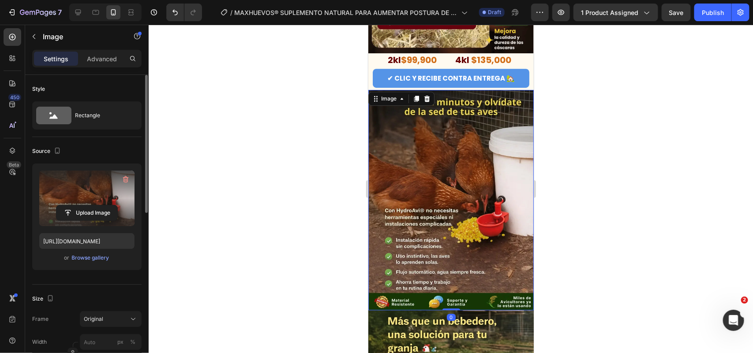
click at [94, 201] on label at bounding box center [86, 199] width 95 height 56
click at [94, 206] on input "file" at bounding box center [86, 213] width 61 height 15
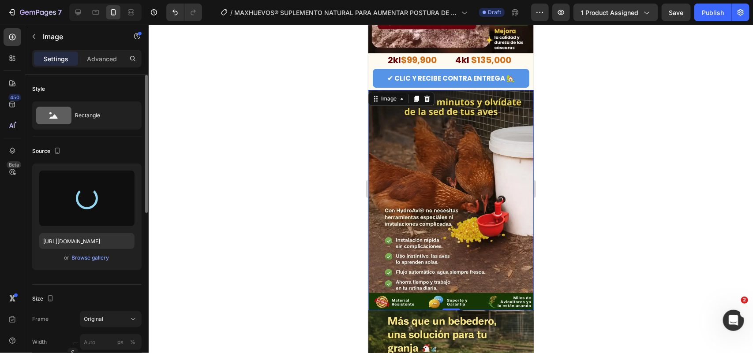
type input "[URL][DOMAIN_NAME]"
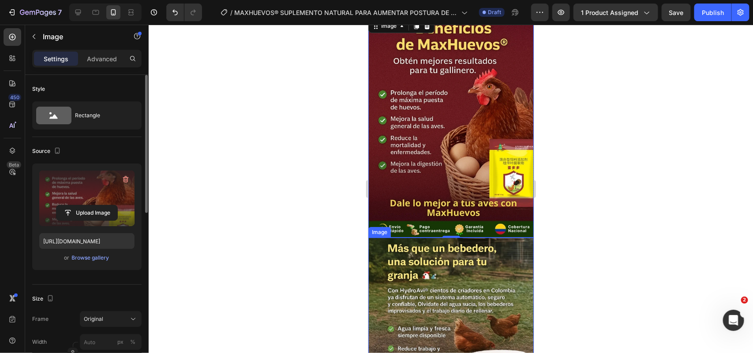
scroll to position [1269, 0]
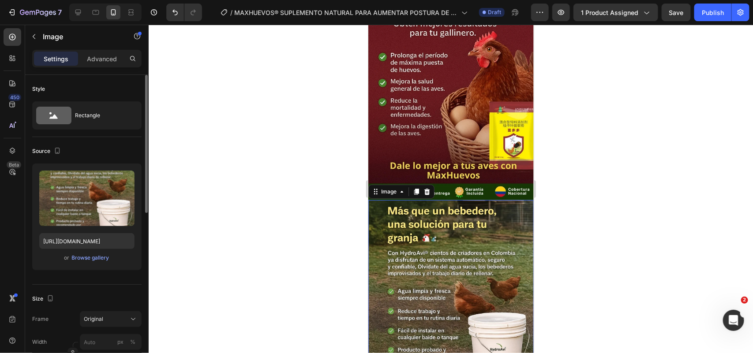
click at [459, 200] on img at bounding box center [450, 310] width 165 height 221
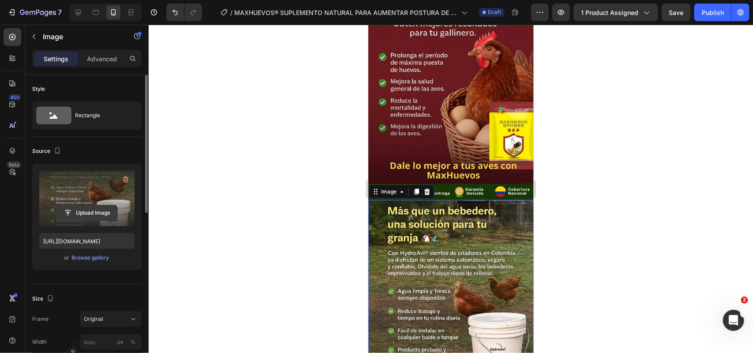
click at [71, 211] on input "file" at bounding box center [86, 213] width 61 height 15
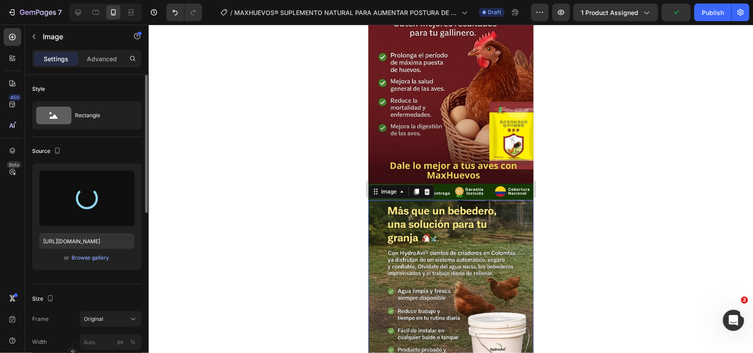
type input "[URL][DOMAIN_NAME]"
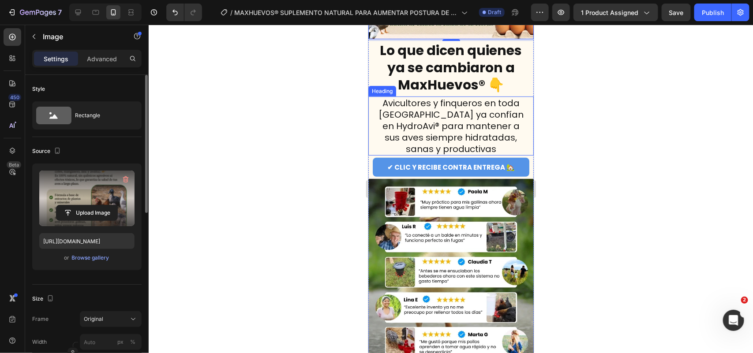
scroll to position [1655, 0]
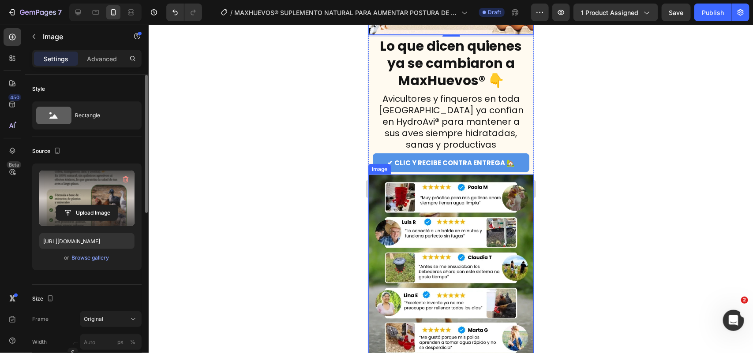
click at [443, 174] on img at bounding box center [450, 284] width 165 height 221
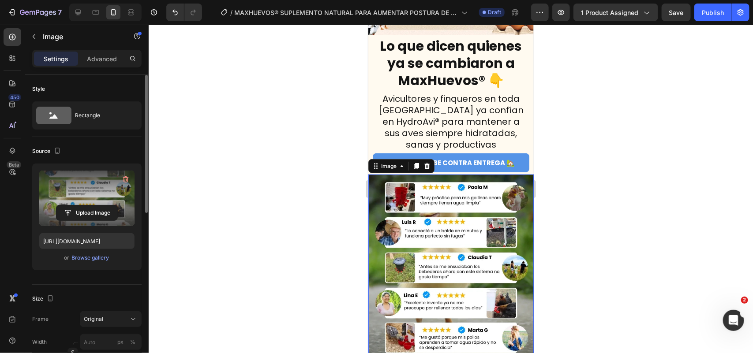
click at [95, 195] on label at bounding box center [86, 199] width 95 height 56
click at [95, 206] on input "file" at bounding box center [86, 213] width 61 height 15
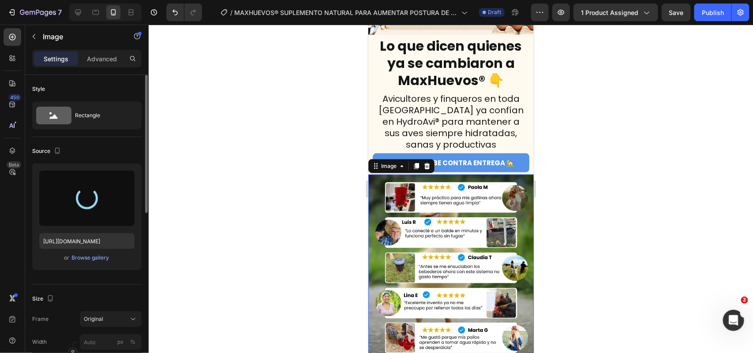
type input "[URL][DOMAIN_NAME]"
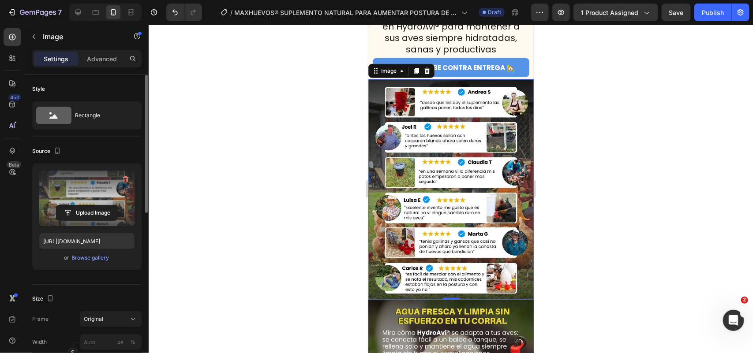
scroll to position [1820, 0]
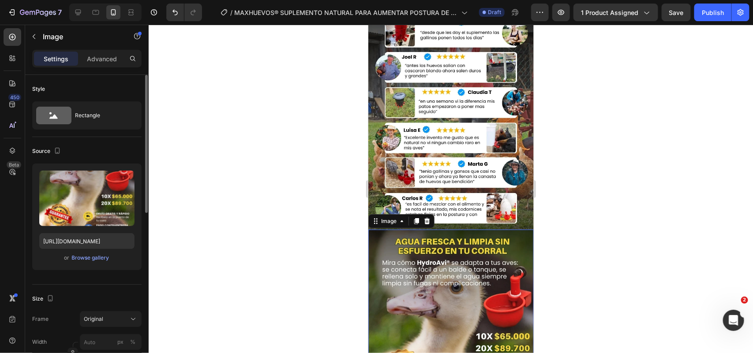
click at [450, 244] on img at bounding box center [450, 339] width 165 height 221
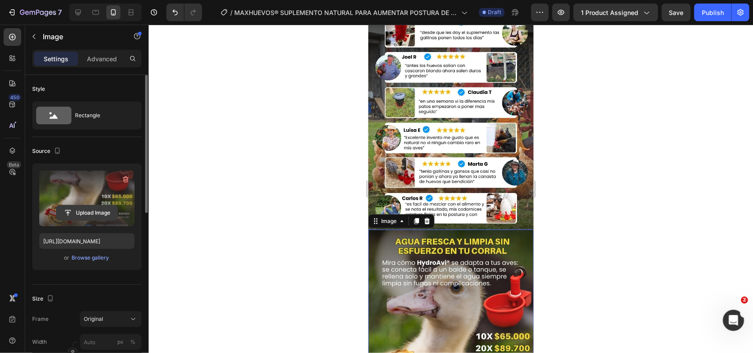
click at [82, 208] on input "file" at bounding box center [86, 213] width 61 height 15
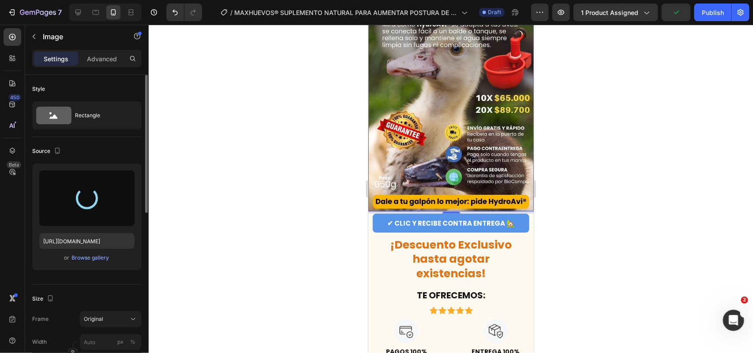
scroll to position [2096, 0]
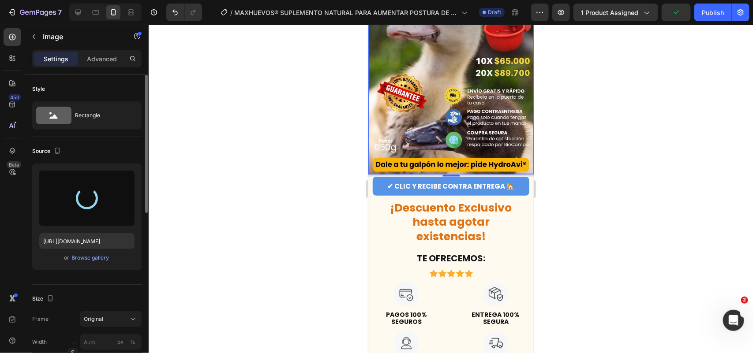
type input "[URL][DOMAIN_NAME]"
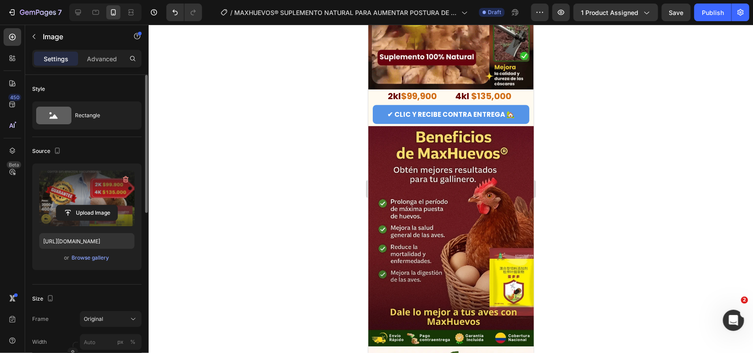
scroll to position [1103, 0]
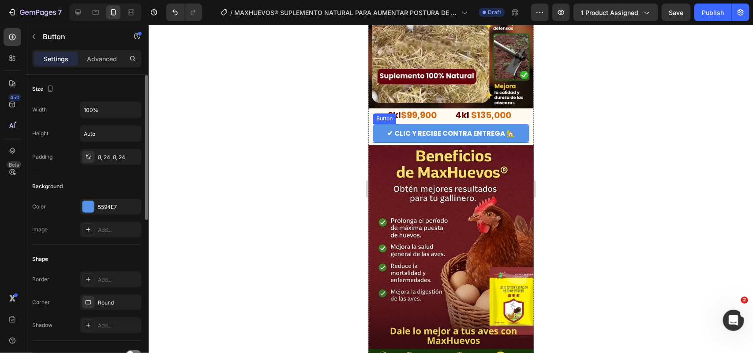
click at [372, 124] on div "✔ CLIC Y RECIBE CONTRA ENTREGA 🏡 Button" at bounding box center [450, 133] width 157 height 19
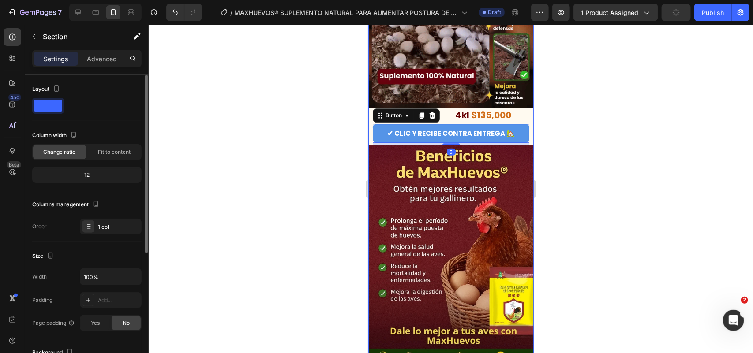
click at [371, 124] on div "✔ CLIC Y RECIBE CONTRA ENTREGA 🏡 Button 5" at bounding box center [450, 134] width 165 height 21
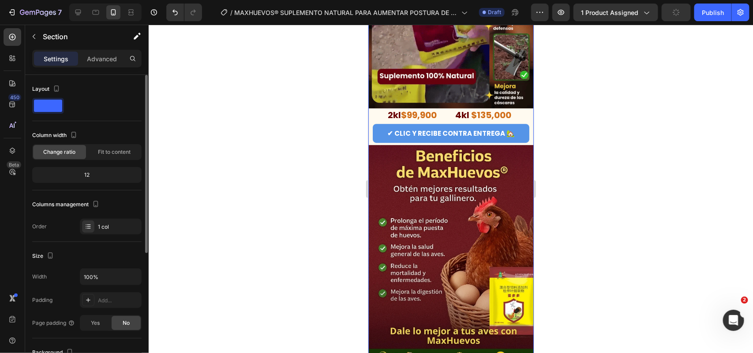
scroll to position [110, 0]
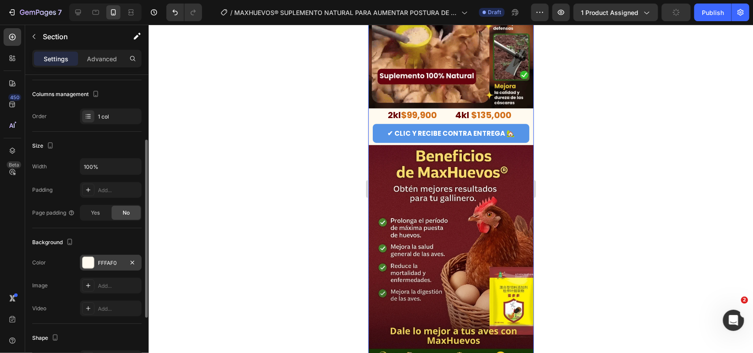
click at [115, 265] on div "FFFAF0" at bounding box center [111, 263] width 26 height 8
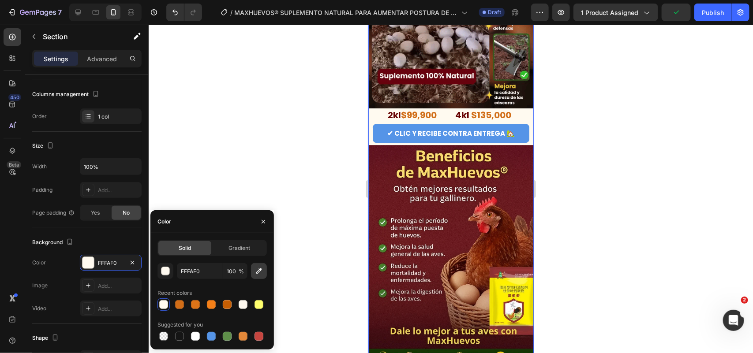
click at [261, 272] on icon "button" at bounding box center [259, 271] width 9 height 9
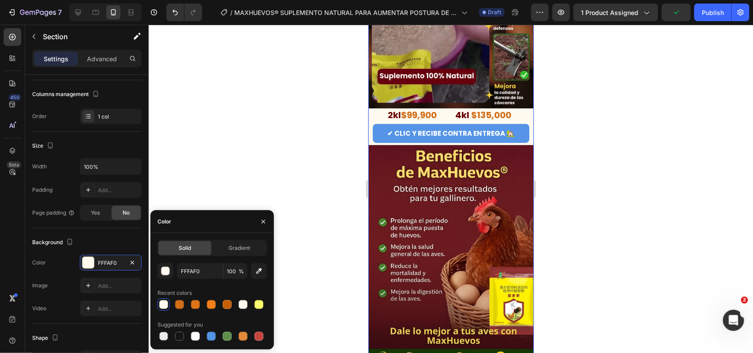
type input "FDF5ED"
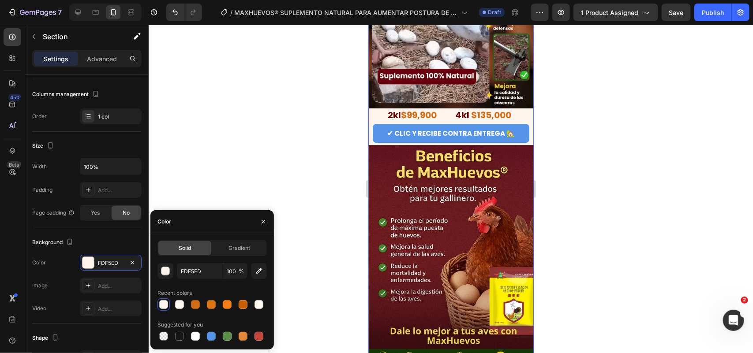
click at [597, 197] on div at bounding box center [451, 189] width 605 height 329
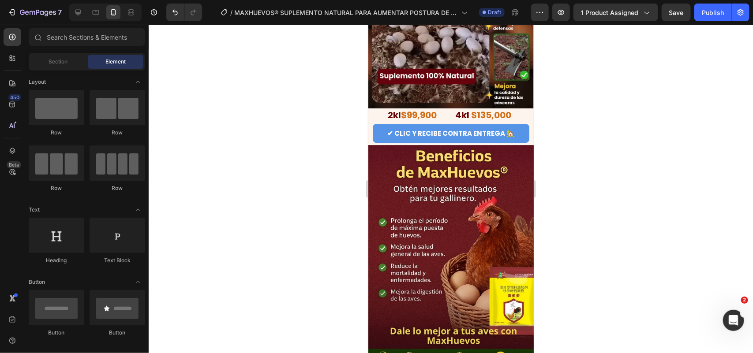
click at [597, 197] on div at bounding box center [451, 189] width 605 height 329
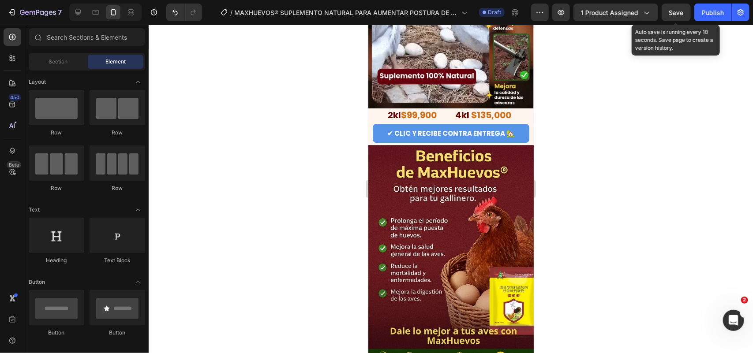
click at [677, 16] on span "Save" at bounding box center [676, 13] width 15 height 8
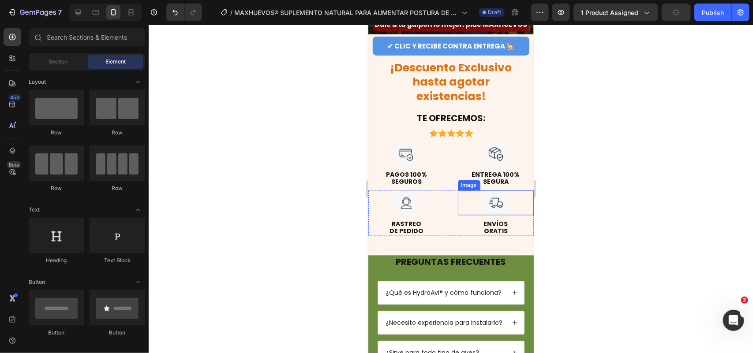
scroll to position [2262, 0]
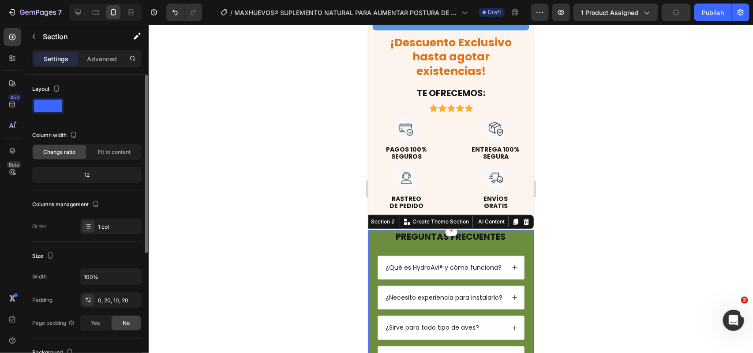
scroll to position [213, 0]
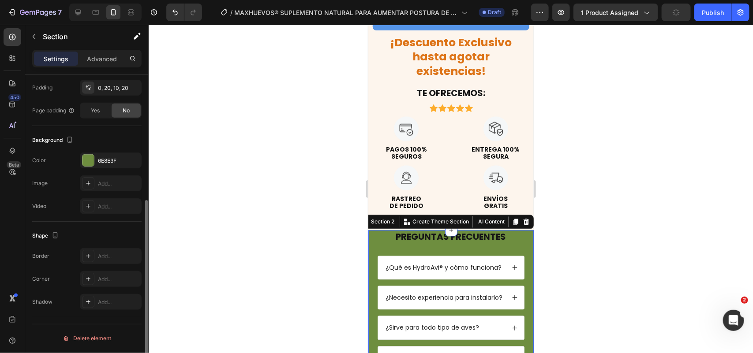
click at [101, 151] on div "Background The changes might be hidden by the video. Color 6E8E3F Image Add... …" at bounding box center [86, 174] width 109 height 96
click at [114, 157] on div "6E8E3F" at bounding box center [111, 161] width 26 height 8
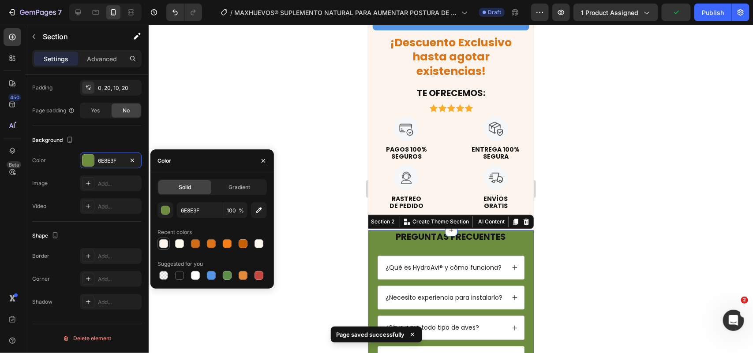
click at [169, 244] on div at bounding box center [164, 244] width 12 height 12
type input "FDF5ED"
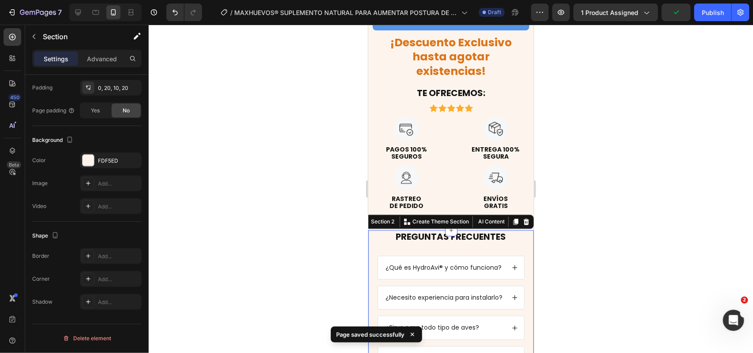
click at [283, 111] on div at bounding box center [451, 189] width 605 height 329
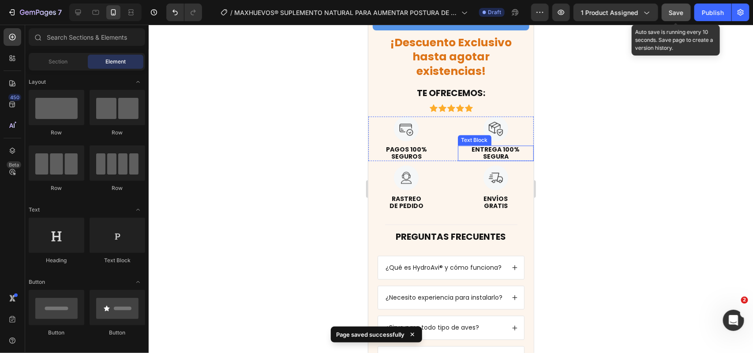
click at [683, 19] on button "Save" at bounding box center [676, 13] width 29 height 18
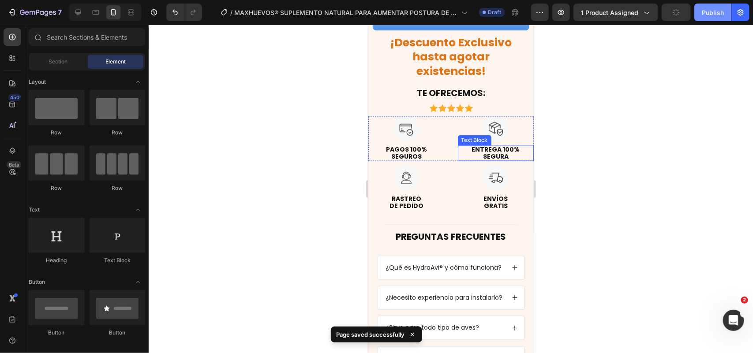
click at [707, 14] on div "Publish" at bounding box center [713, 12] width 22 height 9
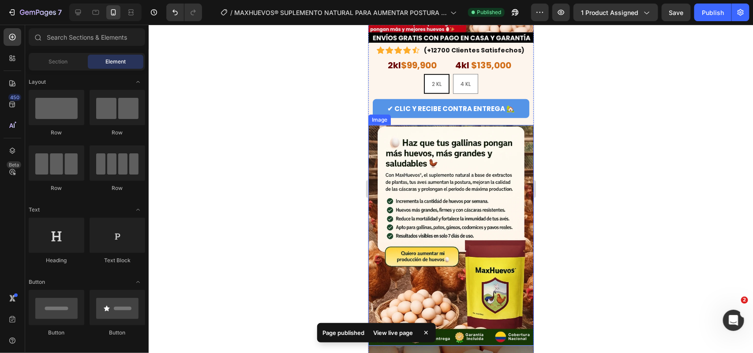
scroll to position [0, 0]
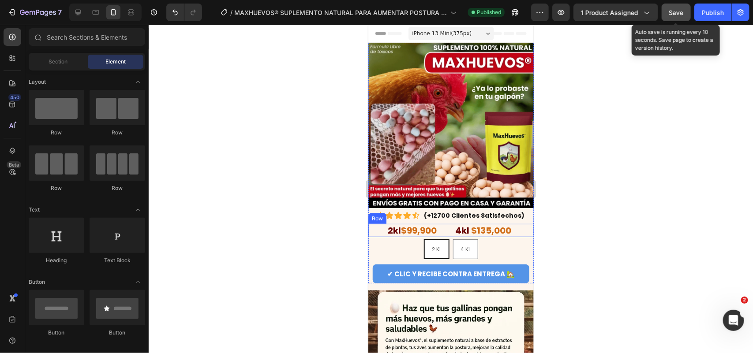
click at [683, 20] on button "Save" at bounding box center [676, 13] width 29 height 18
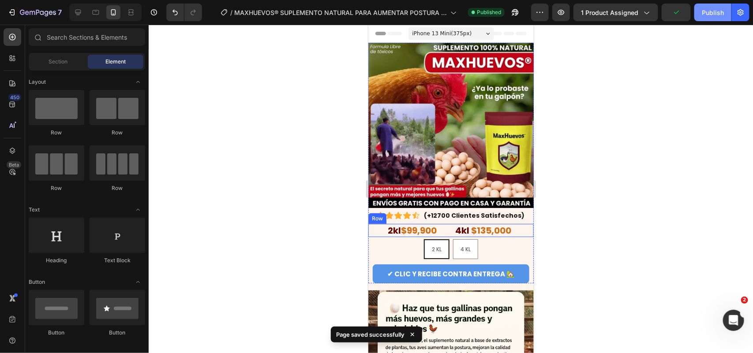
click at [709, 15] on div "Publish" at bounding box center [713, 12] width 22 height 9
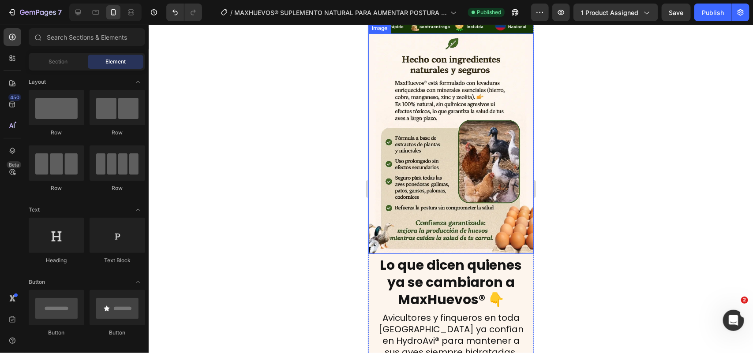
scroll to position [1600, 0]
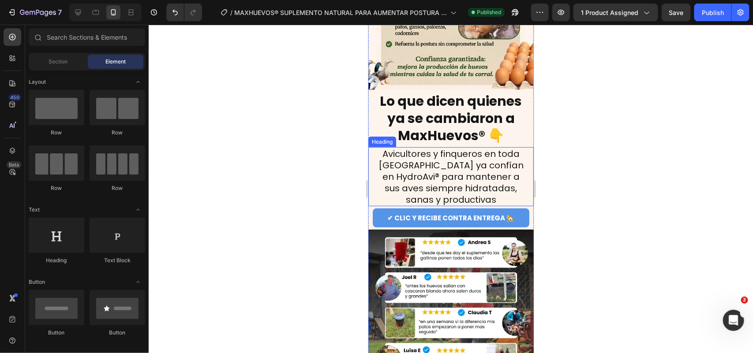
click at [388, 147] on h2 "Avicultores y finqueros en toda [GEOGRAPHIC_DATA] ya confían en HydroAvi® para …" at bounding box center [451, 176] width 148 height 59
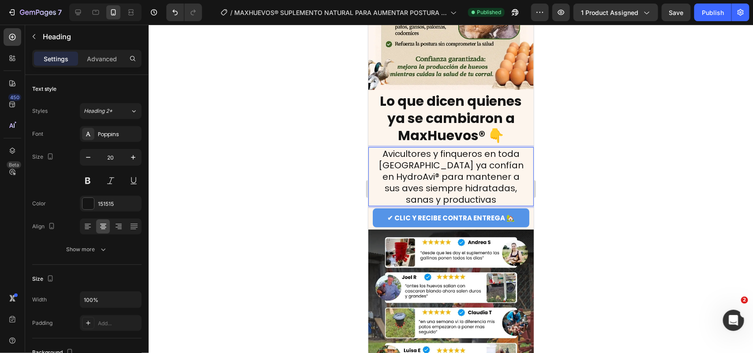
click at [386, 147] on h2 "Avicultores y finqueros en toda [GEOGRAPHIC_DATA] ya confían en HydroAvi® para …" at bounding box center [451, 176] width 148 height 59
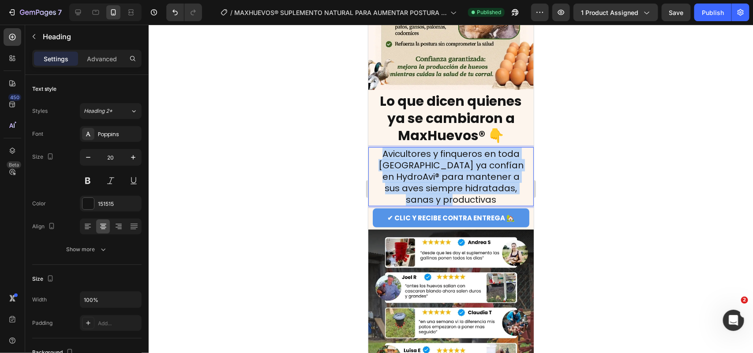
drag, startPoint x: 379, startPoint y: 97, endPoint x: 494, endPoint y: 139, distance: 122.4
click at [494, 148] on p "Avicultores y finqueros en toda [GEOGRAPHIC_DATA] ya confían en HydroAvi® para …" at bounding box center [451, 176] width 146 height 57
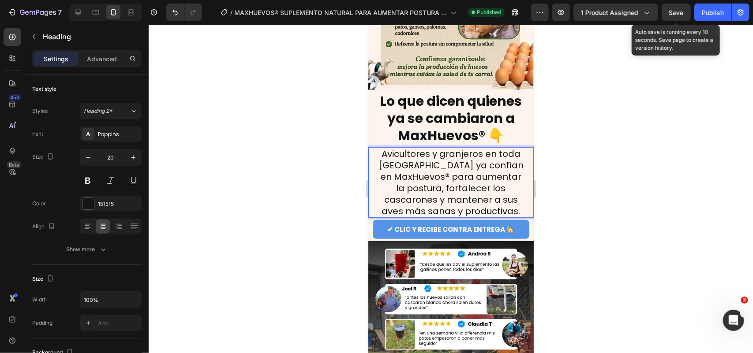
click at [679, 15] on span "Save" at bounding box center [676, 13] width 15 height 8
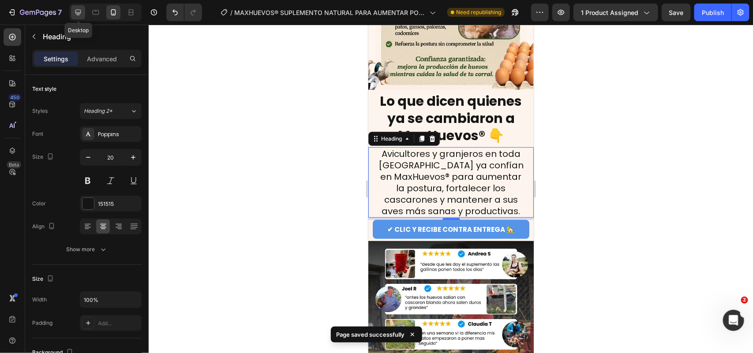
click at [80, 10] on icon at bounding box center [78, 13] width 6 height 6
type input "25"
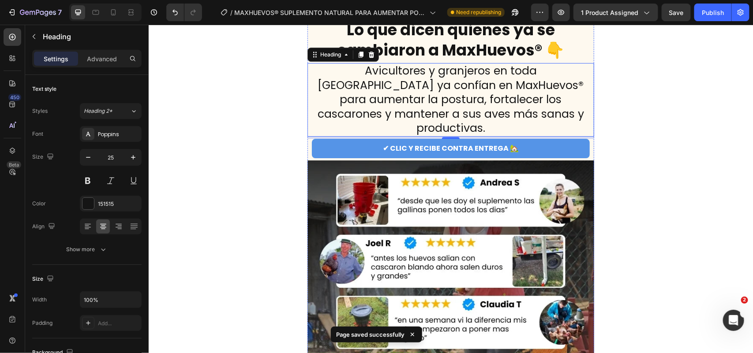
scroll to position [2821, 0]
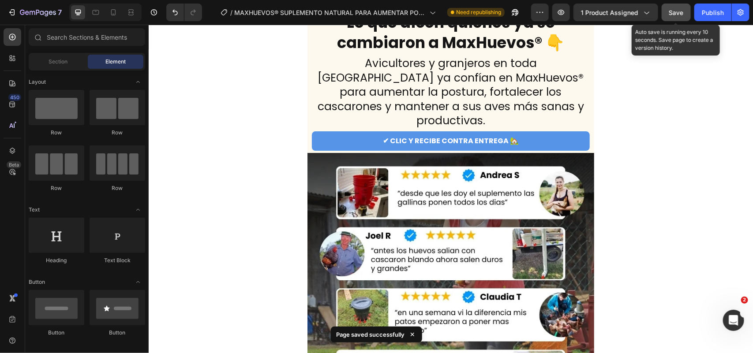
click at [685, 14] on button "Save" at bounding box center [676, 13] width 29 height 18
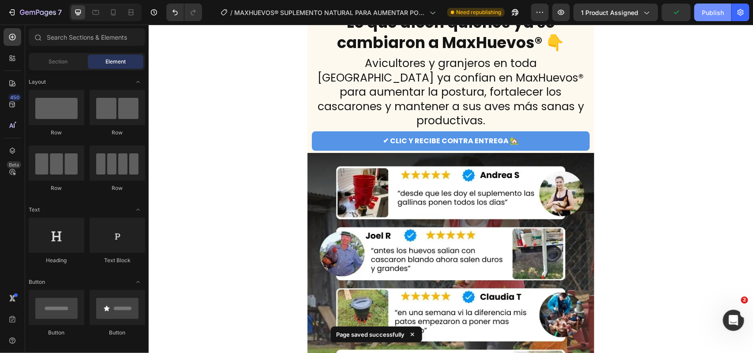
click at [718, 18] on button "Publish" at bounding box center [713, 13] width 37 height 18
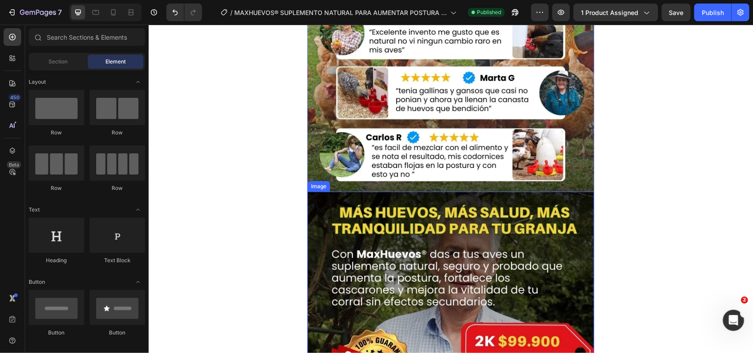
scroll to position [3318, 0]
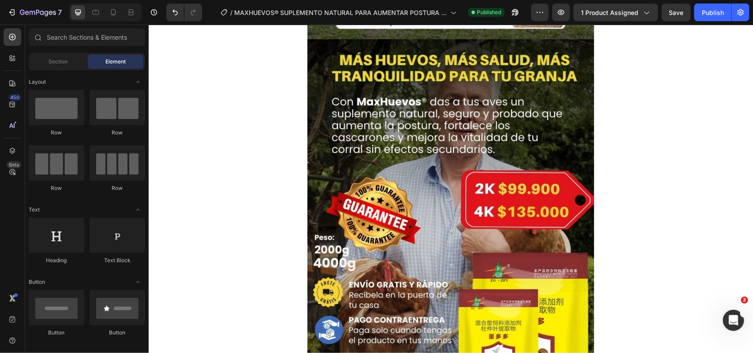
drag, startPoint x: 691, startPoint y: 60, endPoint x: 860, endPoint y: 46, distance: 169.6
click at [715, 8] on div "Publish" at bounding box center [713, 12] width 22 height 9
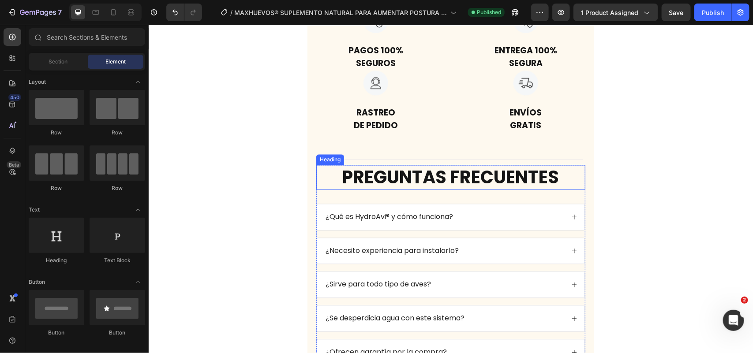
scroll to position [3845, 0]
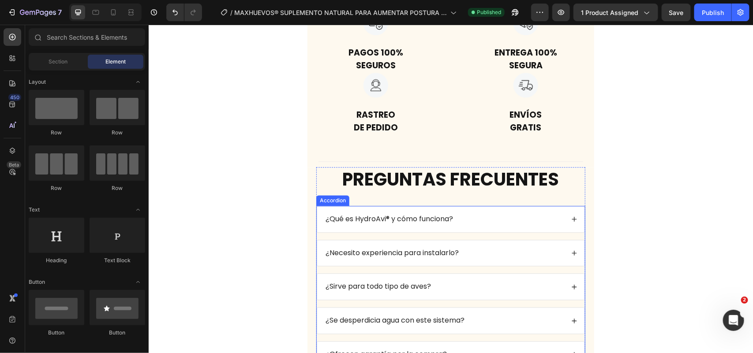
click at [377, 224] on div "¿Qué es HydroAvi® y cómo funciona?" at bounding box center [389, 219] width 130 height 12
click at [377, 223] on div "¿Qué es HydroAvi® y cómo funciona?" at bounding box center [389, 219] width 130 height 12
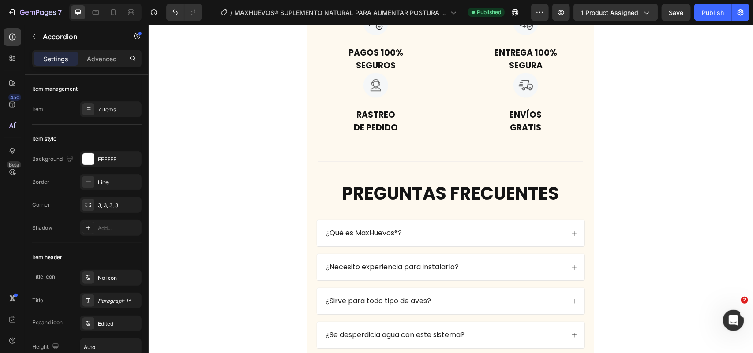
click at [571, 230] on icon at bounding box center [574, 233] width 6 height 6
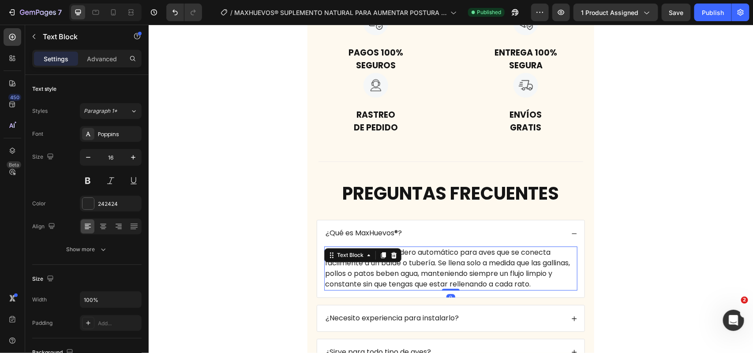
click at [457, 252] on p "HydroAvi® es un bebedero automático para aves que se conecta fácilmente a un ba…" at bounding box center [451, 268] width 252 height 42
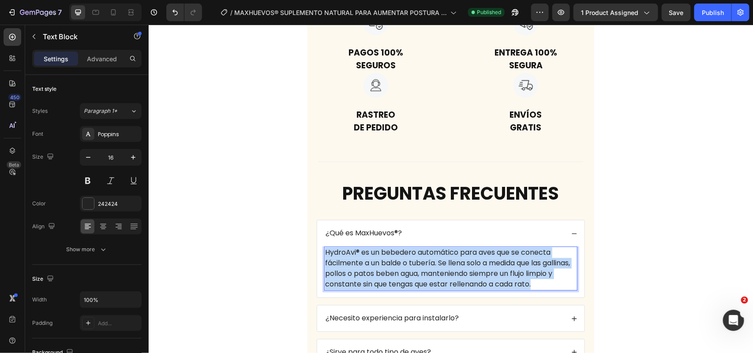
click at [456, 252] on p "HydroAvi® es un bebedero automático para aves que se conecta fácilmente a un ba…" at bounding box center [451, 268] width 252 height 42
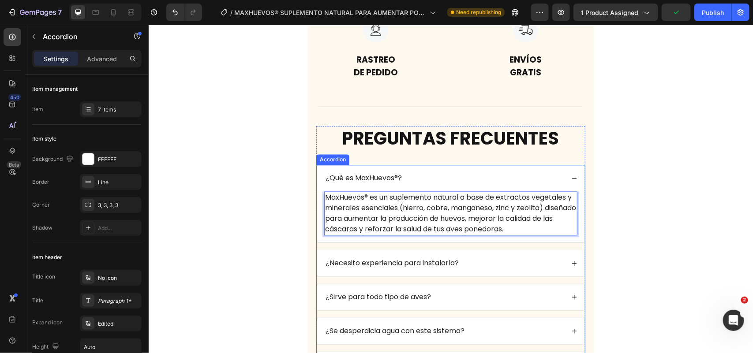
click at [569, 165] on div "¿Qué es MaxHuevos®?" at bounding box center [450, 178] width 267 height 26
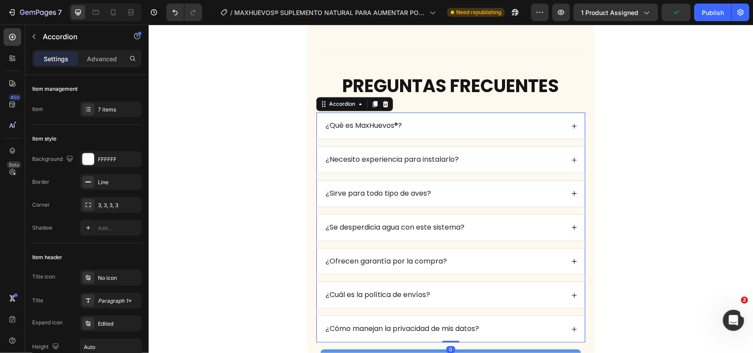
scroll to position [3955, 0]
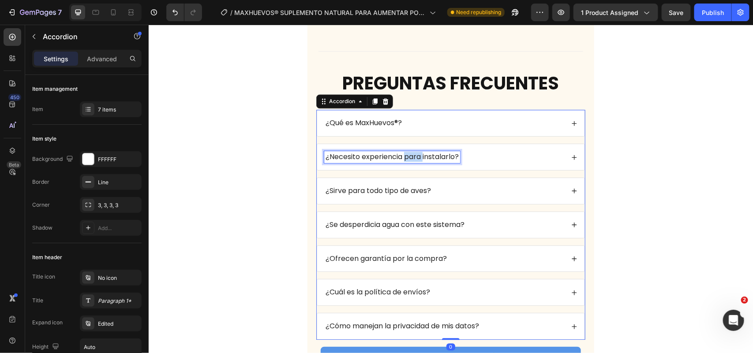
click at [407, 152] on p "¿Necesito experiencia para instalarlo?" at bounding box center [391, 156] width 133 height 9
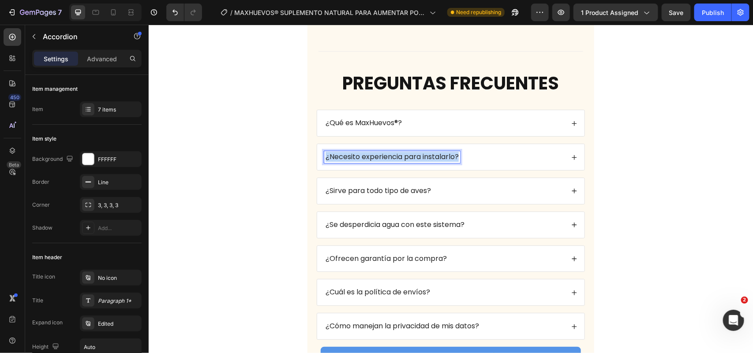
click at [407, 152] on p "¿Necesito experiencia para instalarlo?" at bounding box center [391, 156] width 133 height 9
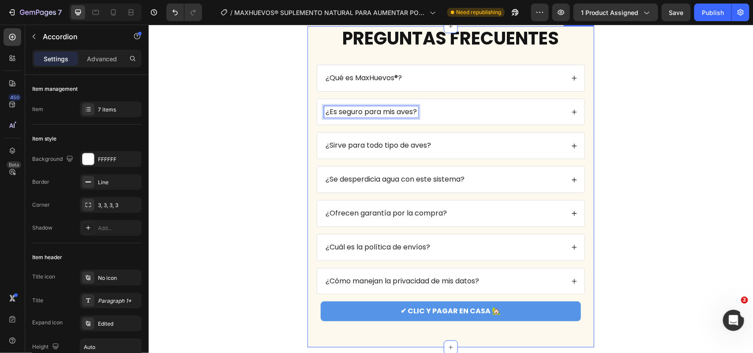
scroll to position [4011, 0]
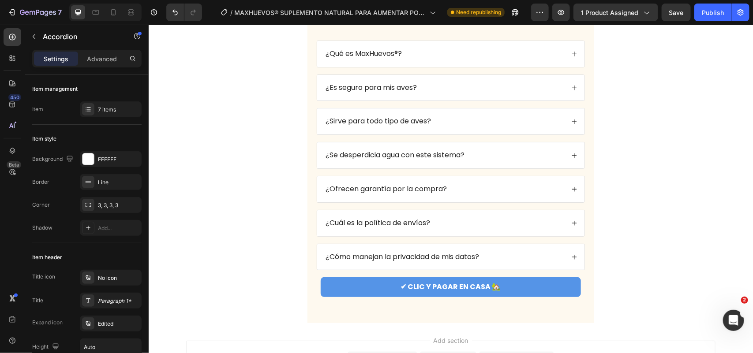
click at [551, 90] on div "¿Es seguro para mis aves?" at bounding box center [444, 88] width 240 height 12
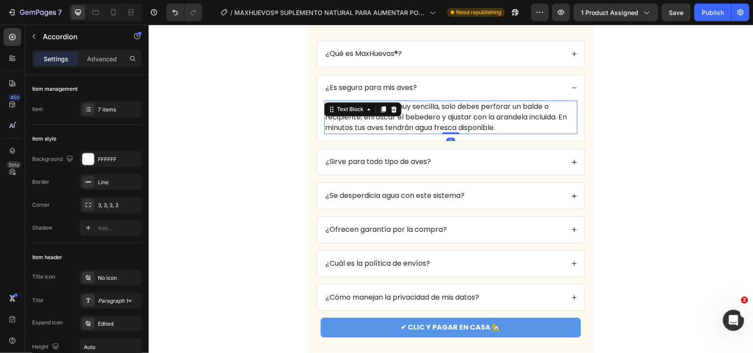
click at [438, 128] on p "No. La instalación es muy sencilla, solo debes perforar un balde o recipiente, …" at bounding box center [451, 117] width 252 height 32
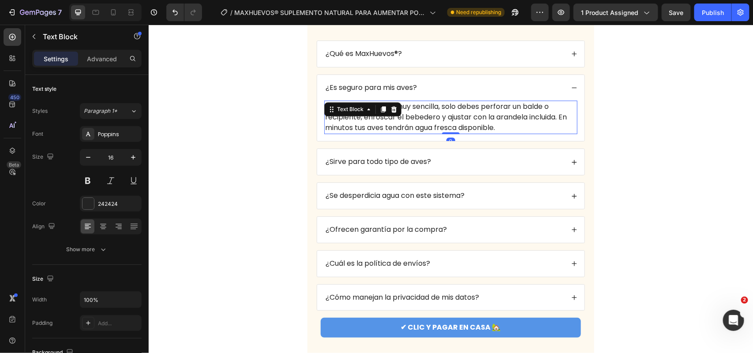
click at [438, 128] on p "No. La instalación es muy sencilla, solo debes perforar un balde o recipiente, …" at bounding box center [451, 117] width 252 height 32
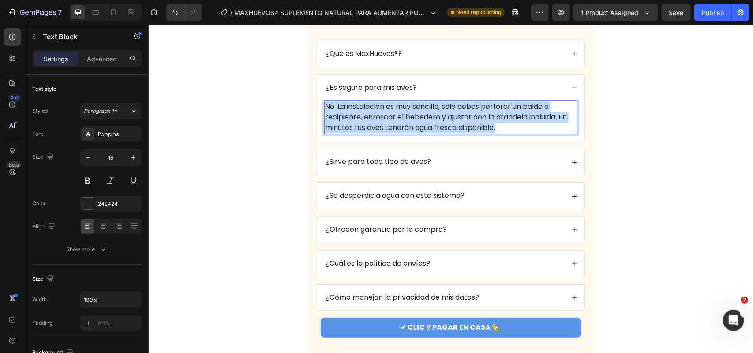
click at [438, 128] on p "No. La instalación es muy sencilla, solo debes perforar un balde o recipiente, …" at bounding box center [451, 117] width 252 height 32
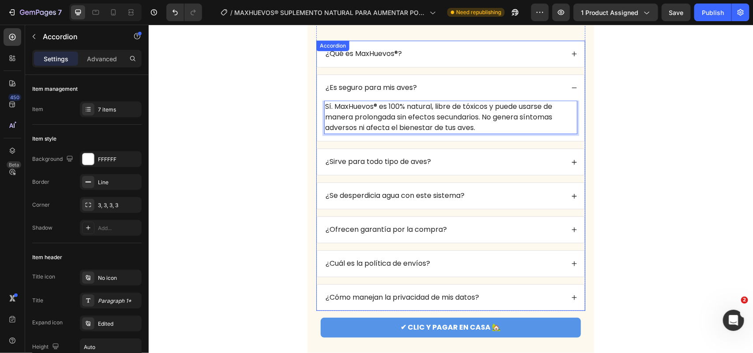
click at [559, 90] on div "¿Es seguro para mis aves?" at bounding box center [444, 88] width 240 height 12
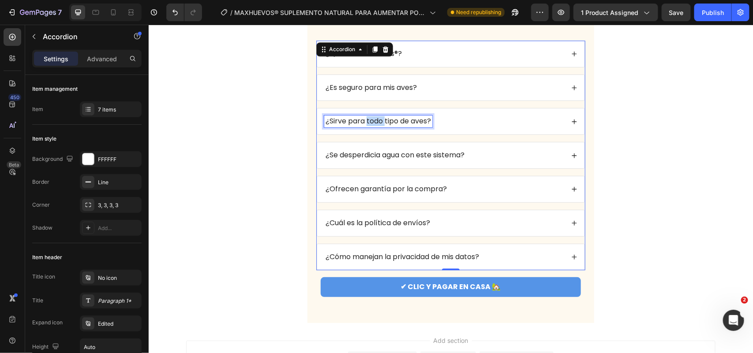
click at [374, 124] on p "¿Sirve para todo tipo de aves?" at bounding box center [377, 121] width 105 height 9
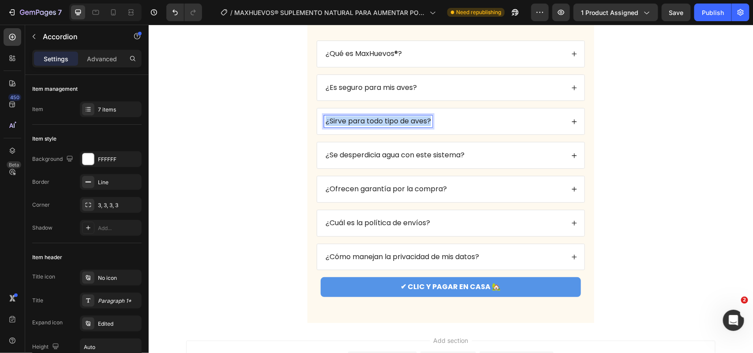
click at [374, 124] on p "¿Sirve para todo tipo de aves?" at bounding box center [377, 121] width 105 height 9
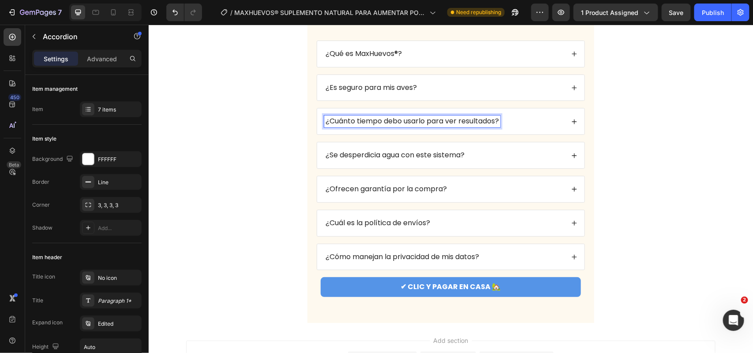
click at [572, 123] on icon at bounding box center [574, 121] width 5 height 5
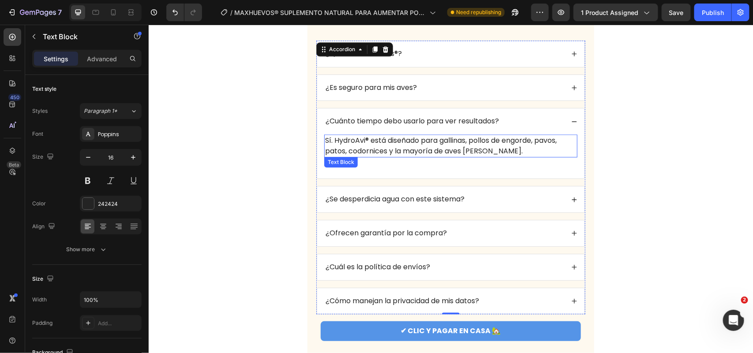
click at [514, 154] on p "Sí. HydroAvi® está diseñado para gallinas, pollos de engorde, pavos, patos, cod…" at bounding box center [451, 145] width 252 height 21
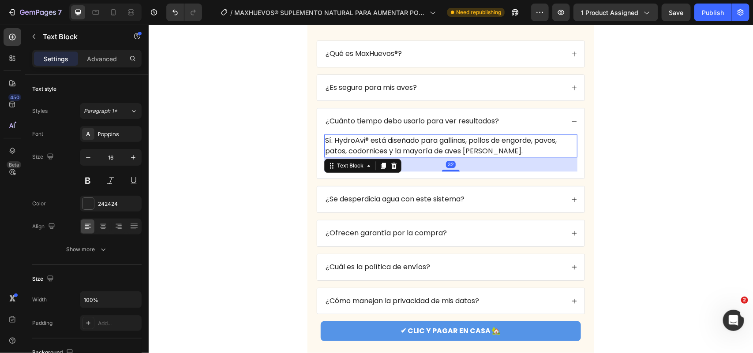
click at [514, 154] on p "Sí. HydroAvi® está diseñado para gallinas, pollos de engorde, pavos, patos, cod…" at bounding box center [451, 145] width 252 height 21
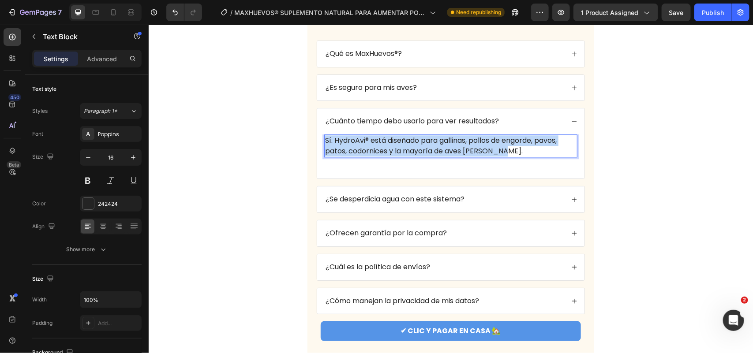
click at [514, 154] on p "Sí. HydroAvi® está diseñado para gallinas, pollos de engorde, pavos, patos, cod…" at bounding box center [451, 145] width 252 height 21
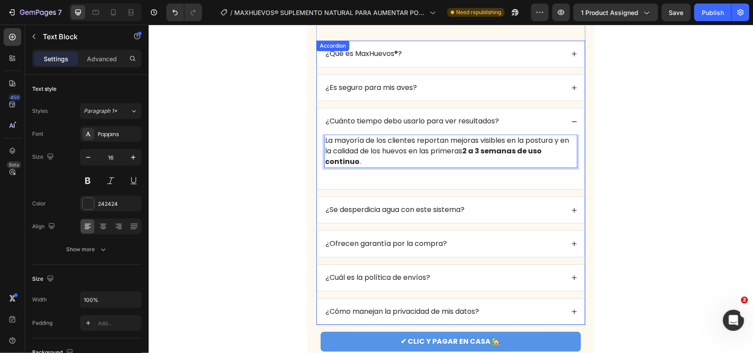
click at [571, 120] on icon at bounding box center [574, 121] width 6 height 6
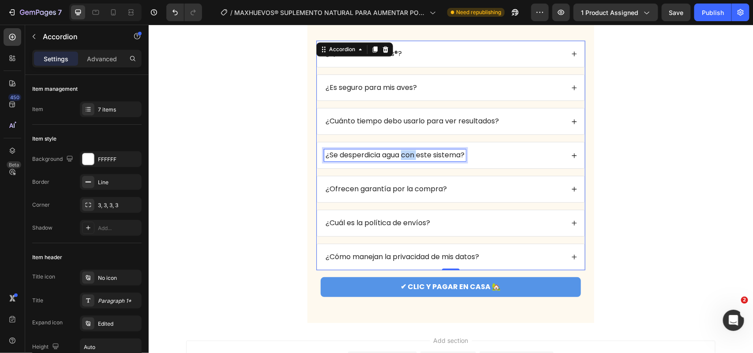
click at [404, 159] on p "¿Se desperdicia agua con este sistema?" at bounding box center [394, 154] width 139 height 9
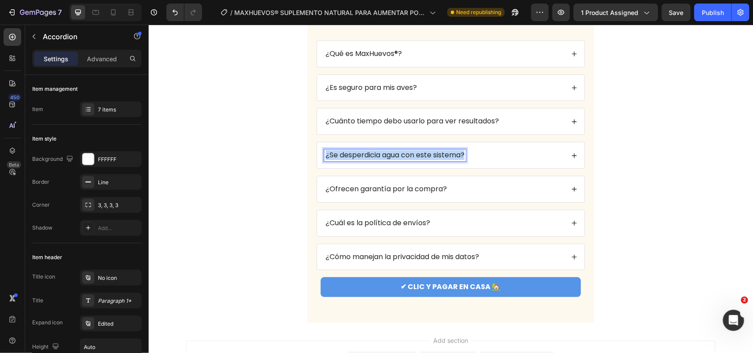
click at [404, 159] on p "¿Se desperdicia agua con este sistema?" at bounding box center [394, 154] width 139 height 9
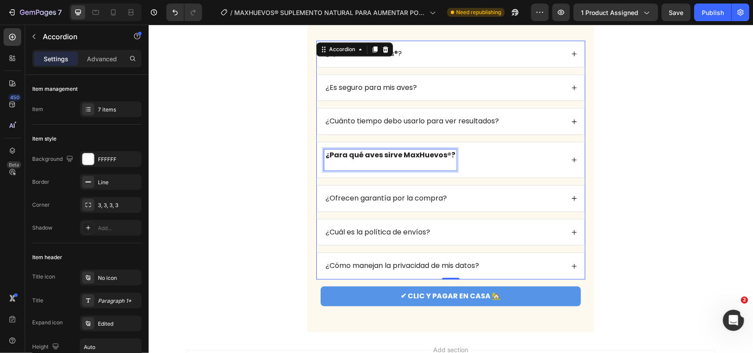
click at [389, 158] on strong "¿Para qué aves sirve MaxHuevos®?" at bounding box center [390, 155] width 130 height 10
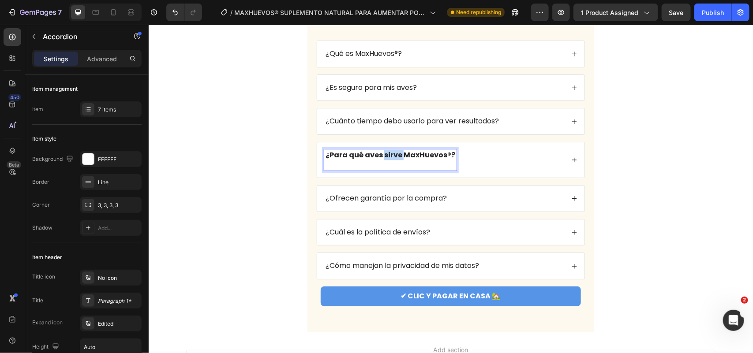
click at [389, 158] on strong "¿Para qué aves sirve MaxHuevos®?" at bounding box center [390, 155] width 130 height 10
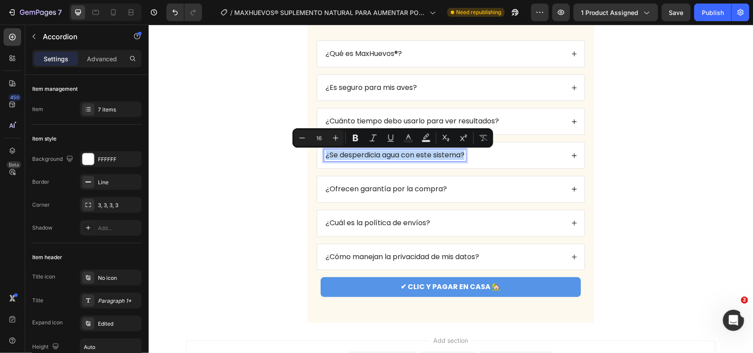
click at [362, 156] on p "¿Se desperdicia agua con este sistema?" at bounding box center [394, 154] width 139 height 9
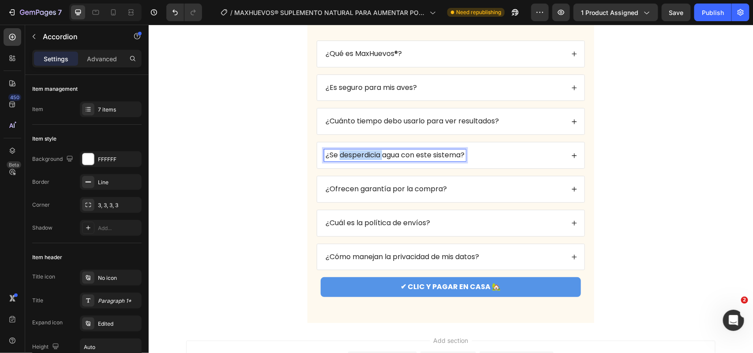
click at [362, 155] on p "¿Se desperdicia agua con este sistema?" at bounding box center [394, 154] width 139 height 9
click at [574, 161] on div "¿Para qué aves sirve MaxHuevos®?" at bounding box center [450, 155] width 267 height 26
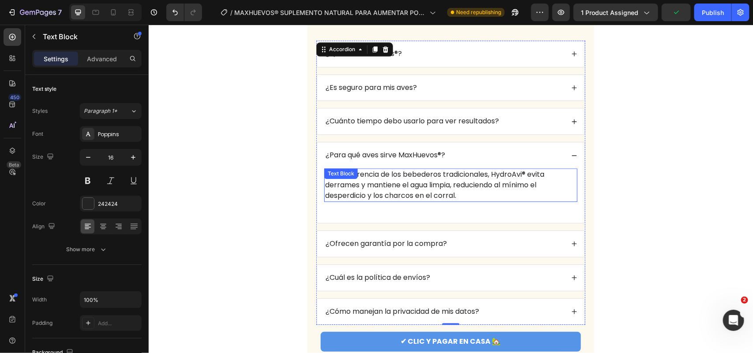
click at [475, 192] on p "No. A diferencia de los bebederos tradicionales, HydroAvi® evita derrames y man…" at bounding box center [451, 185] width 252 height 32
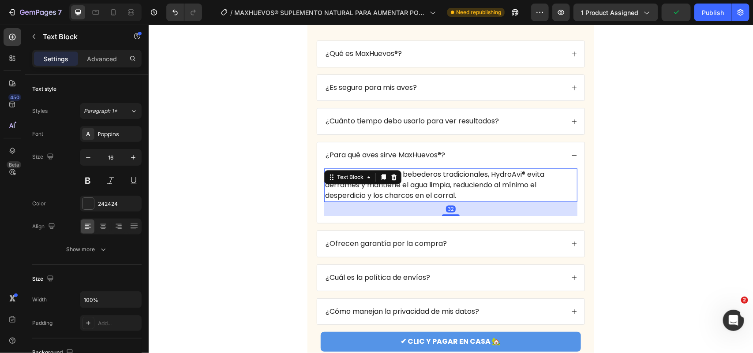
click at [475, 192] on p "No. A diferencia de los bebederos tradicionales, HydroAvi® evita derrames y man…" at bounding box center [451, 185] width 252 height 32
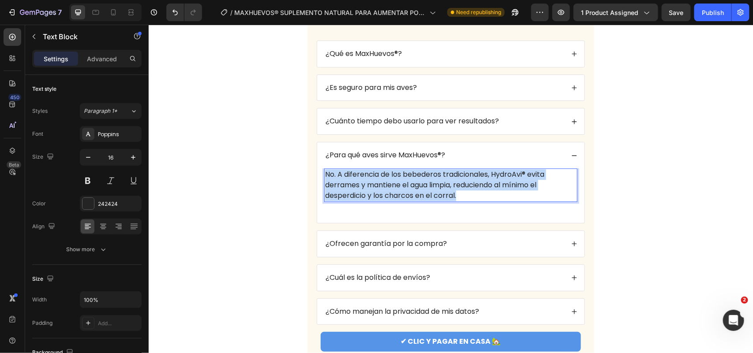
click at [475, 192] on p "No. A diferencia de los bebederos tradicionales, HydroAvi® evita derrames y man…" at bounding box center [451, 185] width 252 height 32
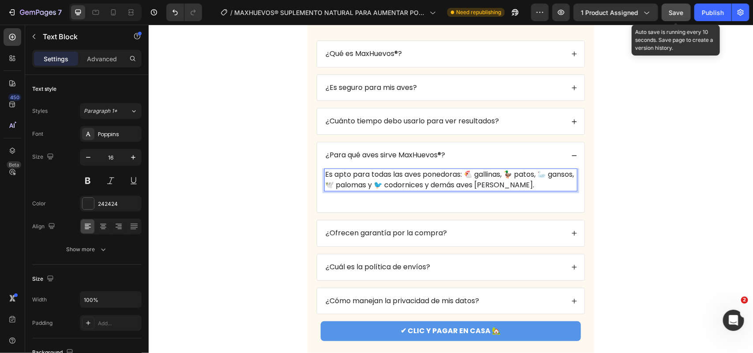
click at [680, 19] on button "Save" at bounding box center [676, 13] width 29 height 18
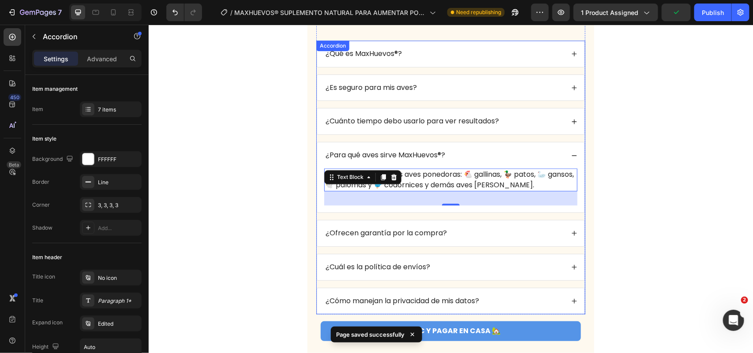
click at [574, 158] on div "¿Para qué aves sirve MaxHuevos®?" at bounding box center [450, 155] width 267 height 26
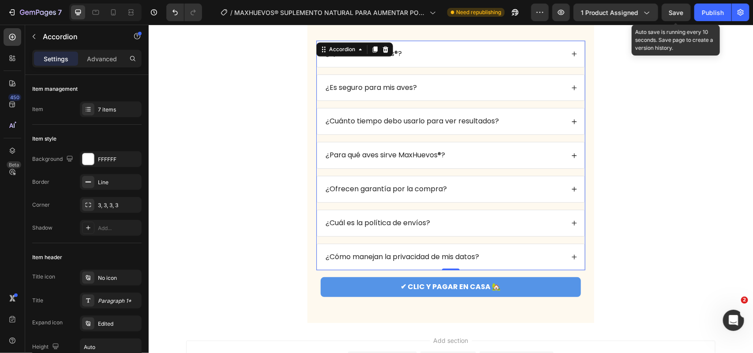
click at [674, 12] on span "Save" at bounding box center [676, 13] width 15 height 8
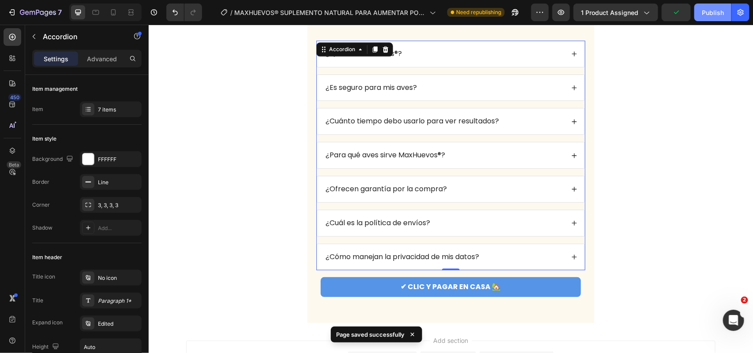
click at [709, 17] on button "Publish" at bounding box center [713, 13] width 37 height 18
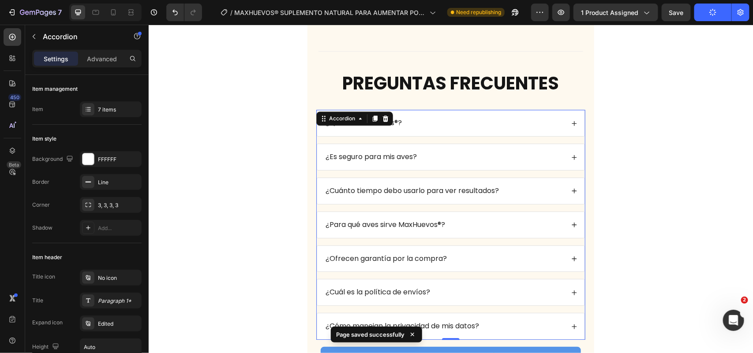
scroll to position [3900, 0]
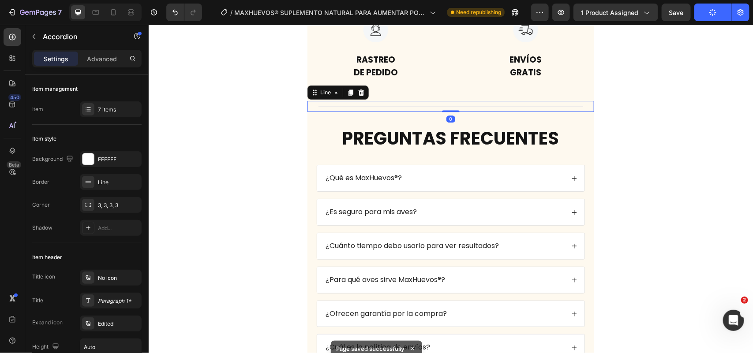
click at [455, 101] on div "Title Line 0" at bounding box center [450, 106] width 287 height 11
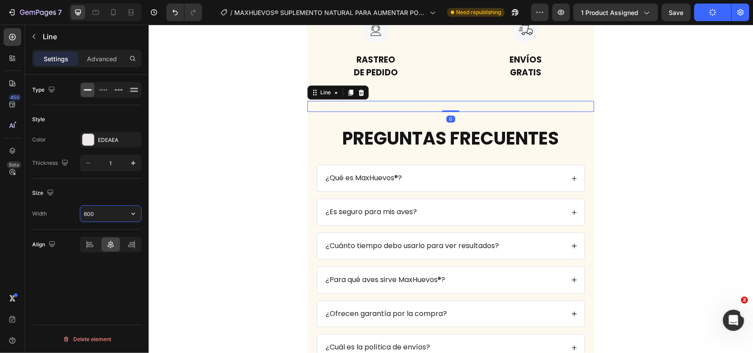
click at [106, 214] on input "600" at bounding box center [110, 214] width 61 height 16
click at [129, 217] on icon "button" at bounding box center [133, 214] width 9 height 9
click at [105, 259] on div "Default 1200px" at bounding box center [101, 254] width 72 height 17
click at [111, 219] on input "1200" at bounding box center [110, 214] width 61 height 16
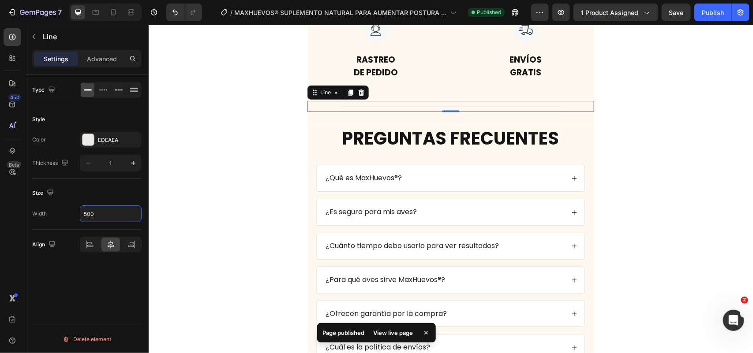
type input "500"
click at [85, 289] on div "Type Style Color EDEAEA Thickness 1 Size Width 500 Align Delete element" at bounding box center [87, 227] width 124 height 304
click at [104, 138] on div "EDEAEA" at bounding box center [111, 140] width 26 height 8
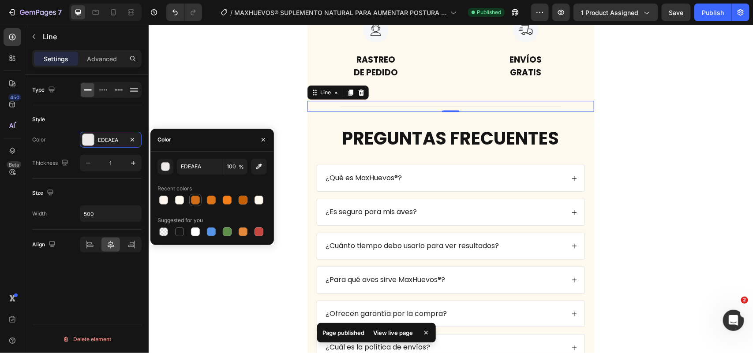
click at [201, 202] on div at bounding box center [195, 200] width 12 height 12
type input "D16D17"
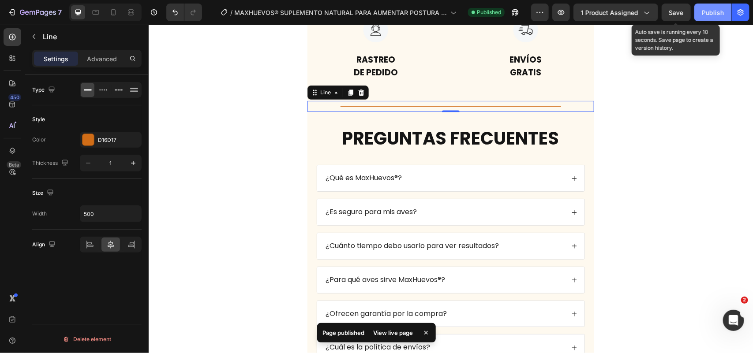
drag, startPoint x: 681, startPoint y: 16, endPoint x: 707, endPoint y: 17, distance: 26.5
click at [683, 16] on span "Save" at bounding box center [676, 13] width 15 height 8
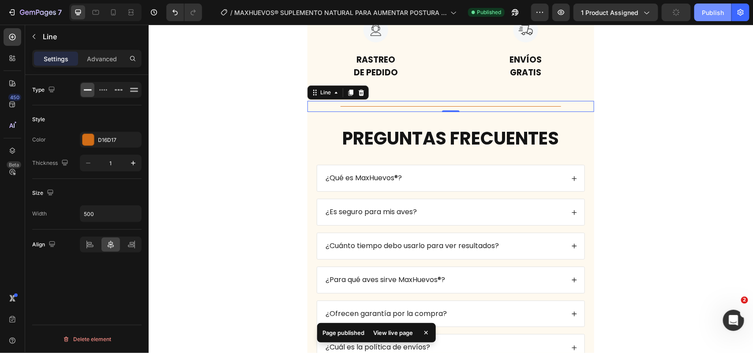
click at [707, 17] on button "Publish" at bounding box center [713, 13] width 37 height 18
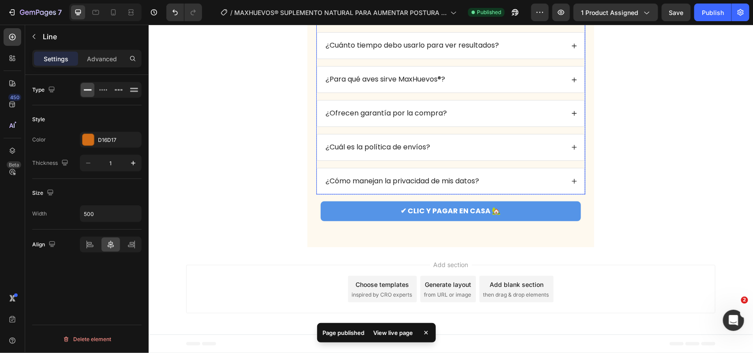
scroll to position [4090, 0]
